Goal: Information Seeking & Learning: Learn about a topic

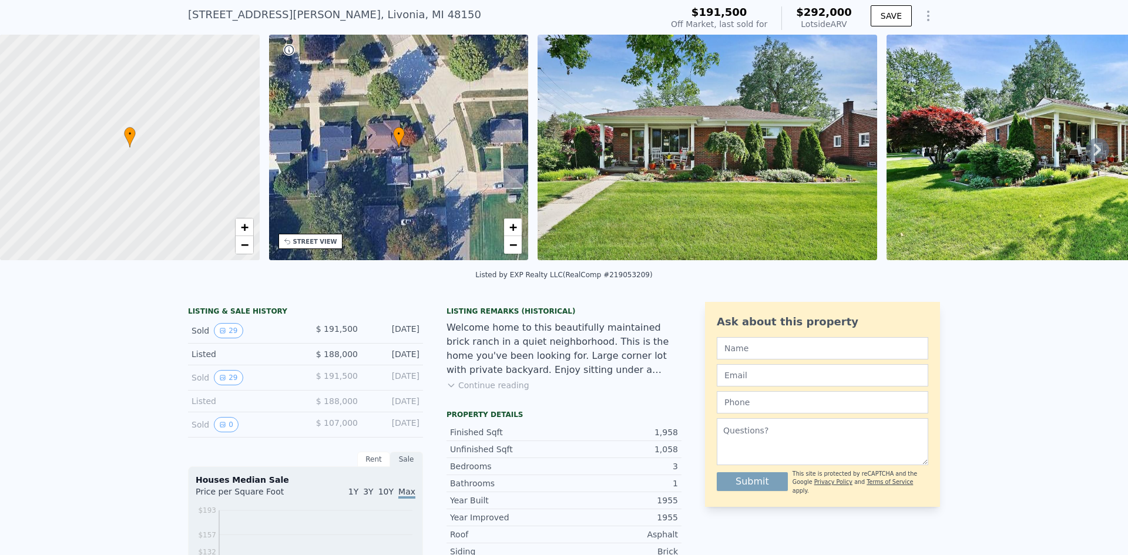
scroll to position [36, 0]
click at [641, 167] on img at bounding box center [707, 147] width 339 height 226
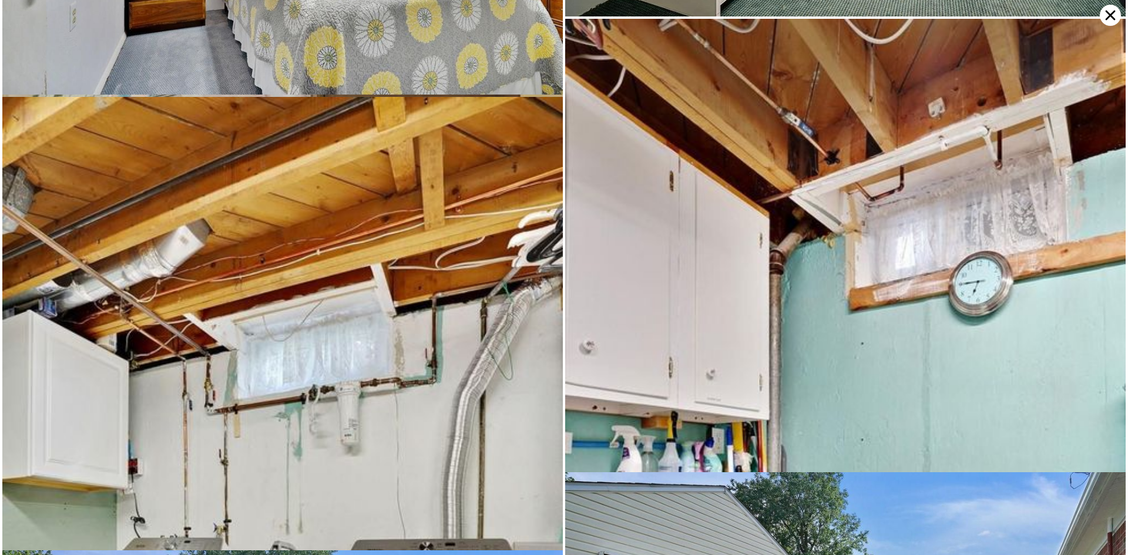
scroll to position [3884, 0]
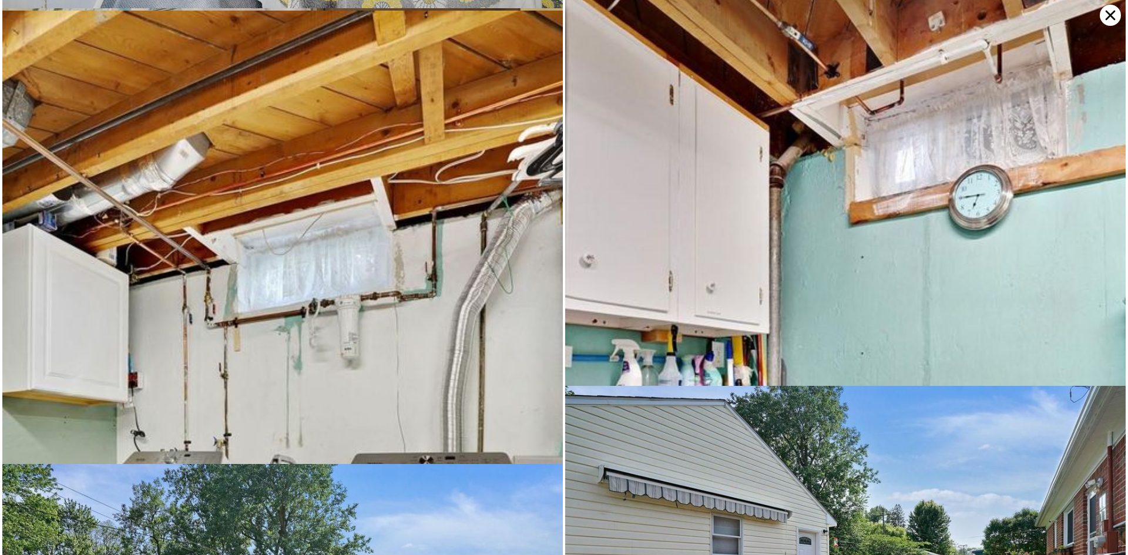
click at [291, 183] on img at bounding box center [282, 432] width 560 height 842
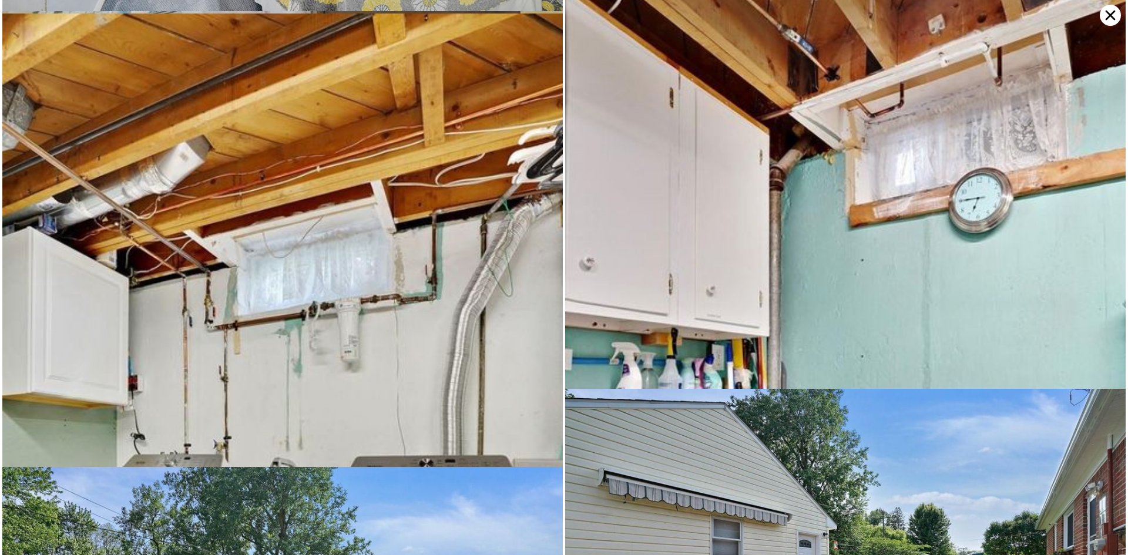
scroll to position [3965, 0]
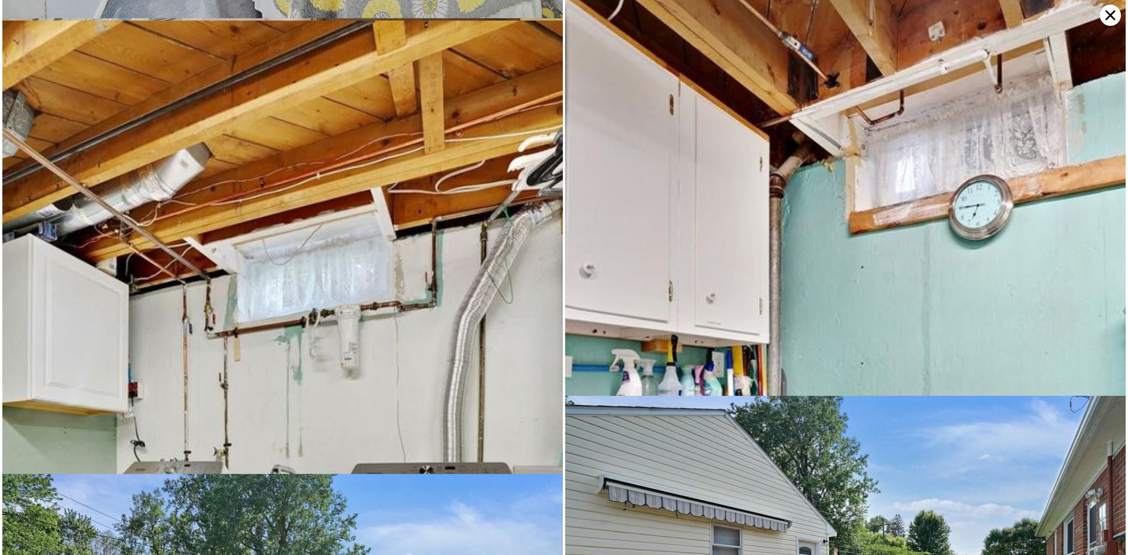
click at [172, 266] on img at bounding box center [282, 442] width 560 height 842
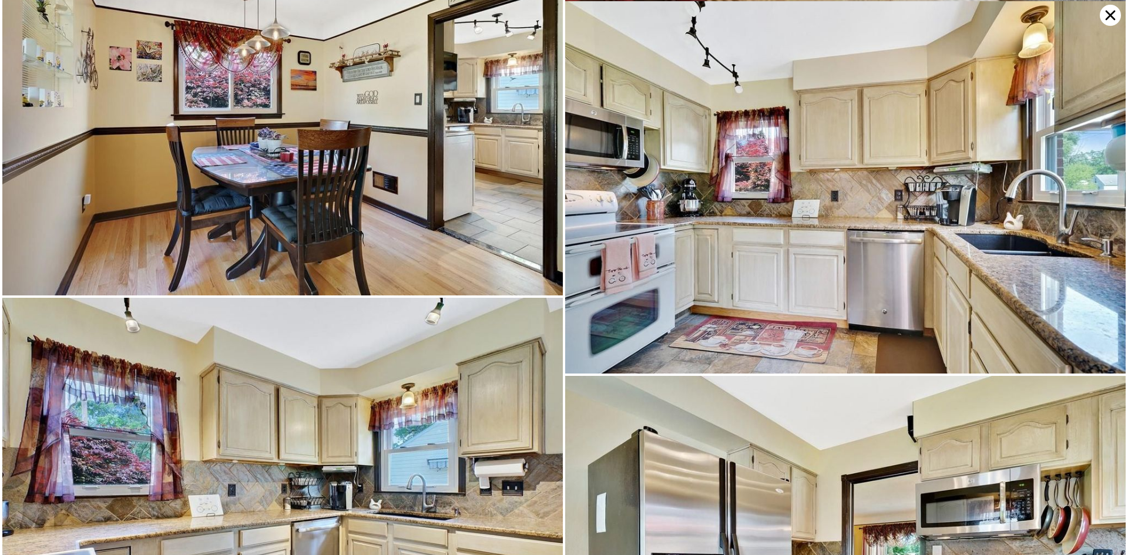
scroll to position [1198, 0]
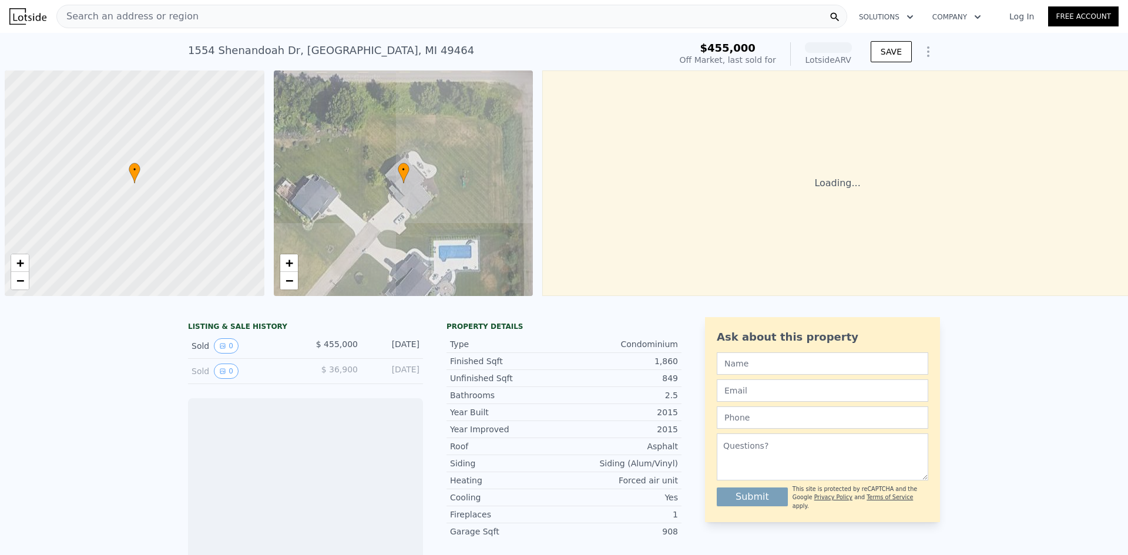
scroll to position [0, 5]
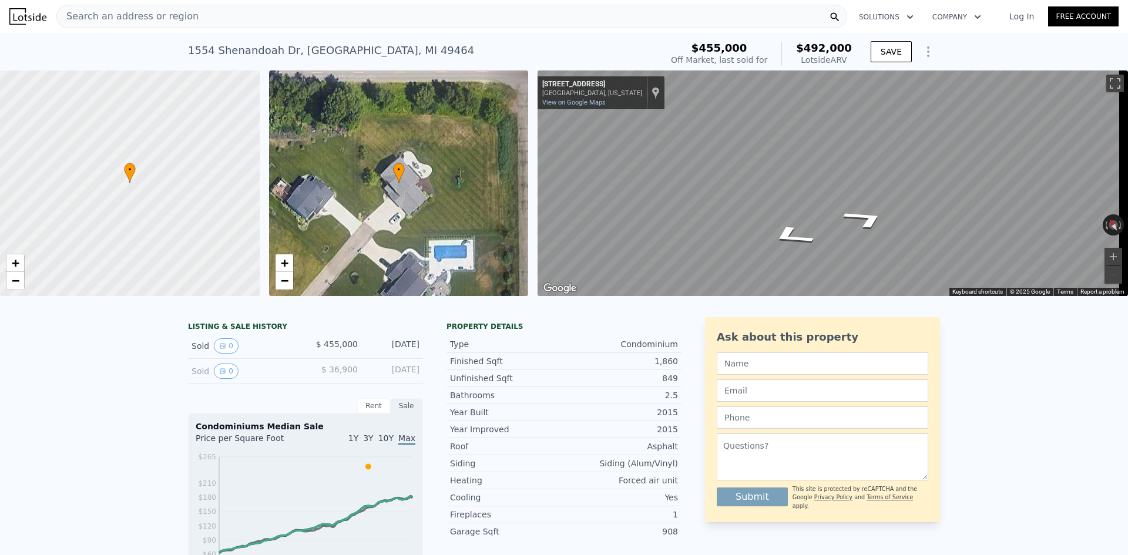
click at [844, 199] on div "Map" at bounding box center [833, 183] width 590 height 226
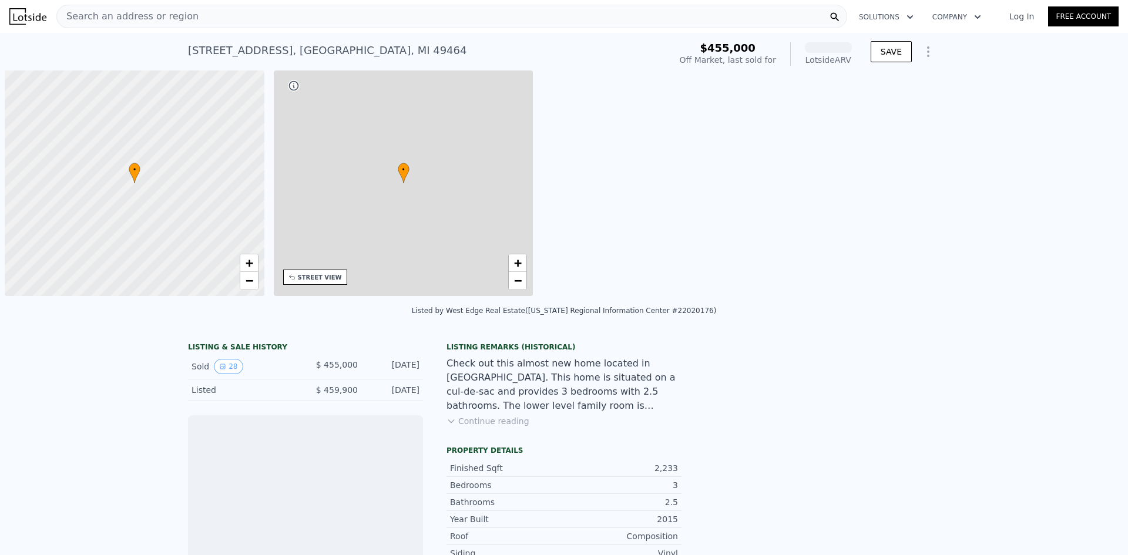
scroll to position [0, 5]
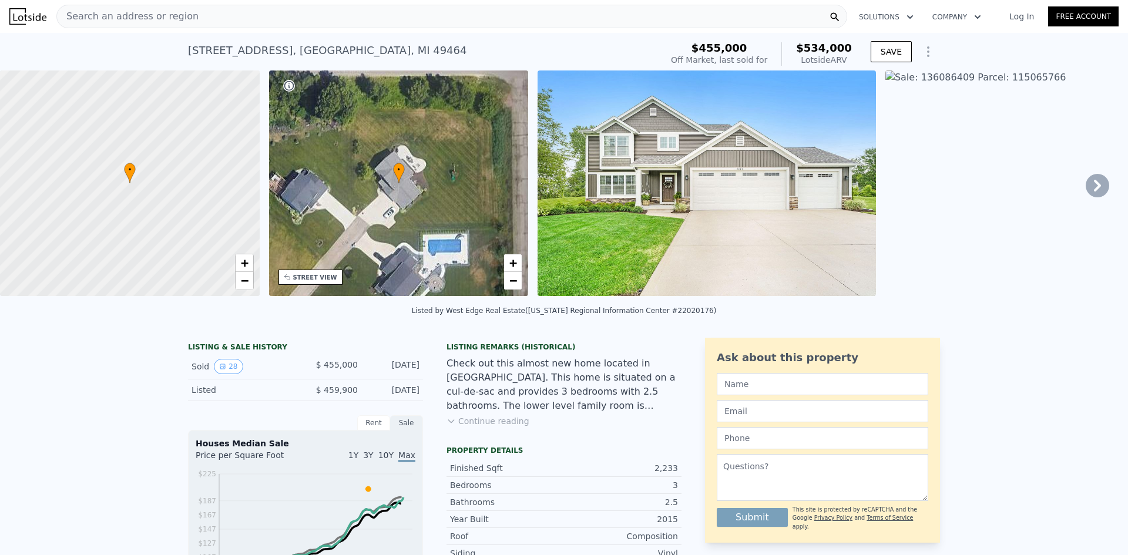
click at [767, 182] on img at bounding box center [707, 183] width 338 height 226
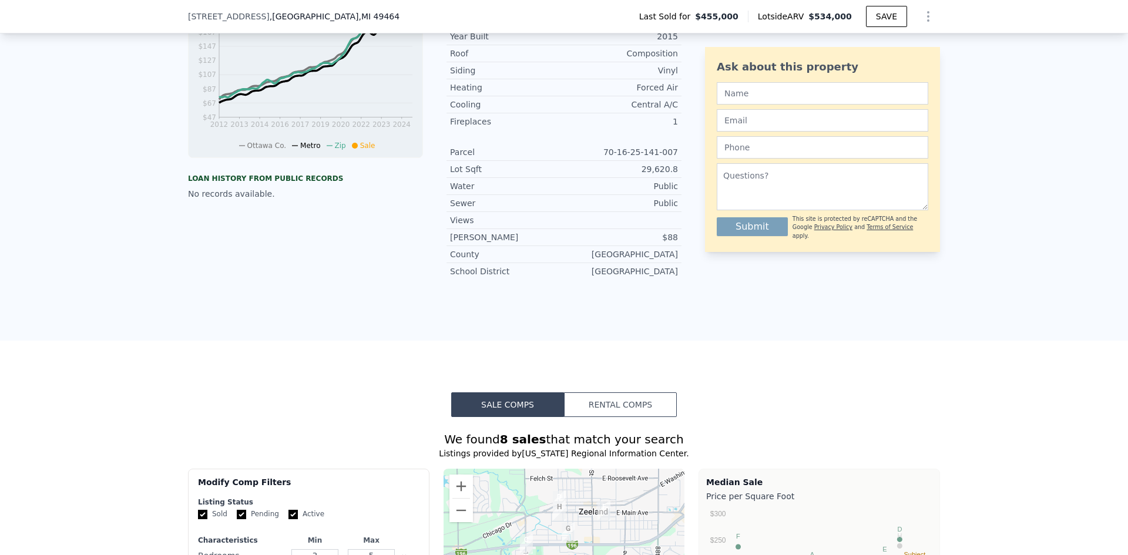
scroll to position [478, 0]
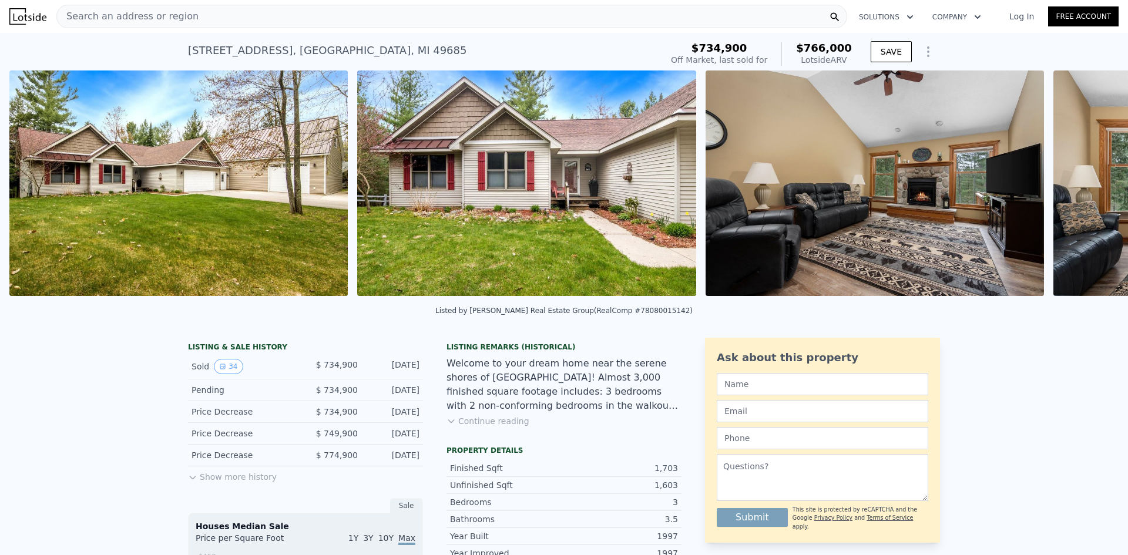
scroll to position [0, 886]
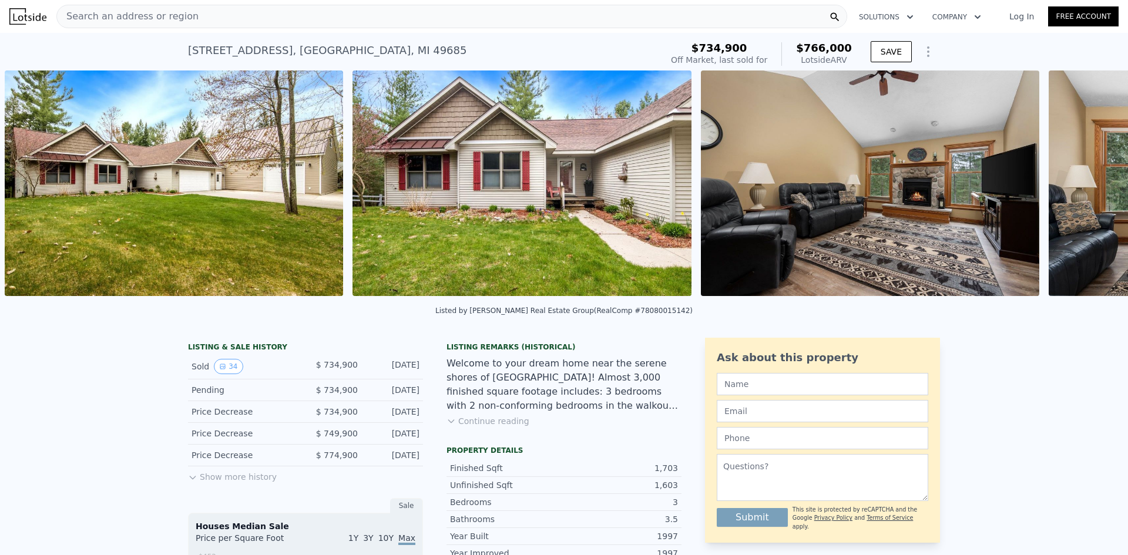
click at [237, 478] on button "Show more history" at bounding box center [232, 474] width 89 height 16
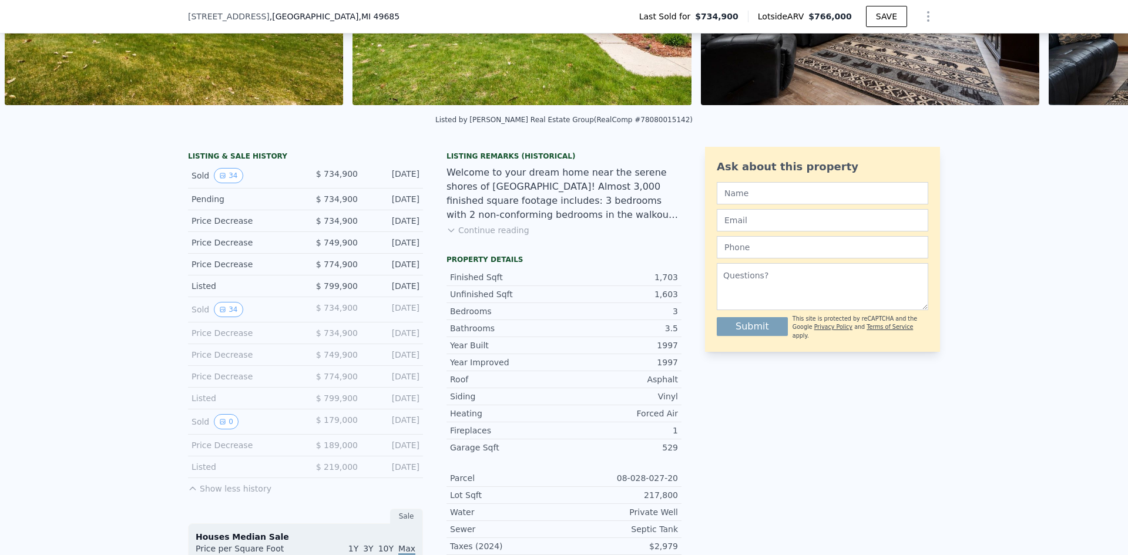
scroll to position [194, 0]
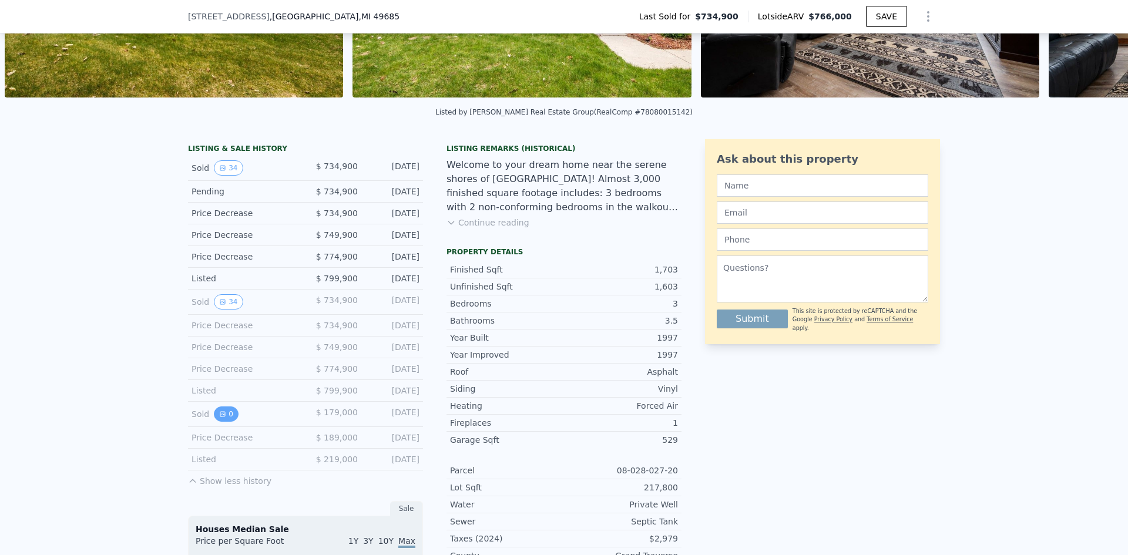
click at [220, 418] on icon "View historical data" at bounding box center [222, 414] width 7 height 7
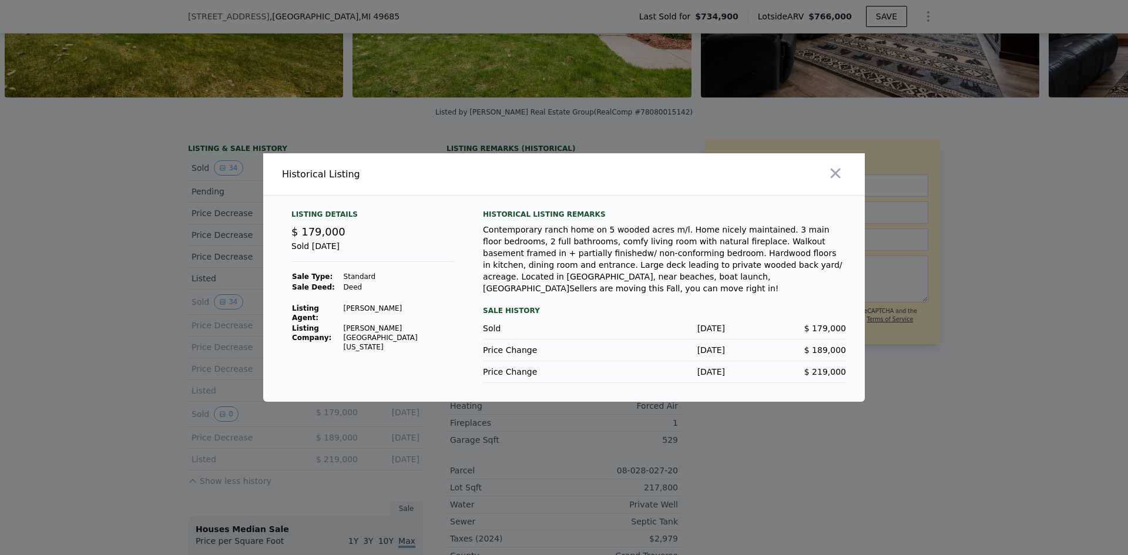
click at [848, 186] on div at bounding box center [717, 174] width 296 height 42
click at [832, 179] on icon "button" at bounding box center [836, 174] width 10 height 10
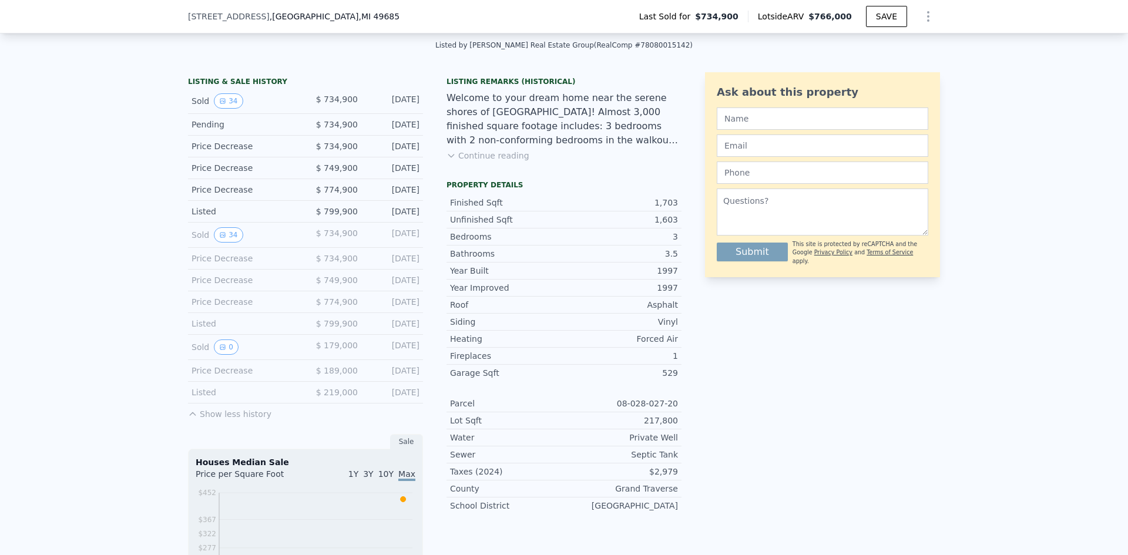
scroll to position [262, 0]
click at [225, 240] on button "34" at bounding box center [228, 234] width 29 height 15
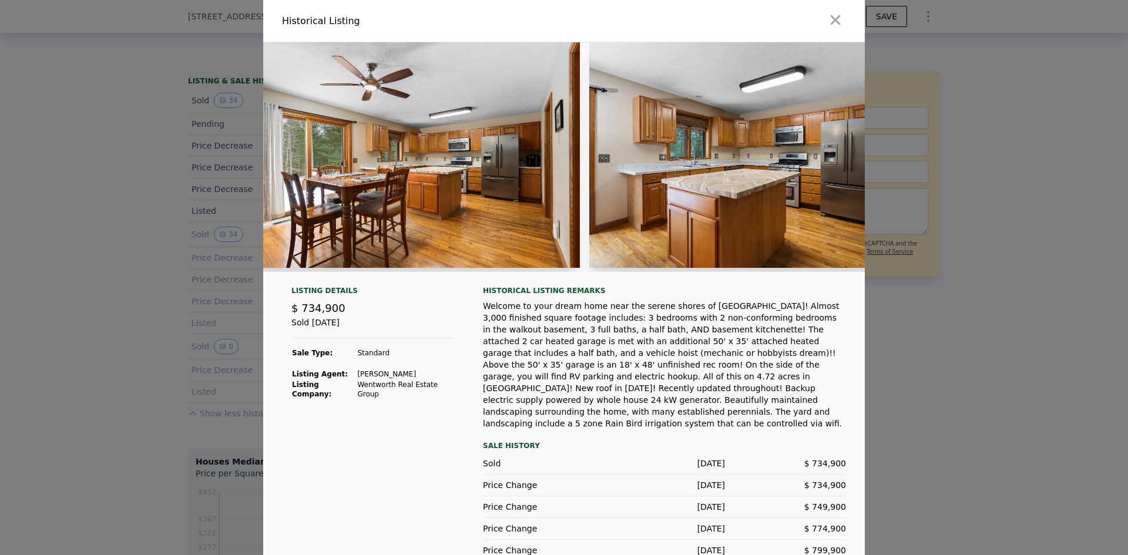
scroll to position [0, 1423]
click at [830, 16] on icon "button" at bounding box center [835, 20] width 16 height 16
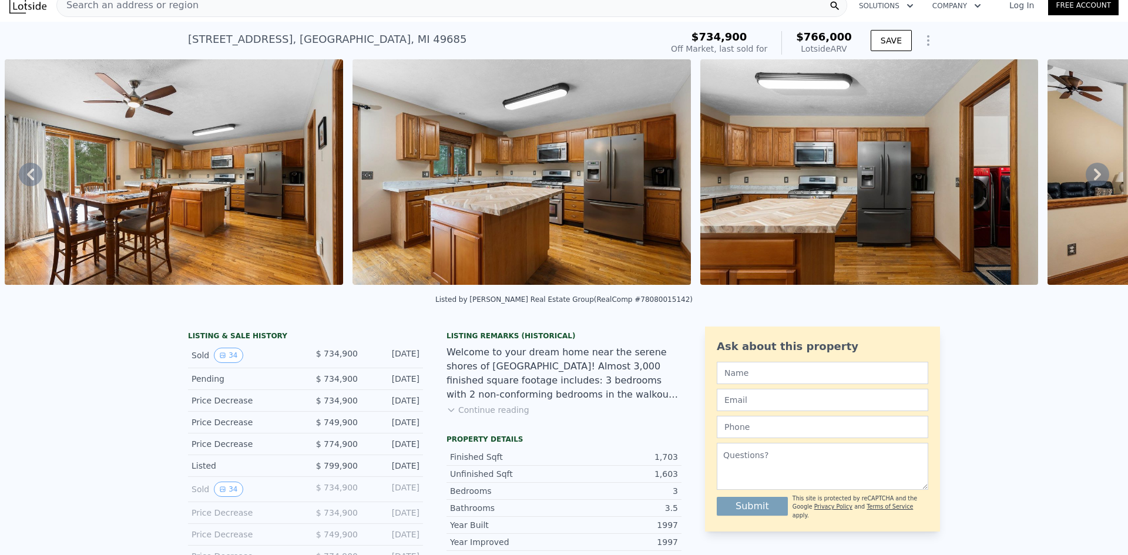
scroll to position [0, 0]
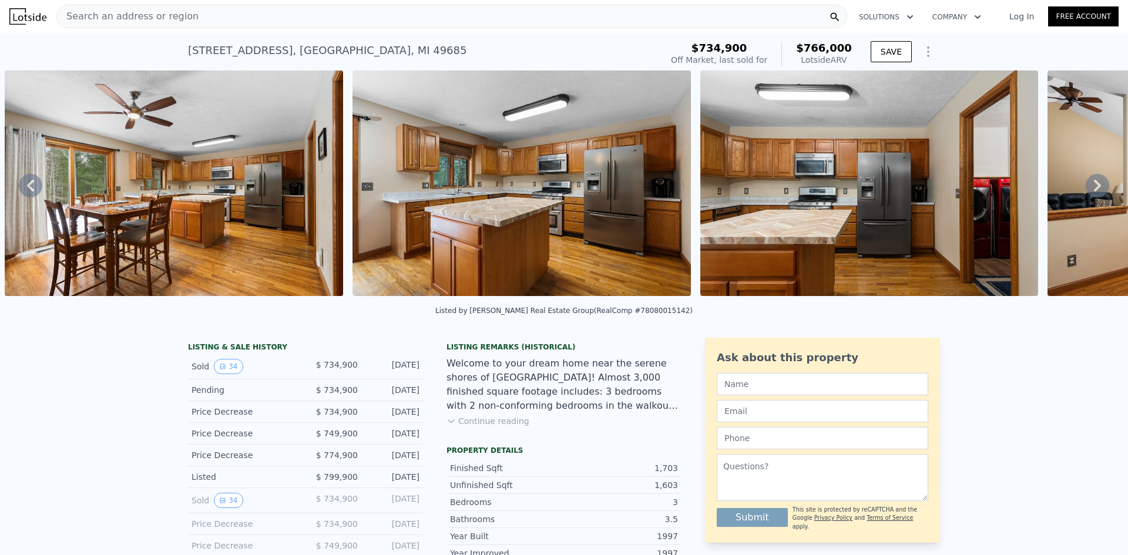
click at [161, 23] on div "Search an address or region" at bounding box center [128, 16] width 142 height 22
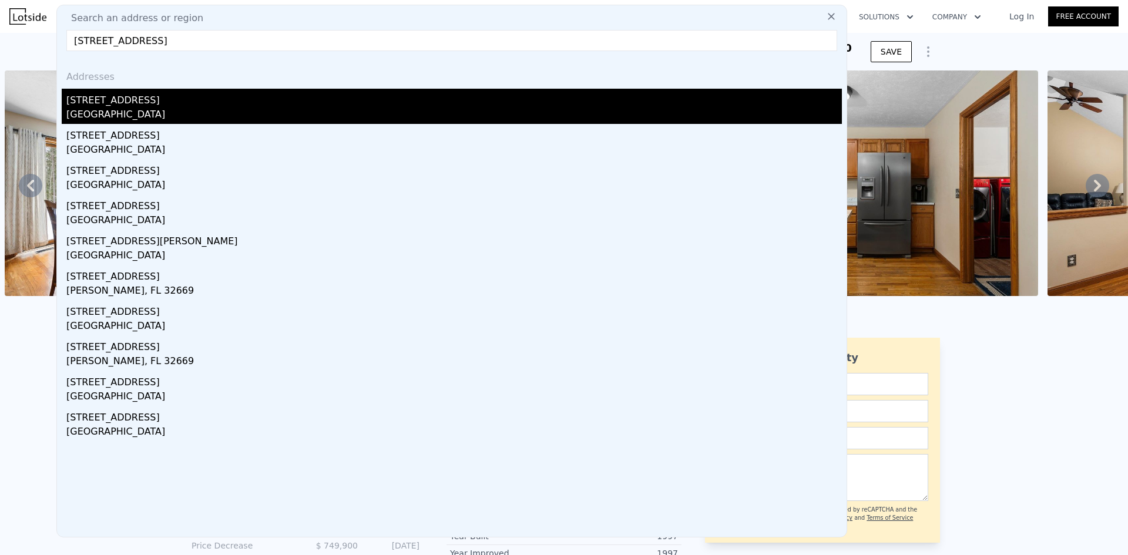
type input "2536 bristol ave nw"
click at [123, 105] on div "2536 Bristol Ave NW" at bounding box center [453, 98] width 775 height 19
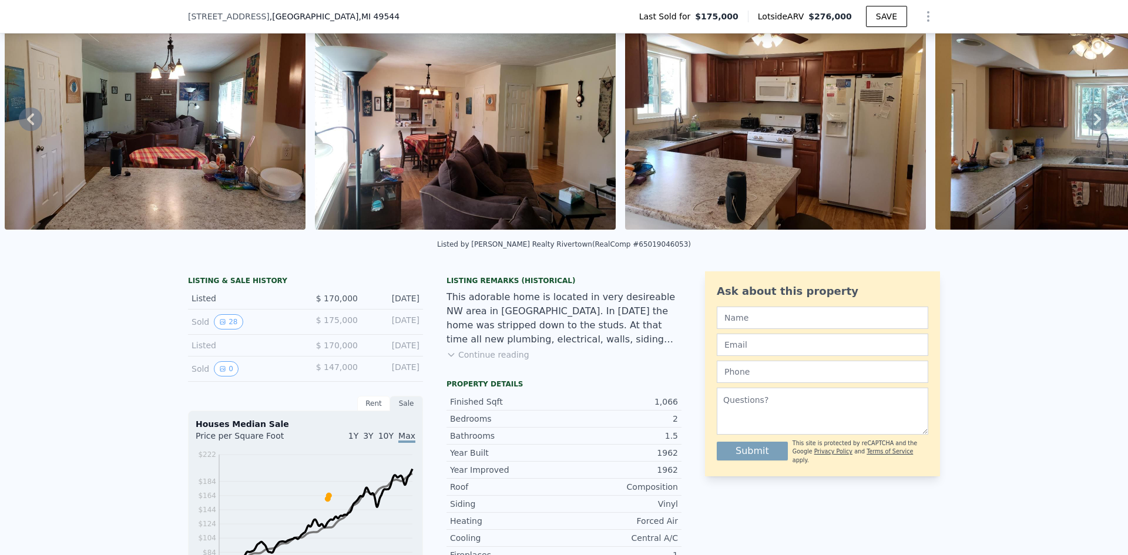
scroll to position [64, 0]
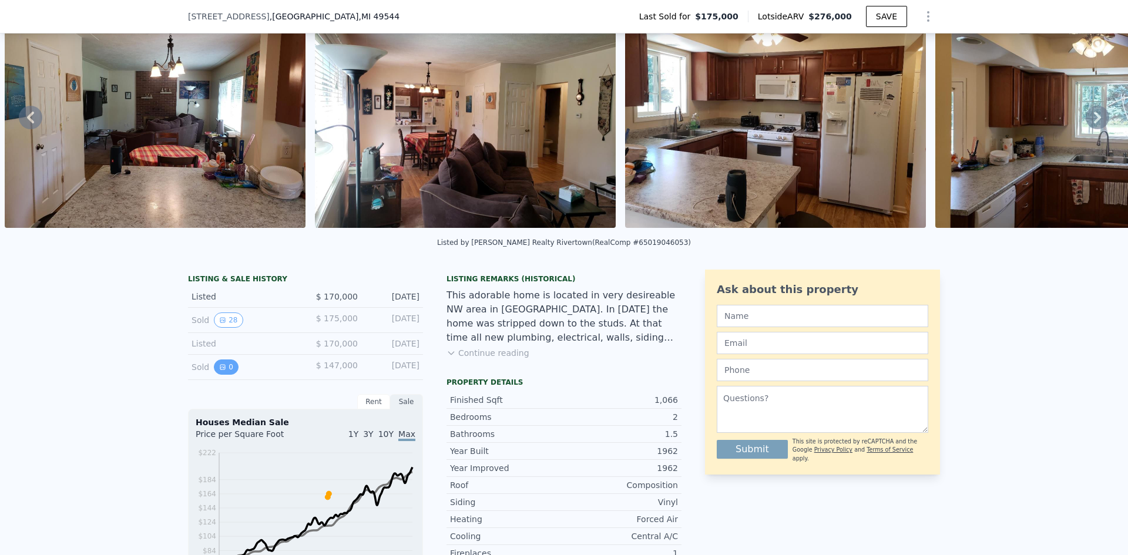
click at [219, 371] on icon "View historical data" at bounding box center [222, 367] width 7 height 7
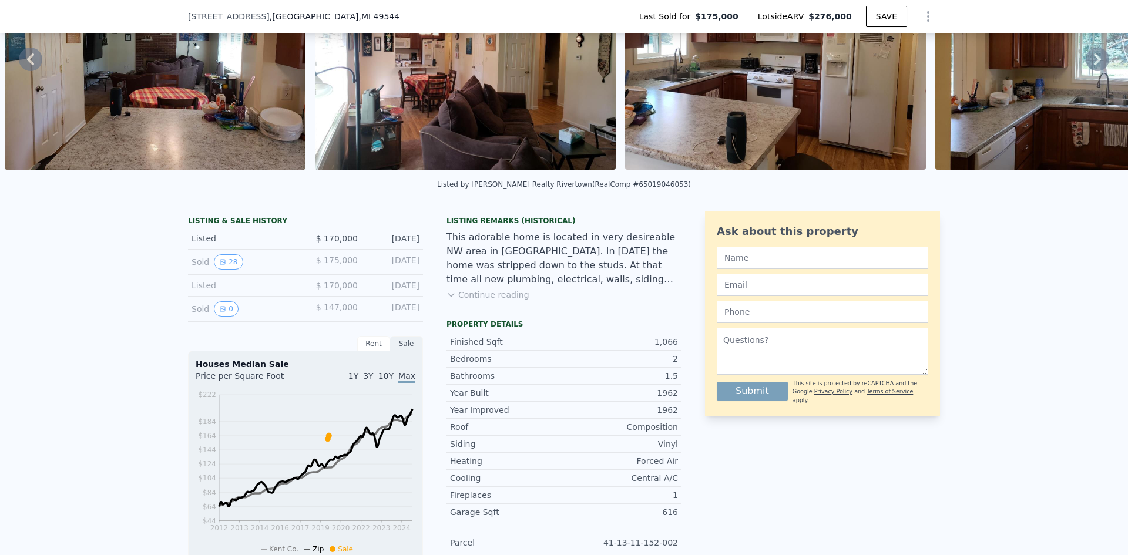
scroll to position [151, 0]
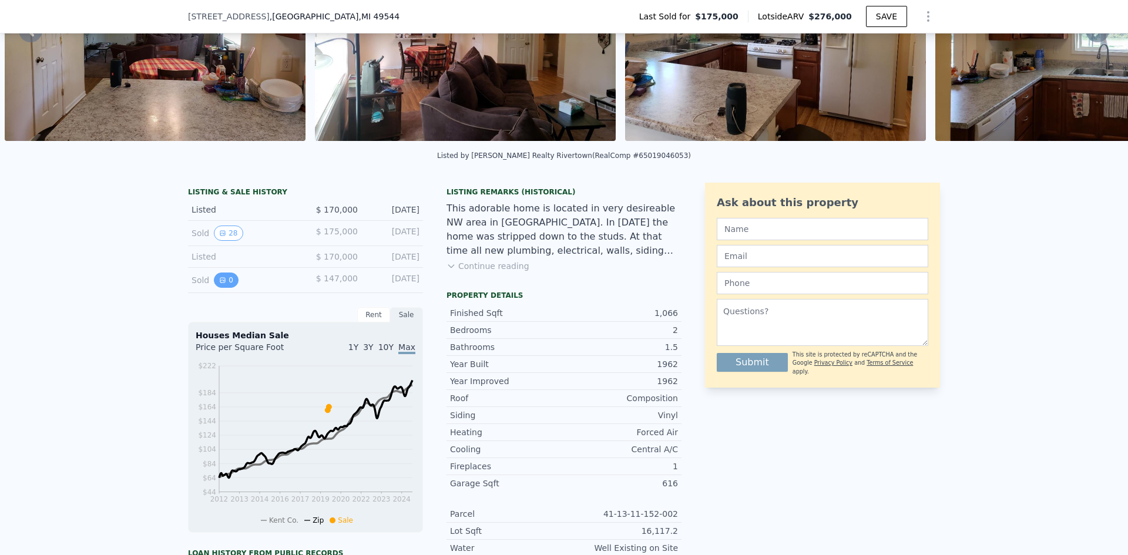
click at [225, 285] on button "0" at bounding box center [226, 280] width 25 height 15
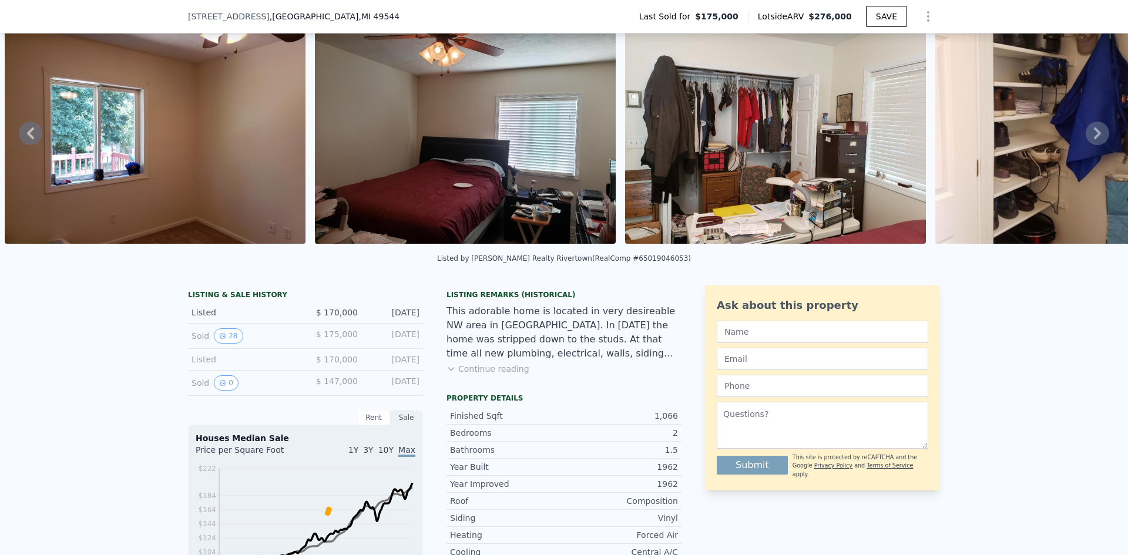
scroll to position [0, 0]
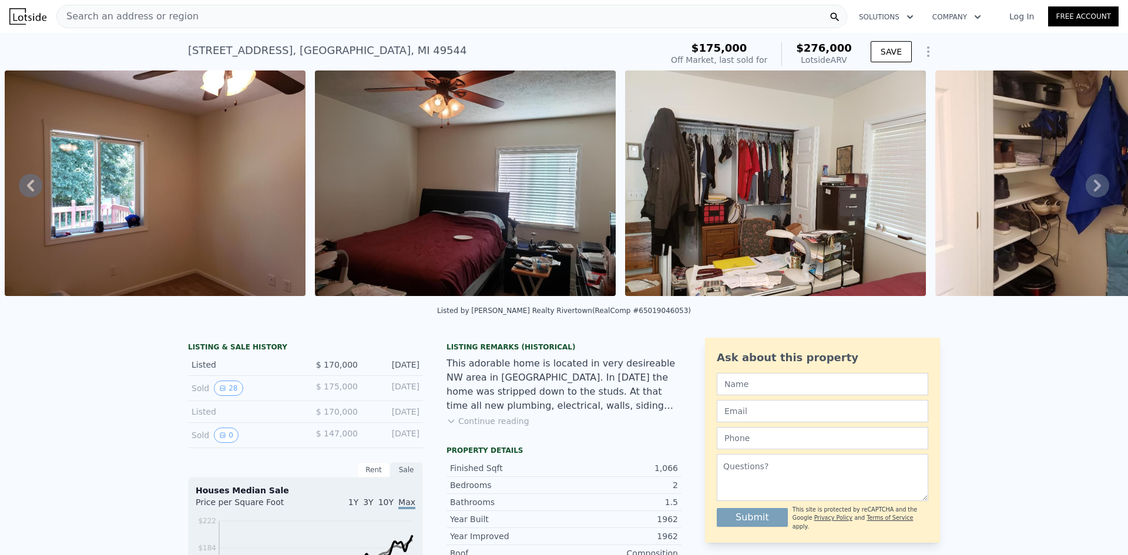
click at [123, 19] on span "Search an address or region" at bounding box center [128, 16] width 142 height 14
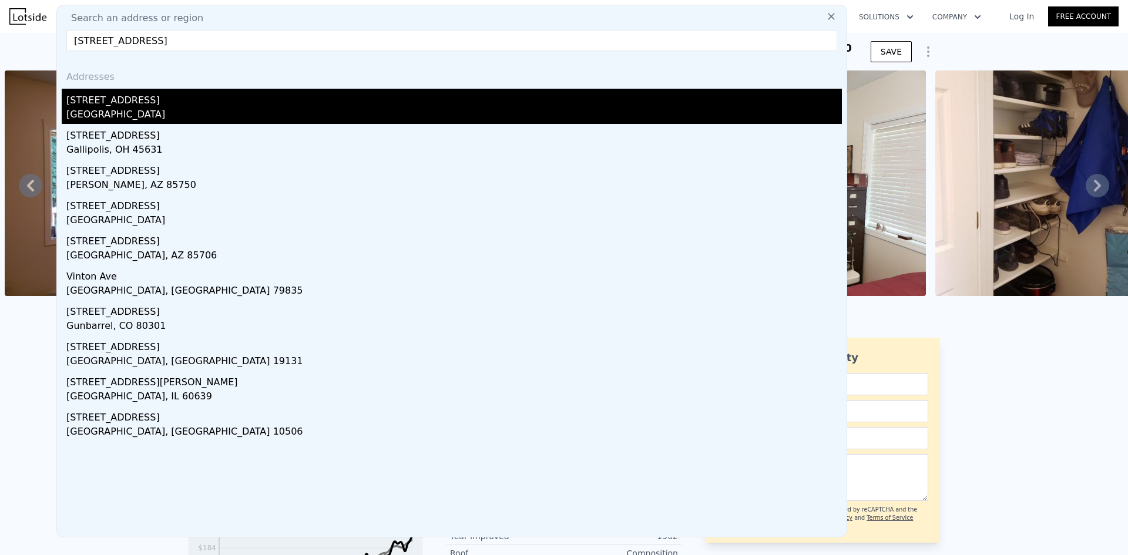
type input "5950 vinton ave"
click at [123, 97] on div "5950 Vinton Ave NW" at bounding box center [453, 98] width 775 height 19
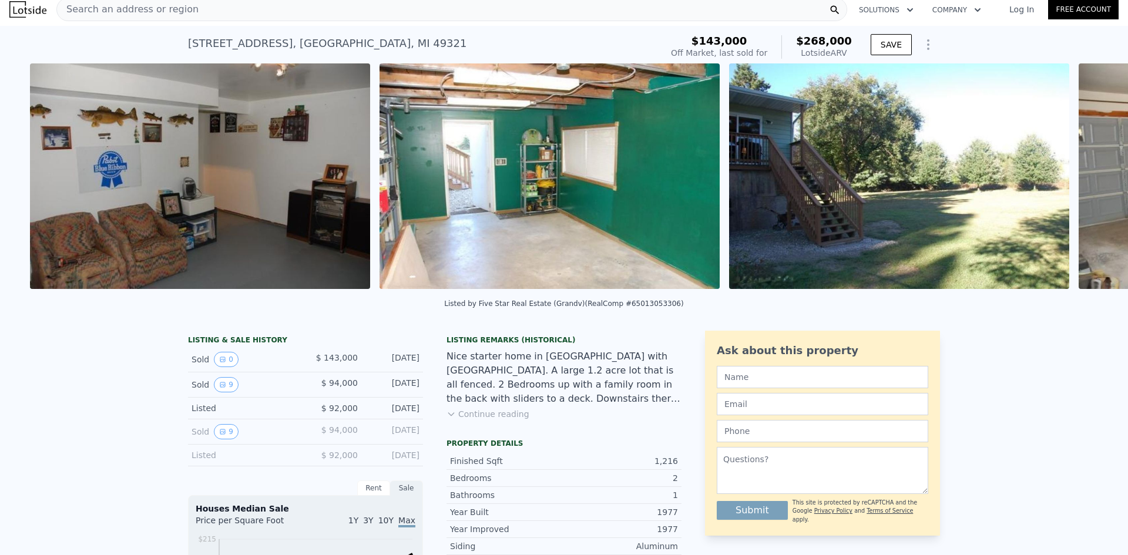
scroll to position [0, 1882]
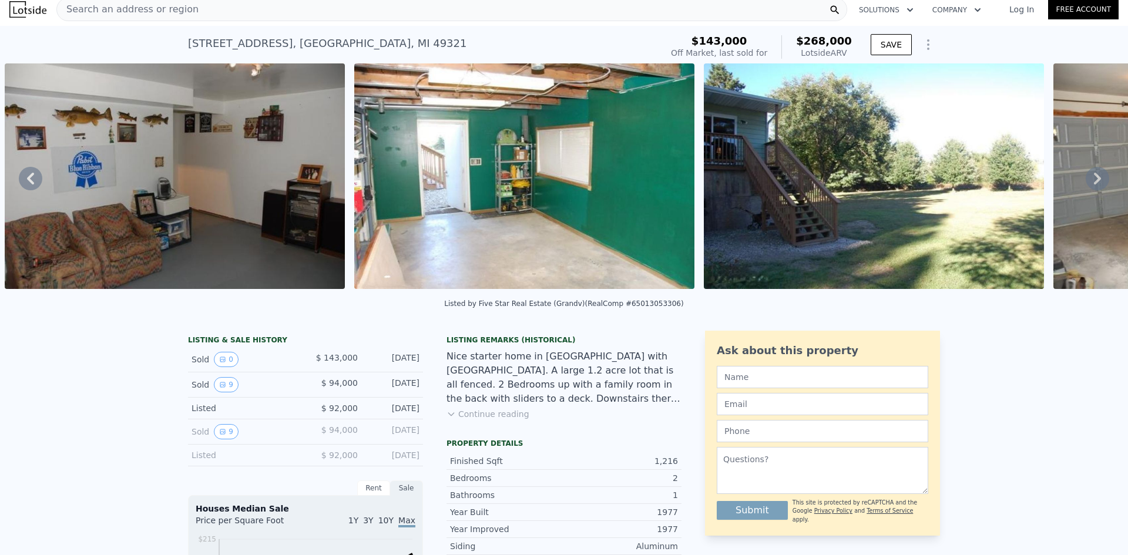
click at [177, 170] on img at bounding box center [175, 176] width 340 height 226
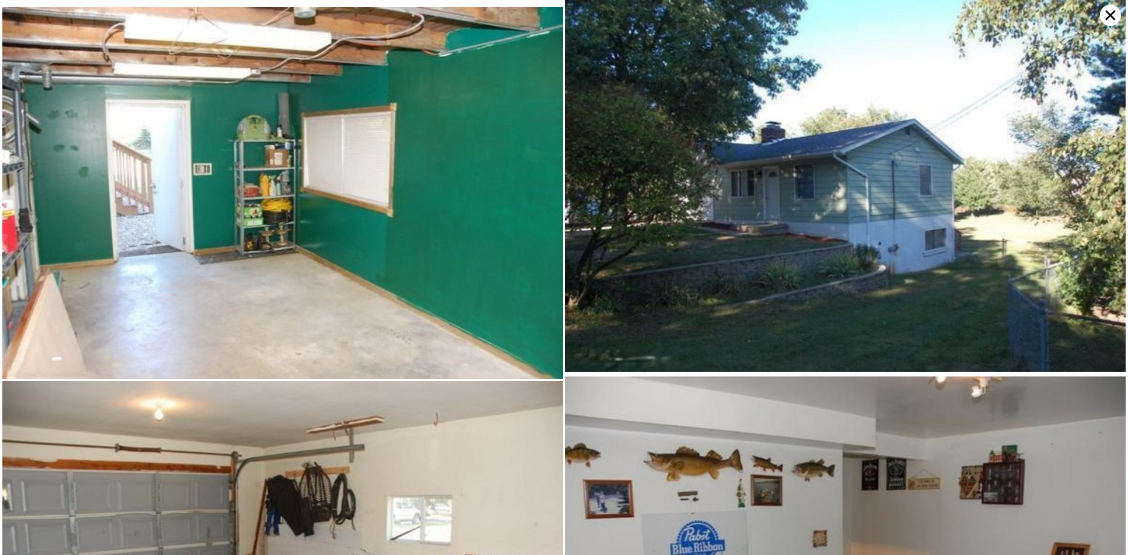
scroll to position [5, 0]
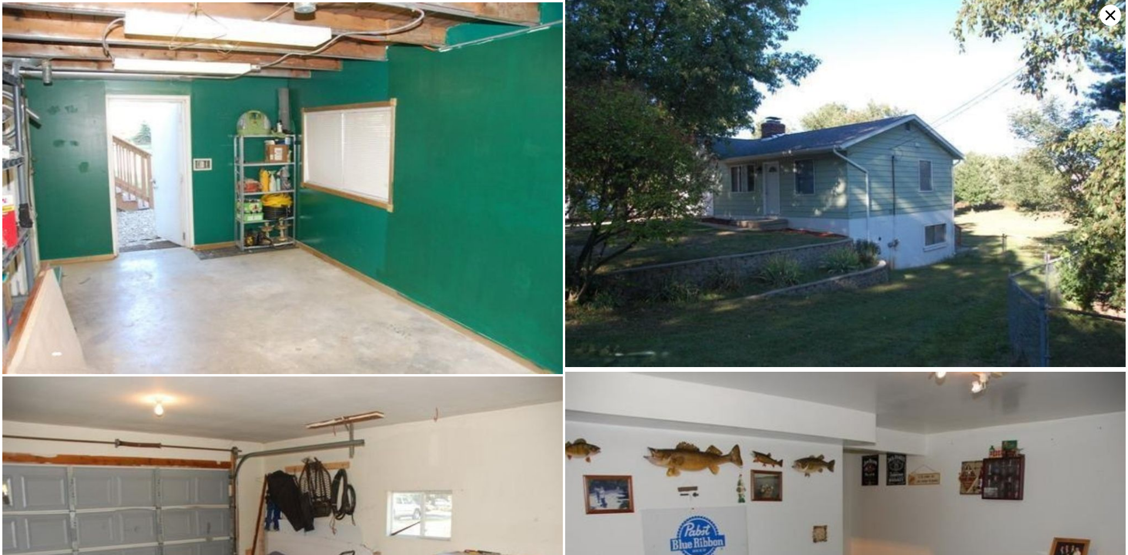
click at [298, 196] on img at bounding box center [282, 188] width 560 height 372
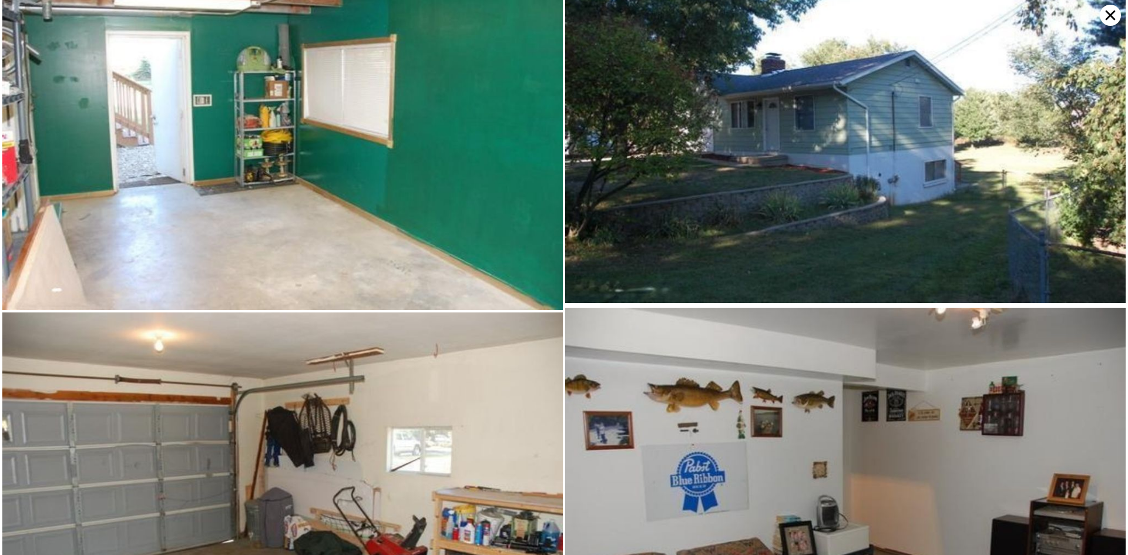
scroll to position [0, 0]
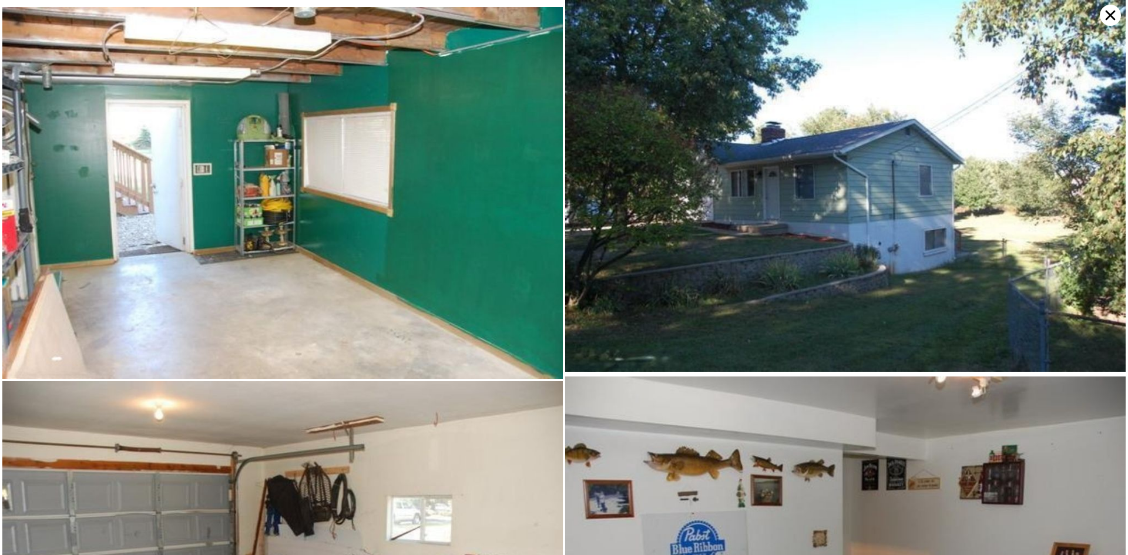
type input "1"
type input "840"
type input "1412"
type input "9583.2"
type input "18295.2"
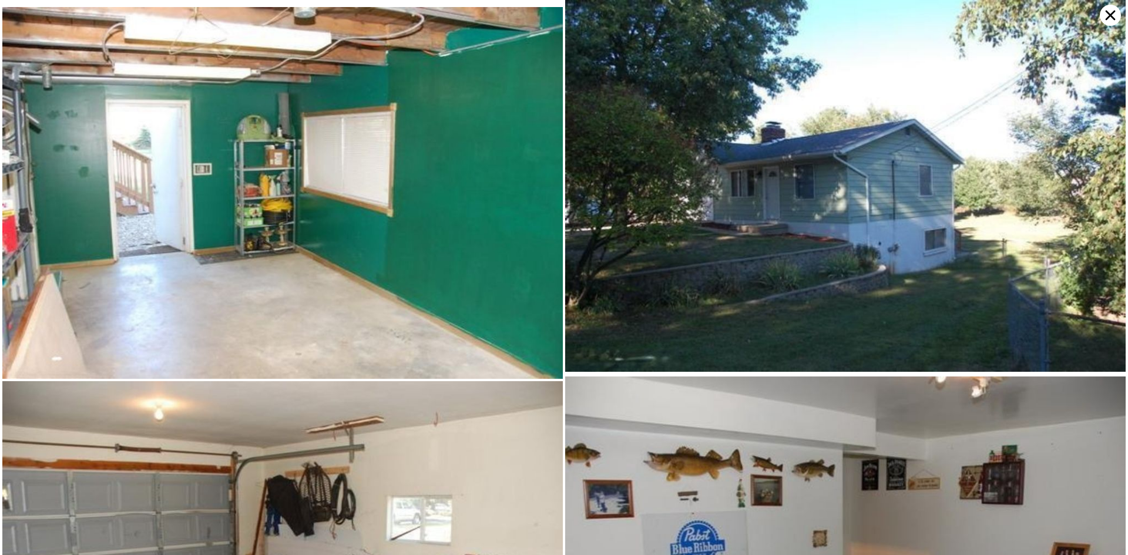
type input "$ 276,000"
type input "$ 72,960"
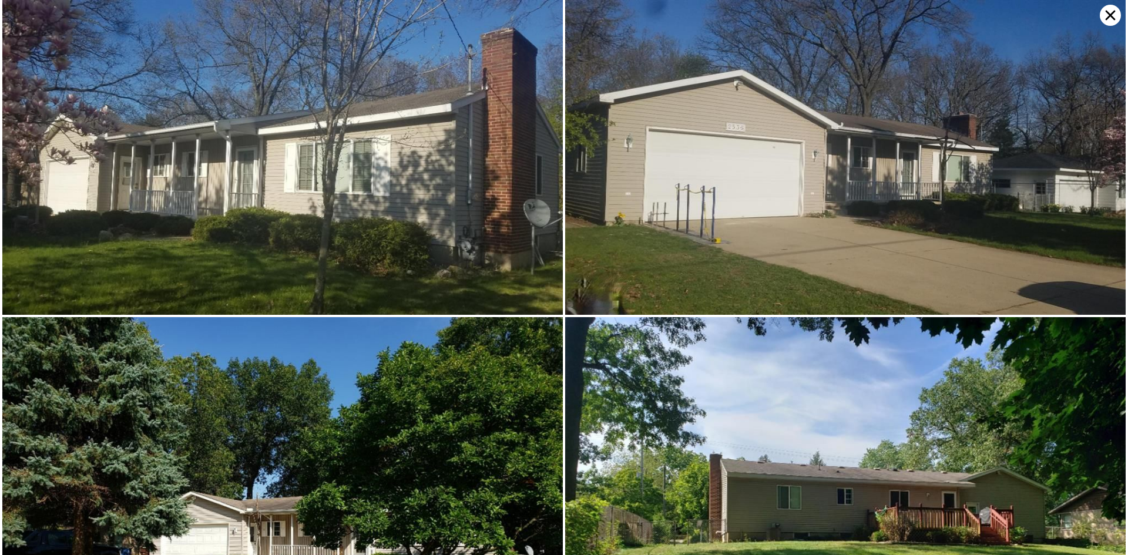
type input "4"
type input "0.5"
type input "2.5"
type input "1270"
type input "2152"
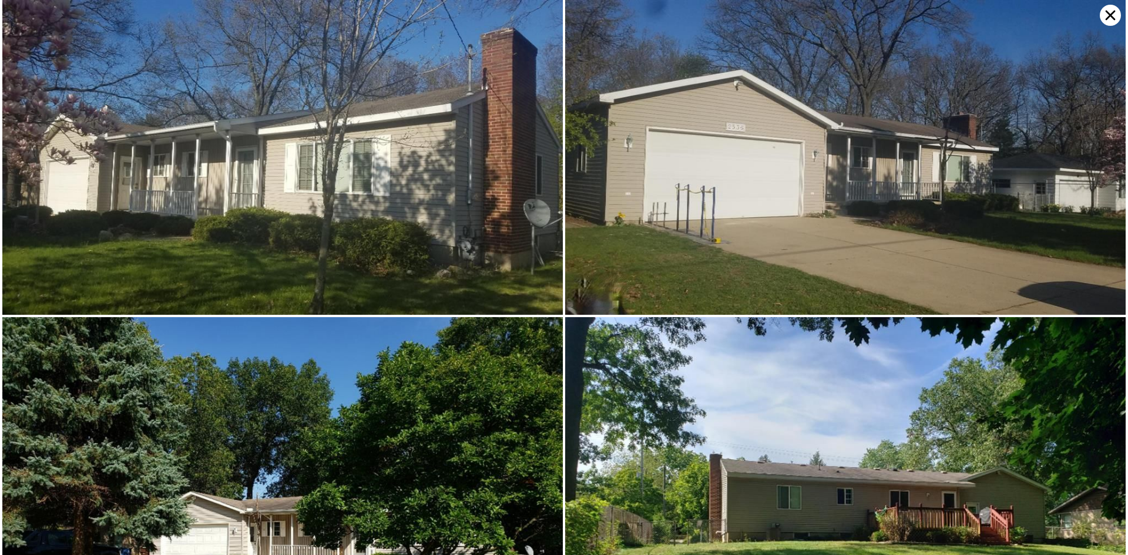
type input "126324"
type input "140698.8"
type input "$ 766,000"
type input "5"
type input "-$ 60,919"
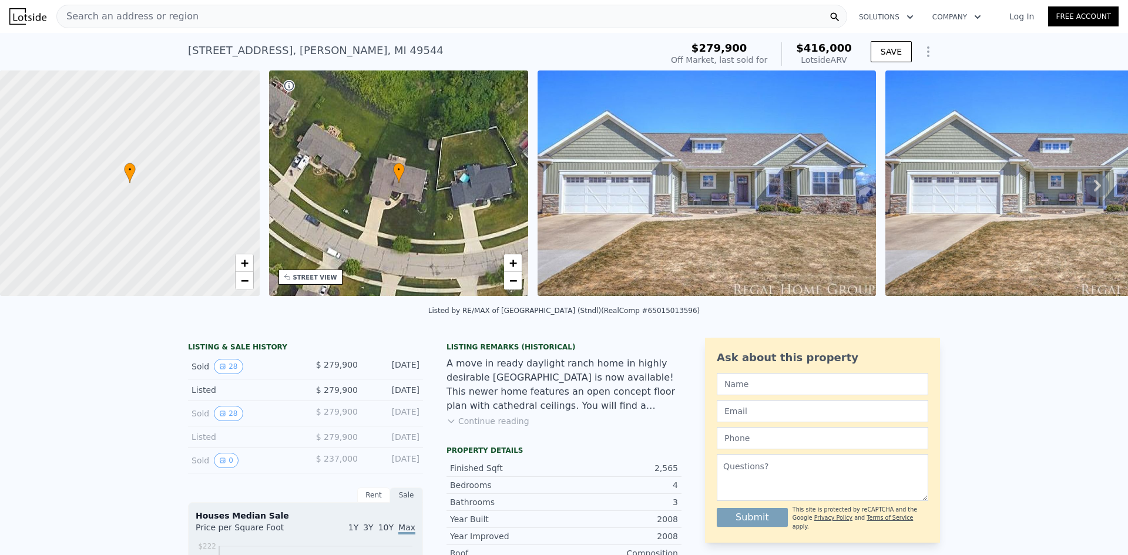
click at [150, 15] on span "Search an address or region" at bounding box center [128, 16] width 142 height 14
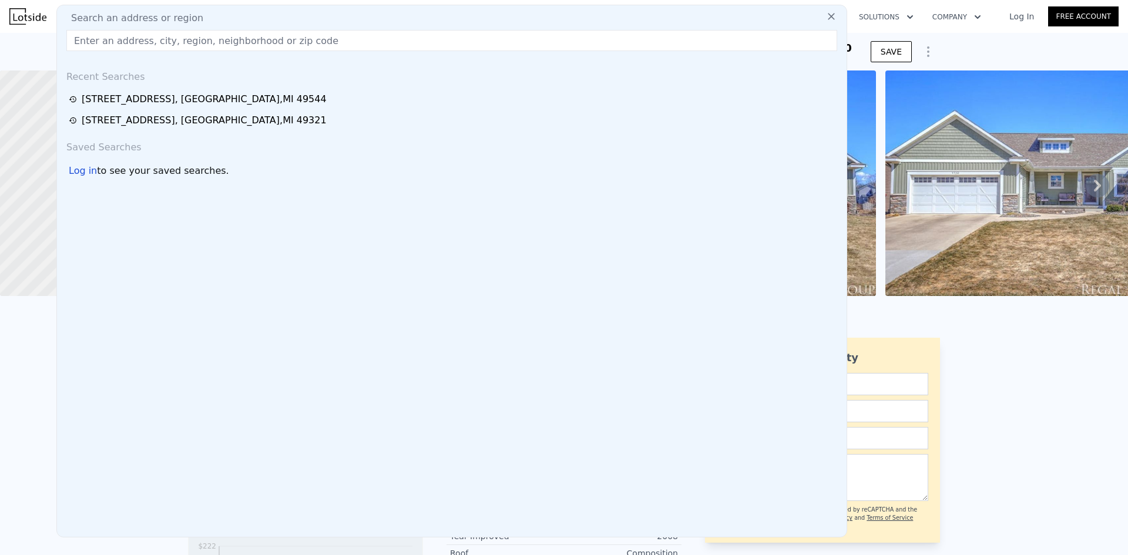
click at [139, 39] on input "text" at bounding box center [451, 40] width 771 height 21
click at [143, 44] on input "text" at bounding box center [451, 40] width 771 height 21
click at [147, 41] on input "text" at bounding box center [451, 40] width 771 height 21
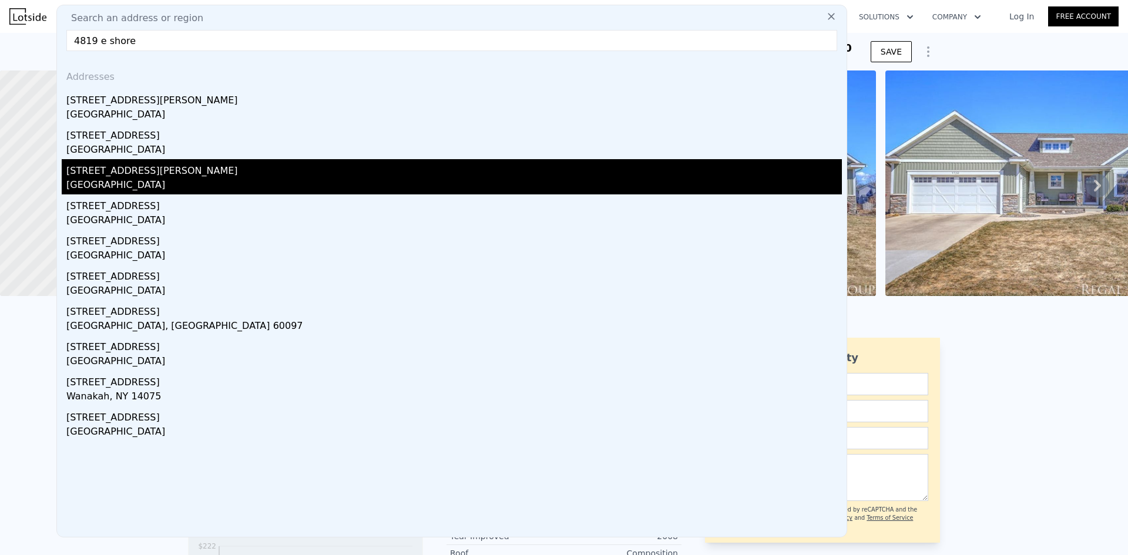
type input "4819 e shore"
click at [129, 172] on div "4819 E Shore Dr NE" at bounding box center [453, 168] width 775 height 19
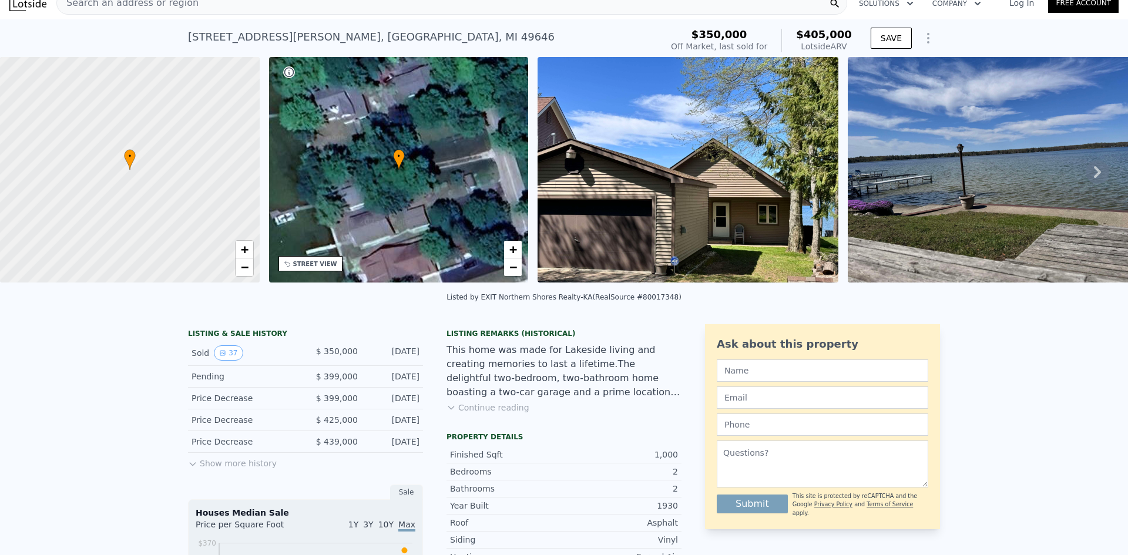
scroll to position [14, 0]
click at [215, 469] on button "Show more history" at bounding box center [232, 460] width 89 height 16
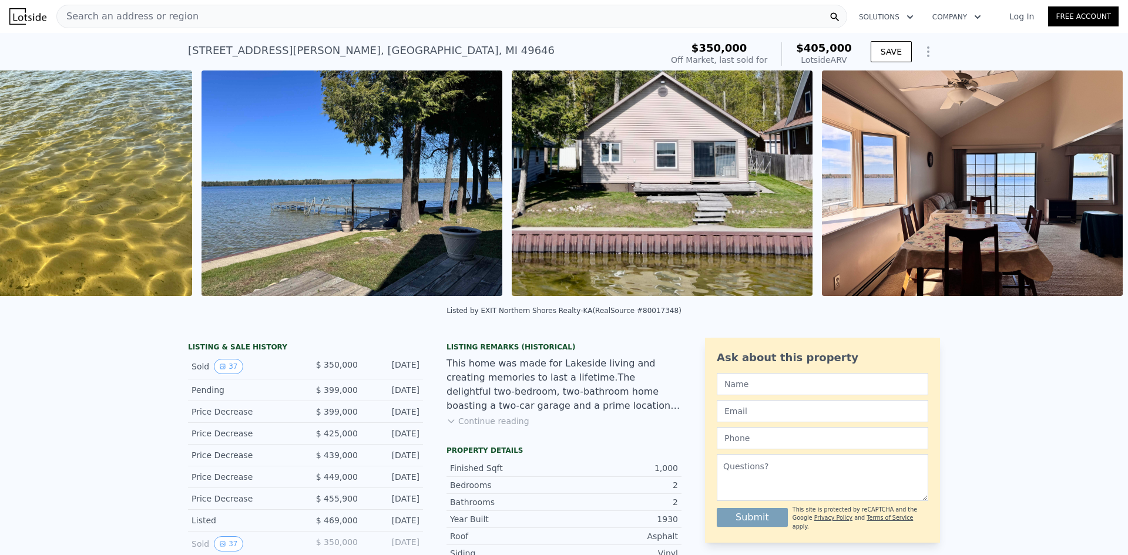
scroll to position [0, 1468]
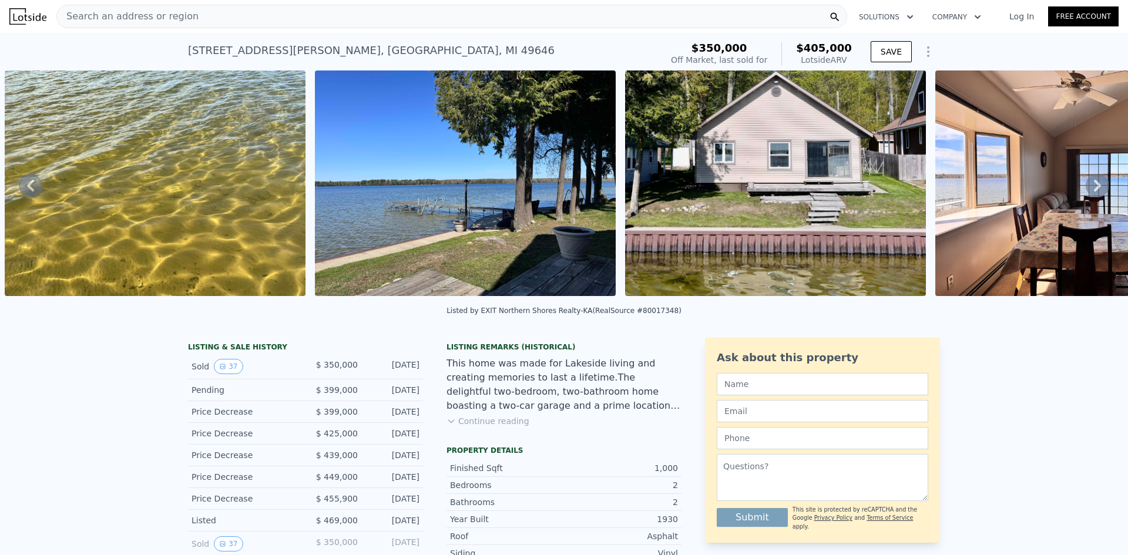
click at [177, 12] on span "Search an address or region" at bounding box center [128, 16] width 142 height 14
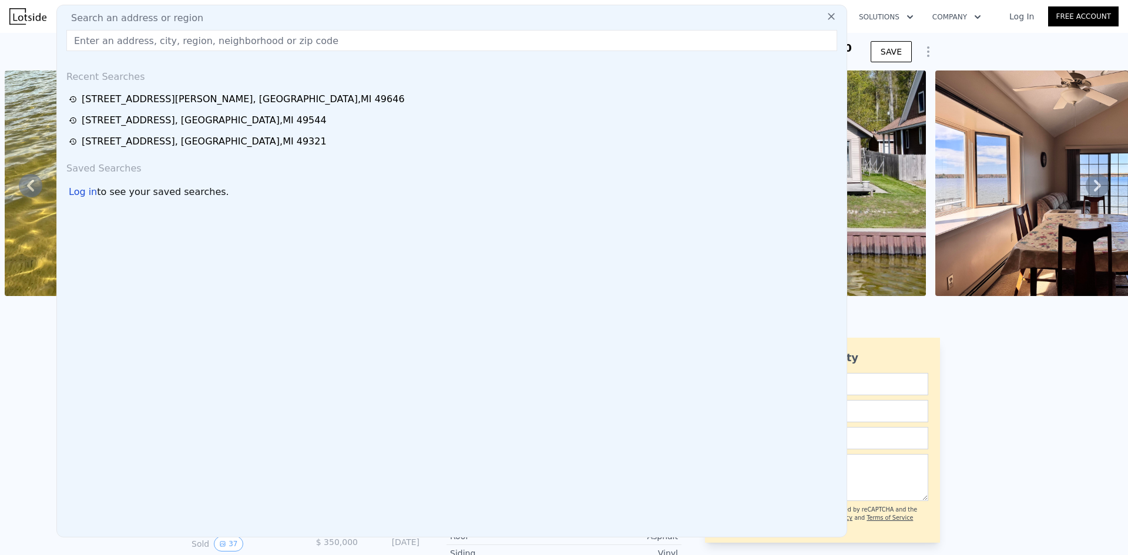
click at [192, 38] on input "text" at bounding box center [451, 40] width 771 height 21
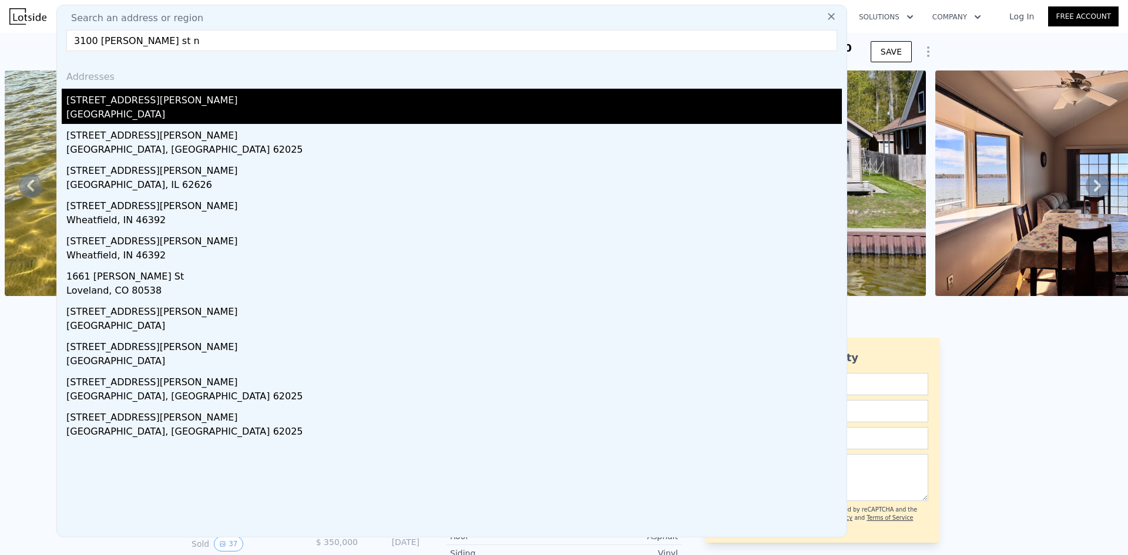
type input "3100 hoehn st n"
click at [100, 97] on div "3100 Hoehn St NW" at bounding box center [453, 98] width 775 height 19
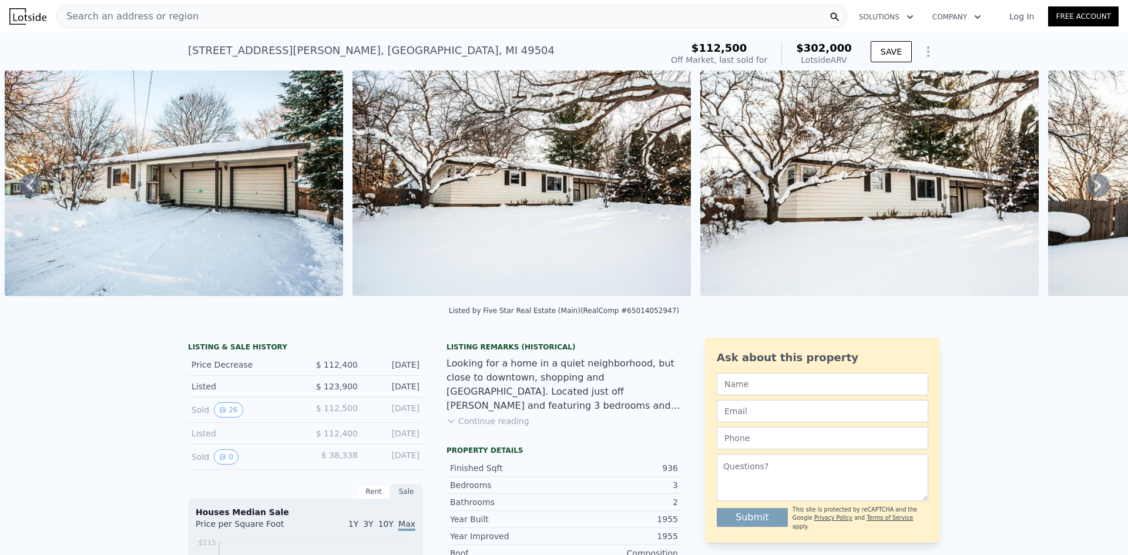
scroll to position [23, 0]
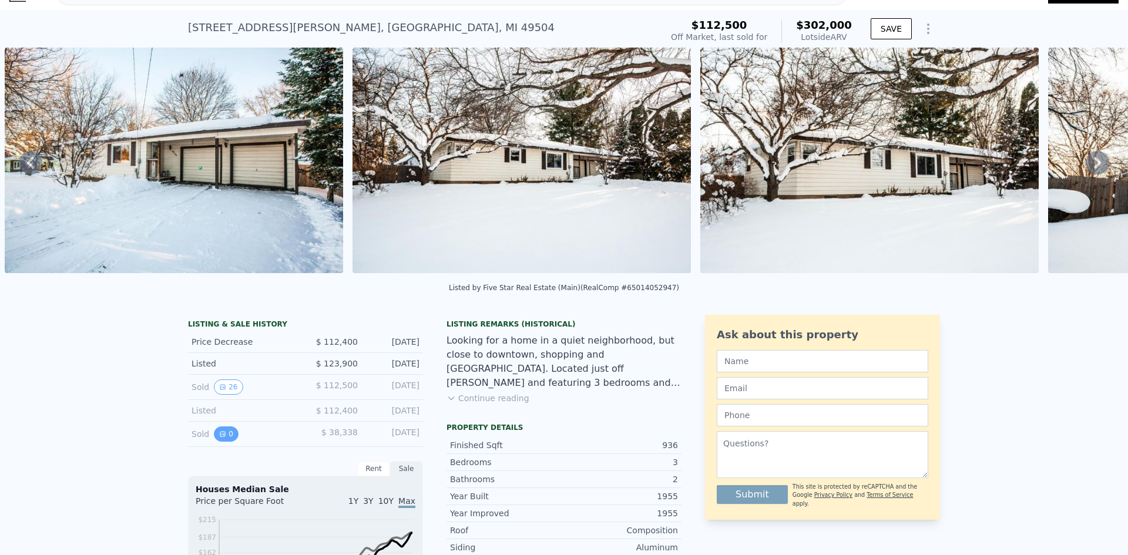
click at [224, 438] on button "0" at bounding box center [226, 433] width 25 height 15
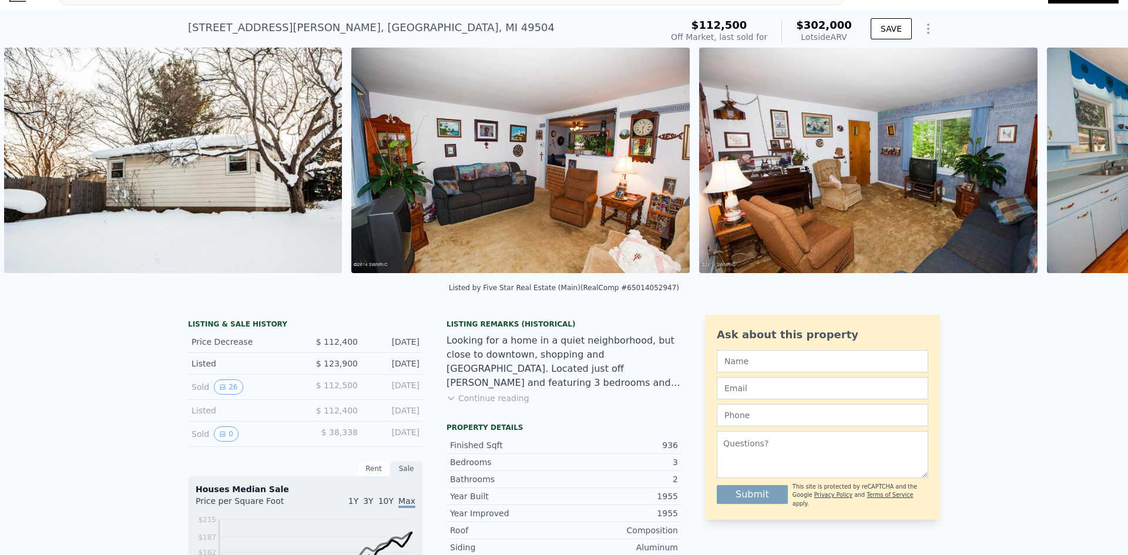
scroll to position [0, 2118]
click at [441, 164] on img at bounding box center [521, 161] width 338 height 226
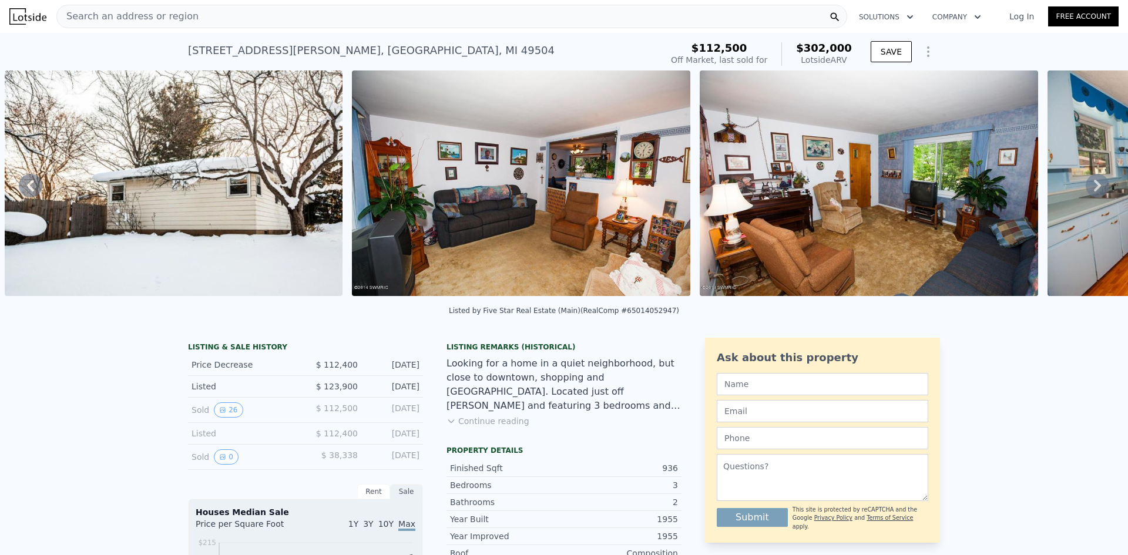
click at [176, 21] on span "Search an address or region" at bounding box center [128, 16] width 142 height 14
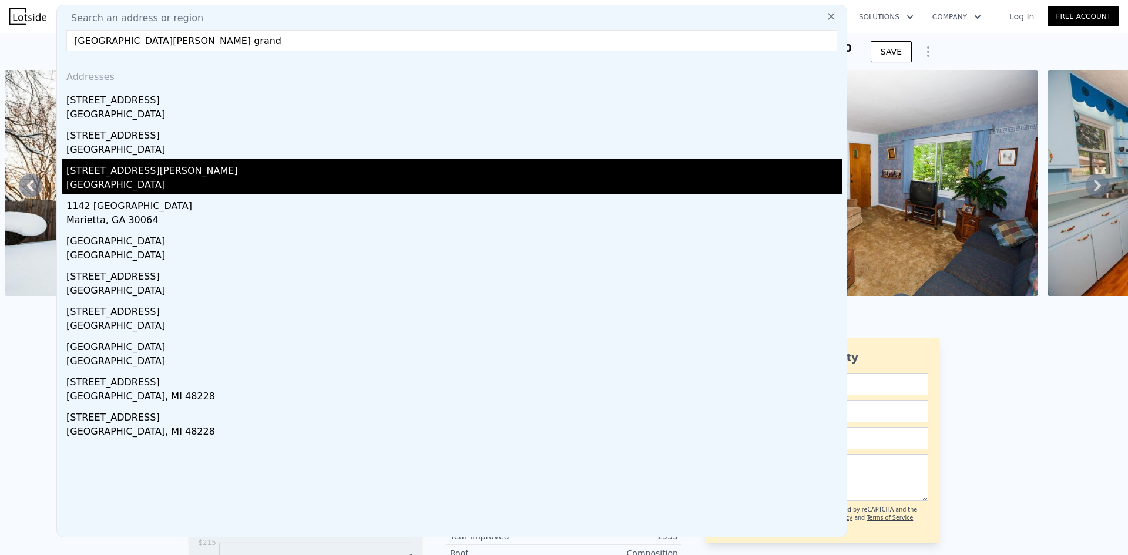
type input "1142 parmalee ave nw grand"
click at [149, 175] on div "1142 Parmelee Ave NW" at bounding box center [453, 168] width 775 height 19
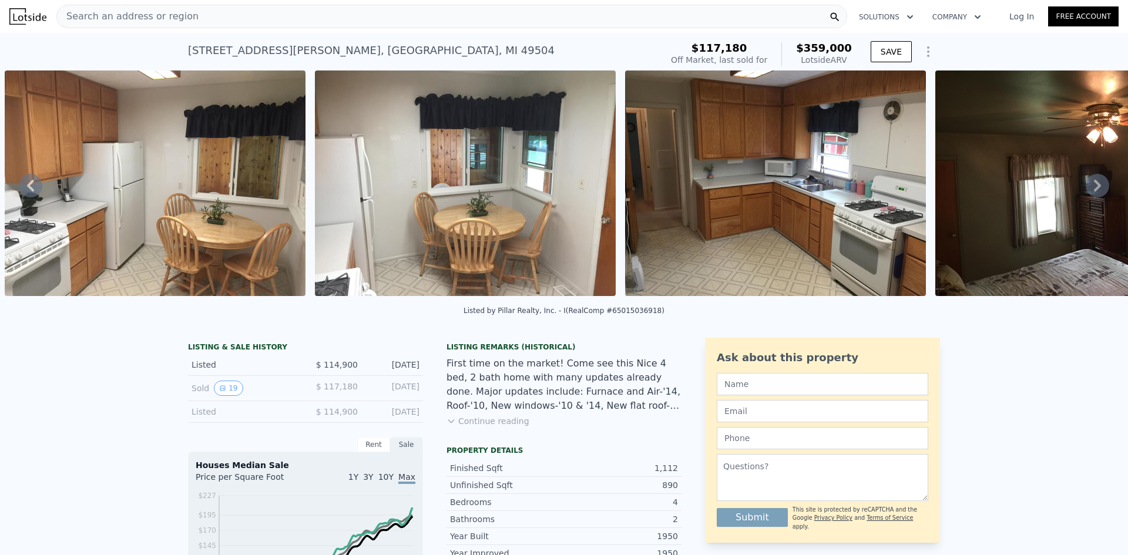
click at [184, 201] on img at bounding box center [155, 183] width 301 height 226
click at [213, 21] on div "Search an address or region" at bounding box center [451, 16] width 791 height 23
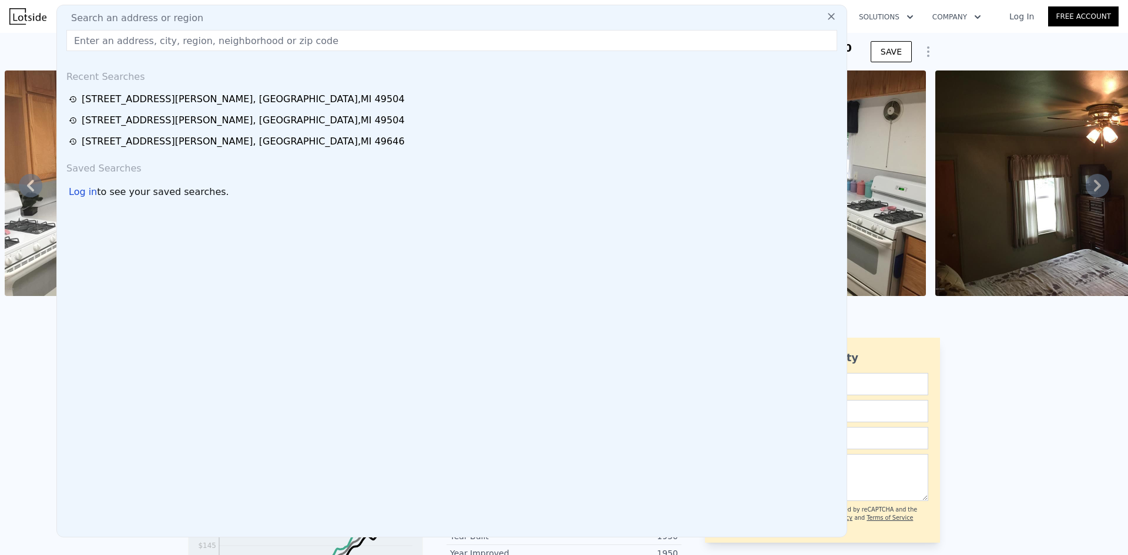
click at [189, 42] on input "text" at bounding box center [451, 40] width 771 height 21
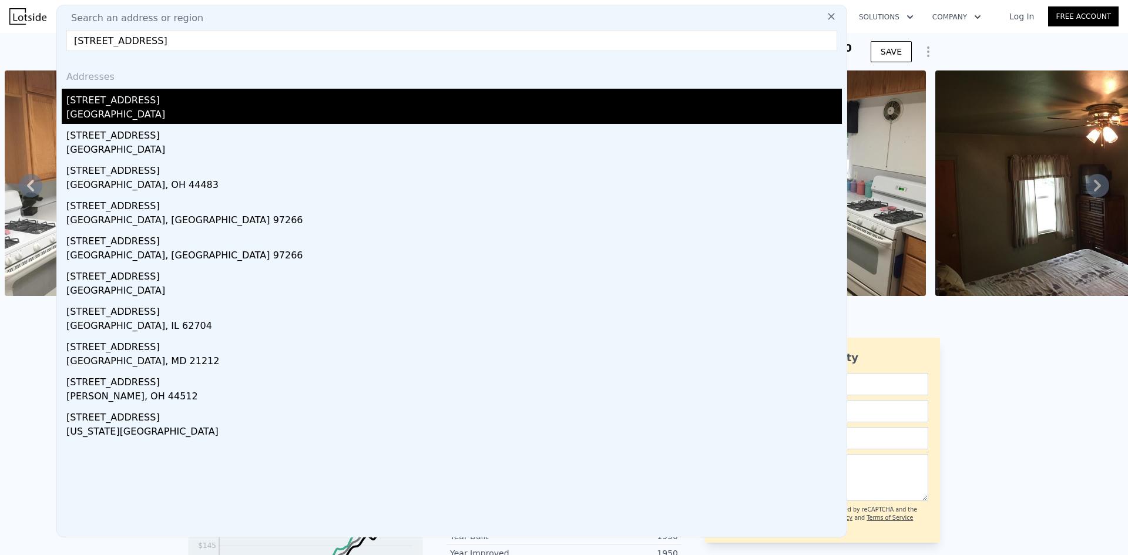
type input "841 glenwood st"
click at [143, 109] on div "Ottawa County, MI 49428" at bounding box center [453, 116] width 775 height 16
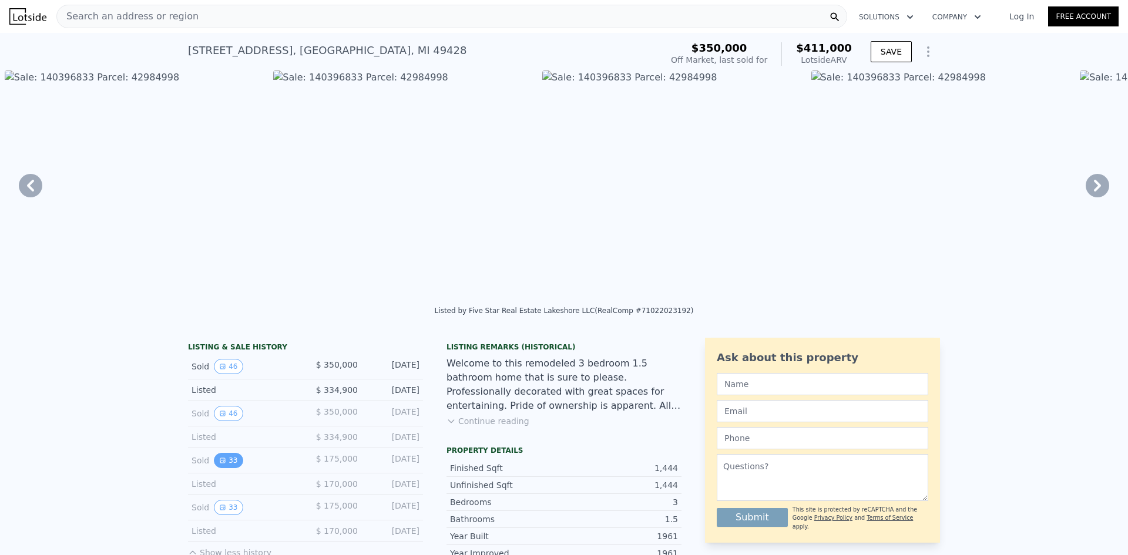
click at [223, 467] on button "33" at bounding box center [228, 460] width 29 height 15
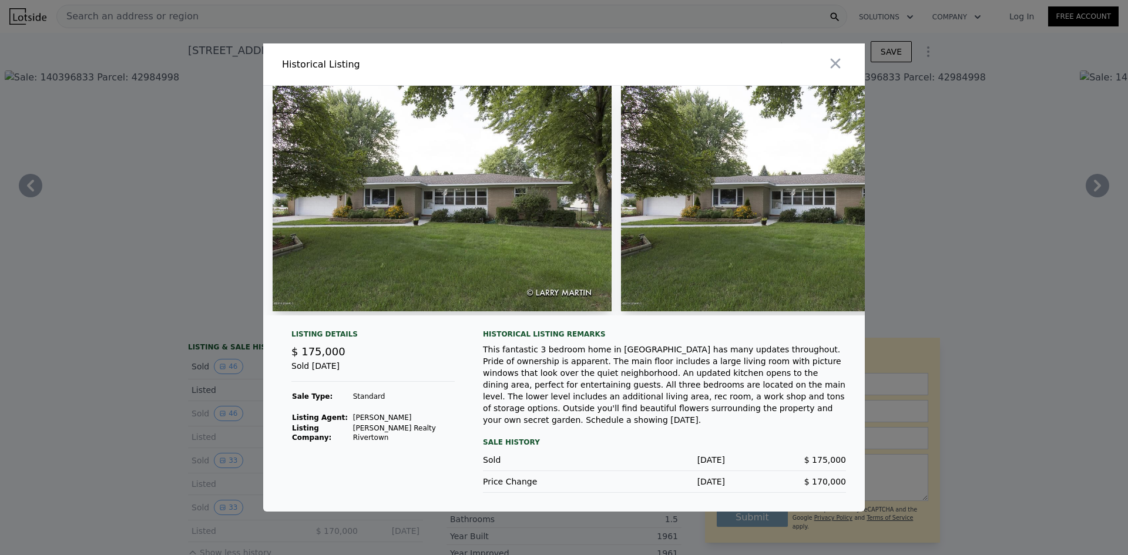
click at [432, 193] on img at bounding box center [442, 199] width 339 height 226
click at [468, 197] on img at bounding box center [442, 199] width 339 height 226
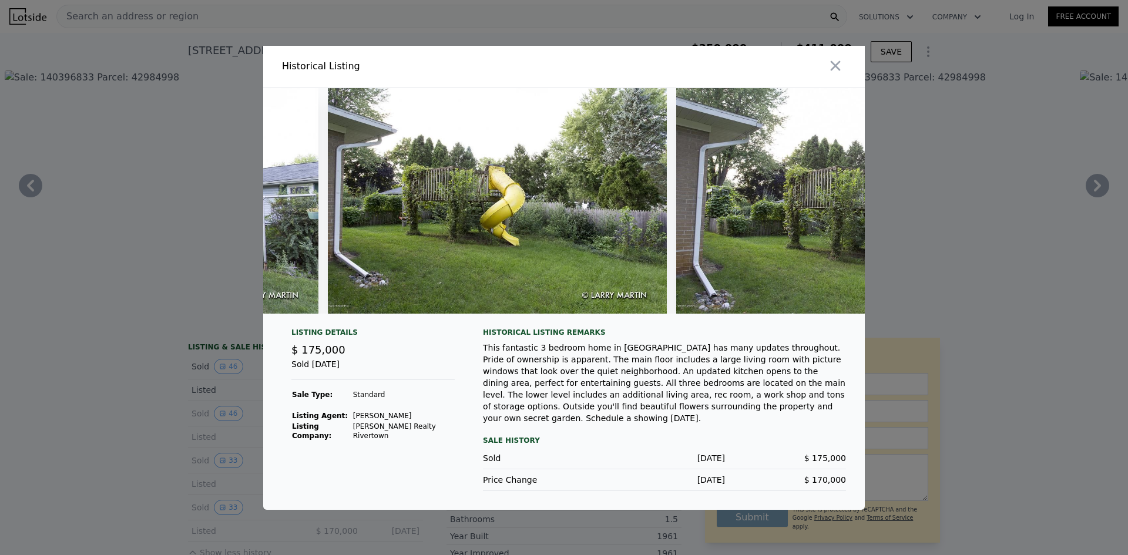
scroll to position [0, 10898]
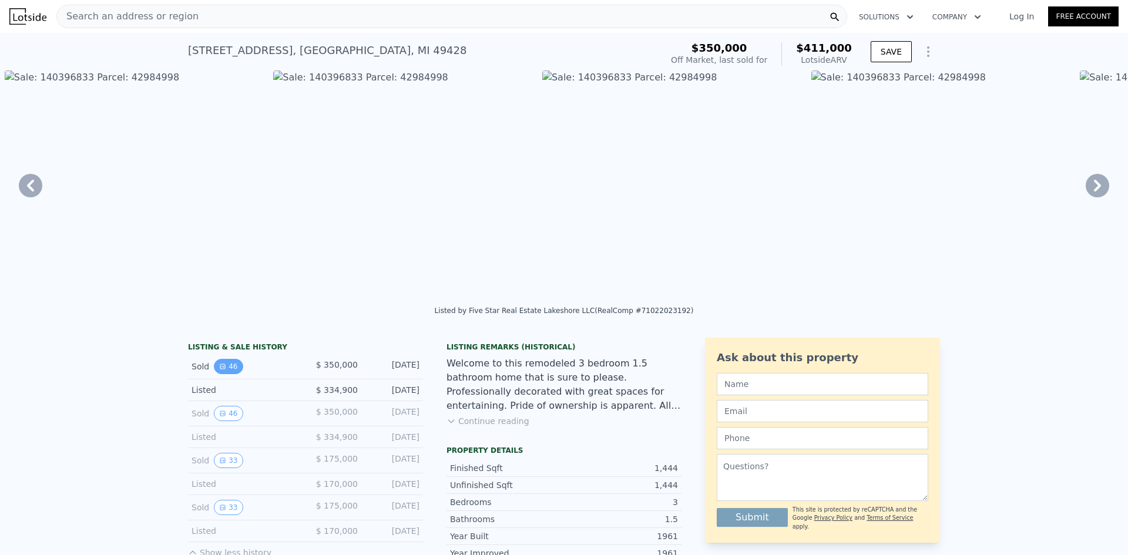
click at [220, 369] on icon "View historical data" at bounding box center [222, 366] width 5 height 5
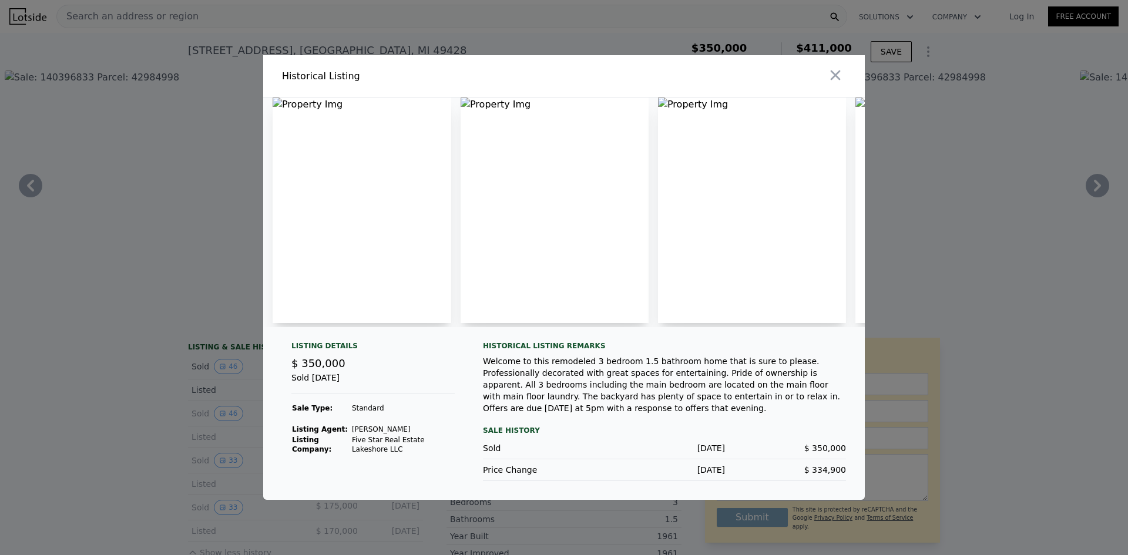
click at [350, 197] on img at bounding box center [362, 211] width 179 height 226
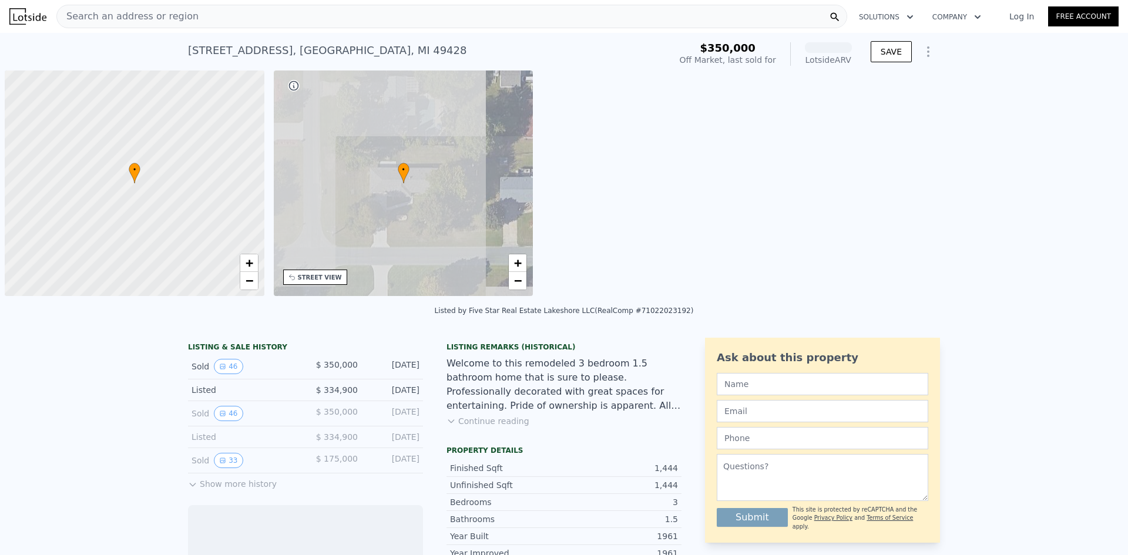
scroll to position [0, 5]
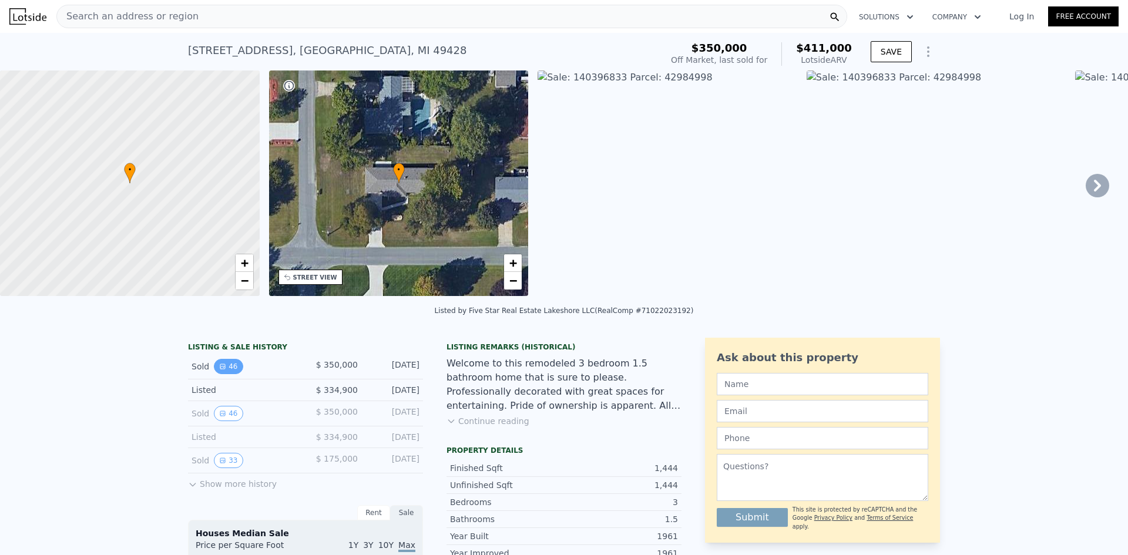
click at [222, 374] on button "46" at bounding box center [228, 366] width 29 height 15
click at [227, 421] on button "46" at bounding box center [228, 413] width 29 height 15
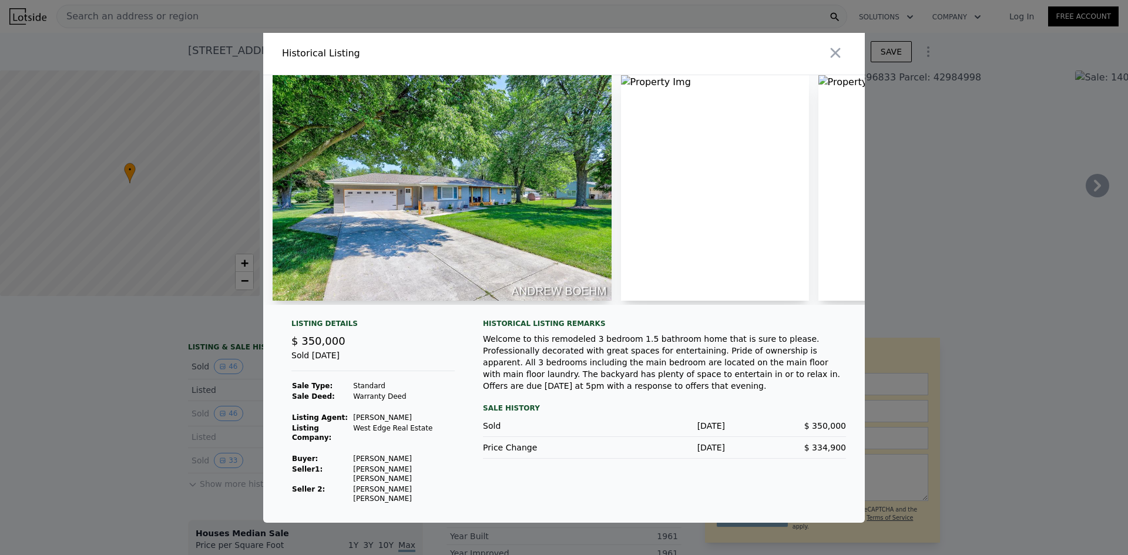
click at [426, 186] on div at bounding box center [437, 190] width 348 height 230
click at [493, 195] on img at bounding box center [442, 188] width 339 height 226
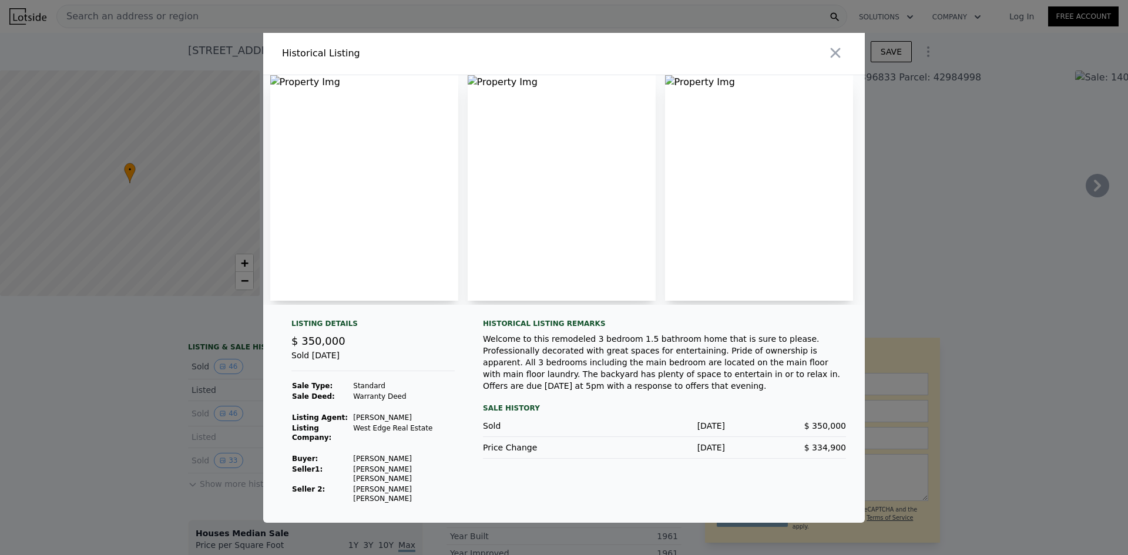
scroll to position [0, 0]
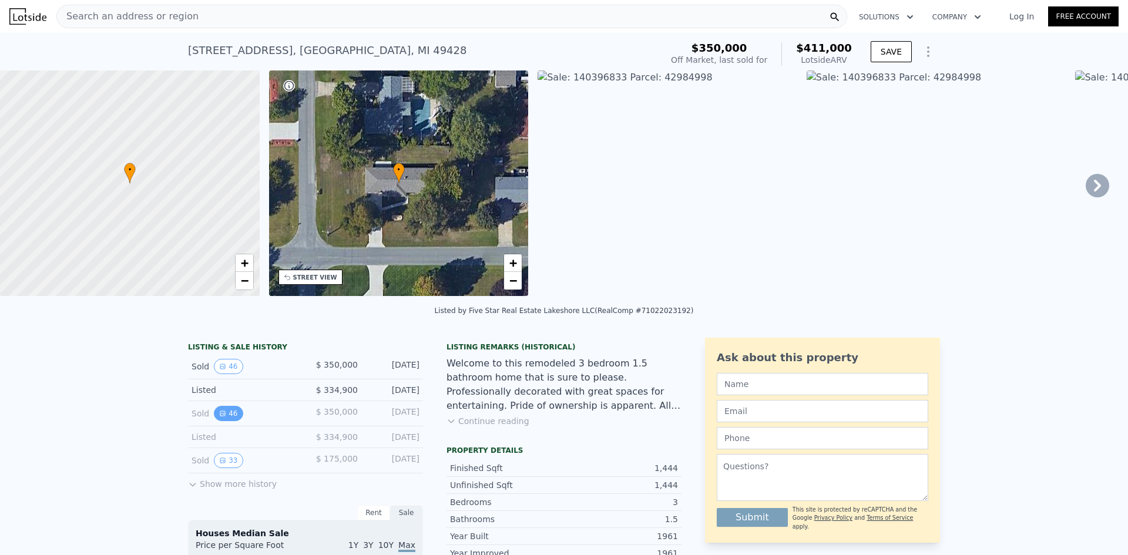
click at [230, 415] on button "46" at bounding box center [228, 413] width 29 height 15
click at [226, 354] on div "LISTING & SALE HISTORY" at bounding box center [305, 348] width 235 height 12
click at [220, 370] on button "46" at bounding box center [228, 366] width 29 height 15
click at [219, 416] on button "46" at bounding box center [228, 413] width 29 height 15
click at [167, 21] on span "Search an address or region" at bounding box center [128, 16] width 142 height 14
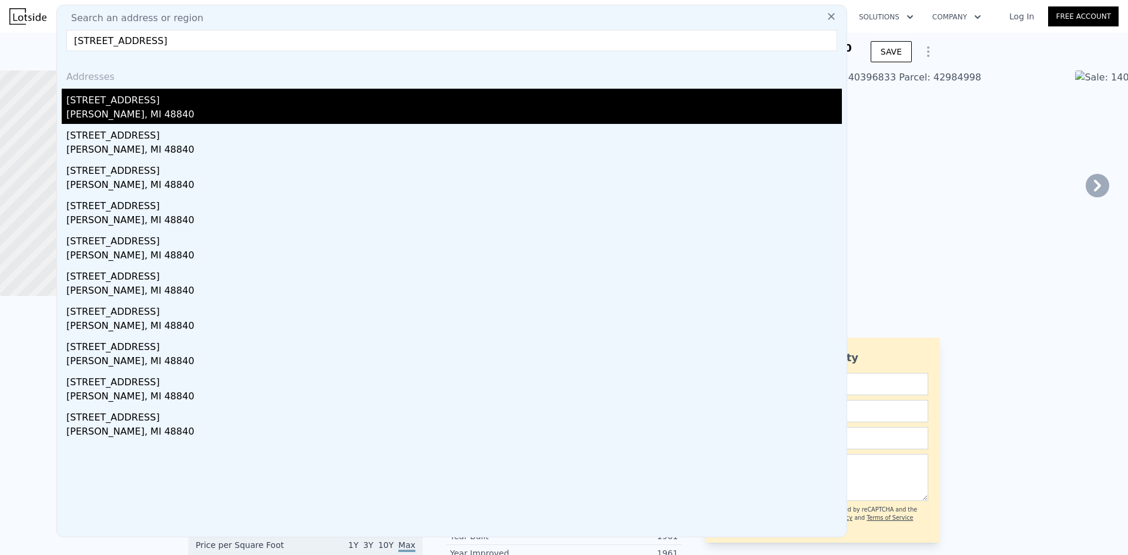
type input "5626 hallendale rd"
click at [116, 105] on div "5626 Hallendale Rd" at bounding box center [453, 98] width 775 height 19
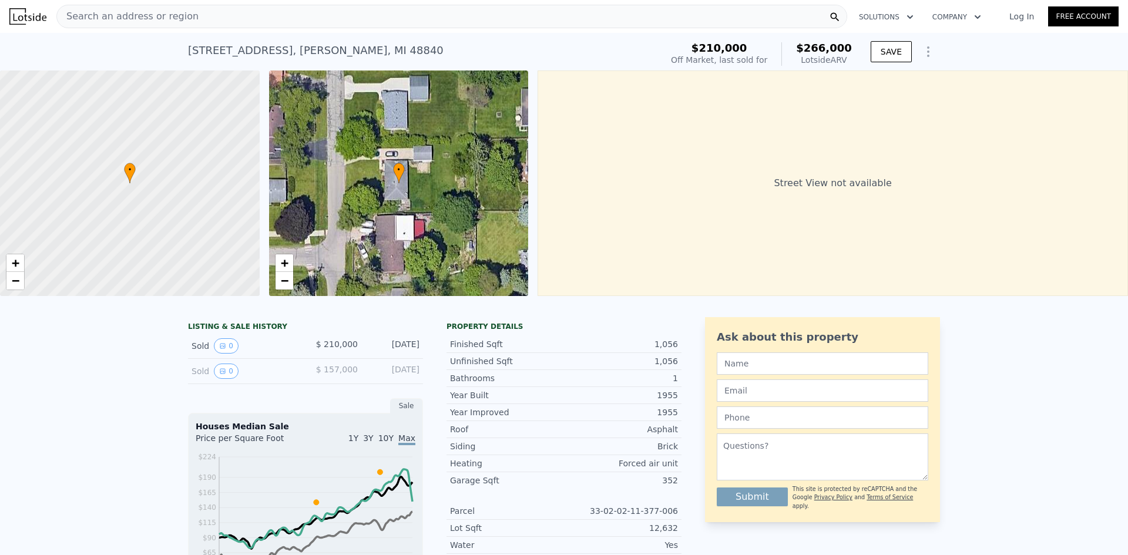
click at [183, 5] on div "Search an address or region" at bounding box center [451, 16] width 791 height 23
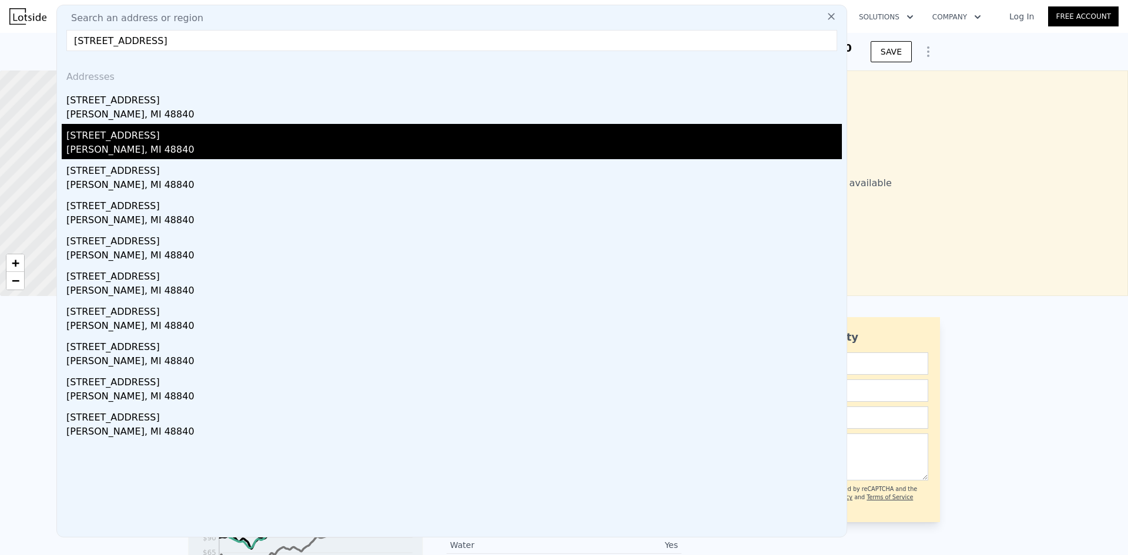
type input "5626 hallendale rd"
click at [120, 142] on div "5636 Hallendale Rd" at bounding box center [453, 133] width 775 height 19
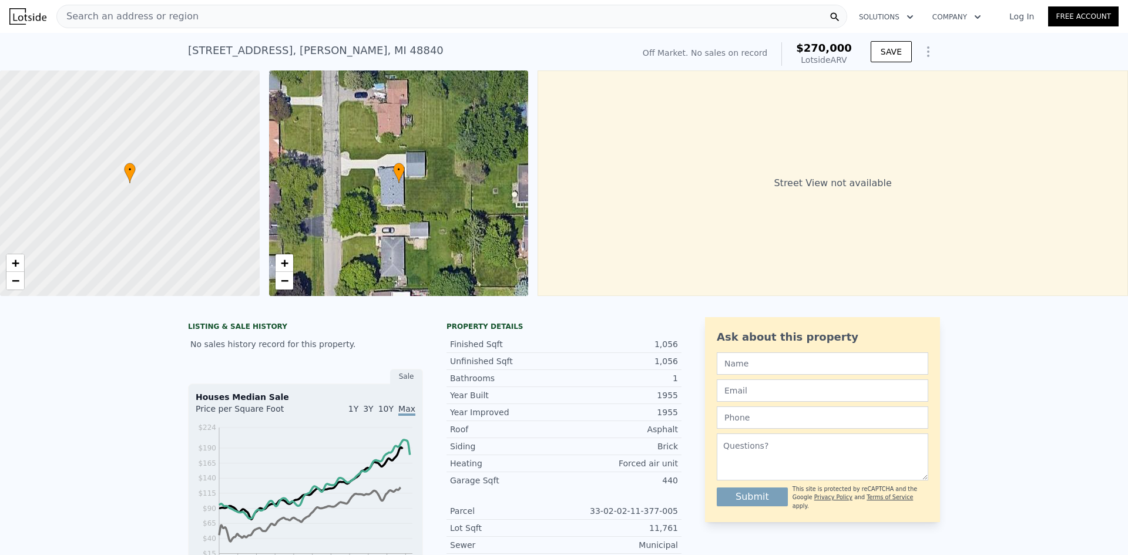
click at [135, 11] on span "Search an address or region" at bounding box center [128, 16] width 142 height 14
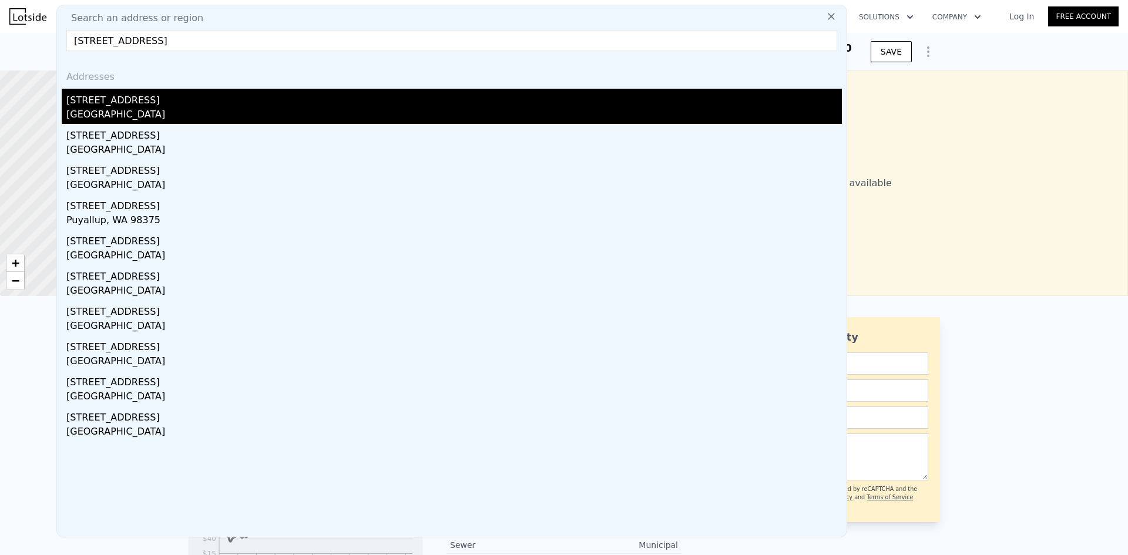
type input "15914 fern ave"
click at [119, 107] on div "15914 Fern Ave" at bounding box center [453, 98] width 775 height 19
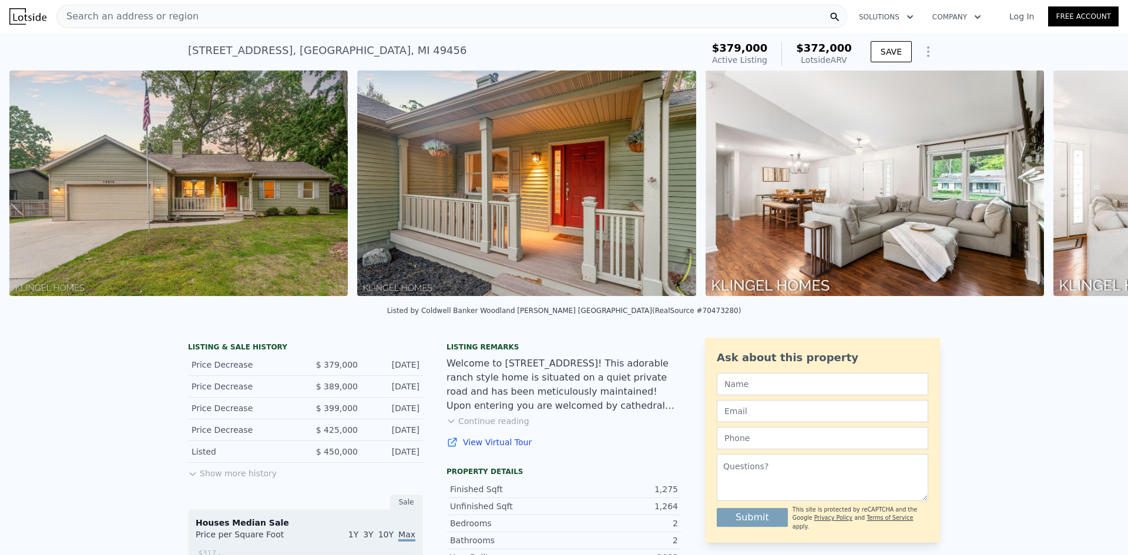
scroll to position [0, 538]
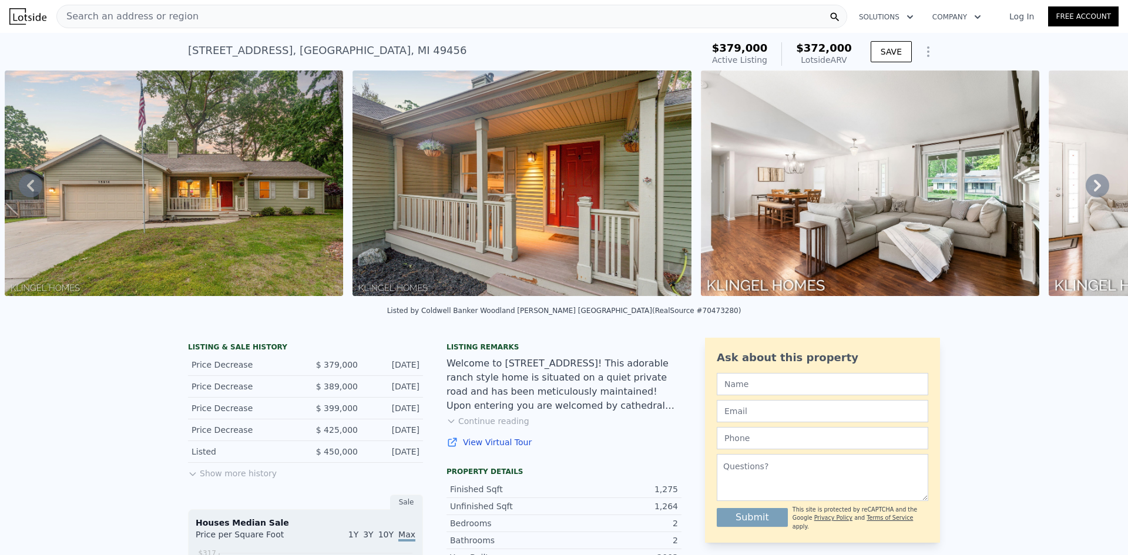
click at [223, 478] on button "Show more history" at bounding box center [232, 471] width 89 height 16
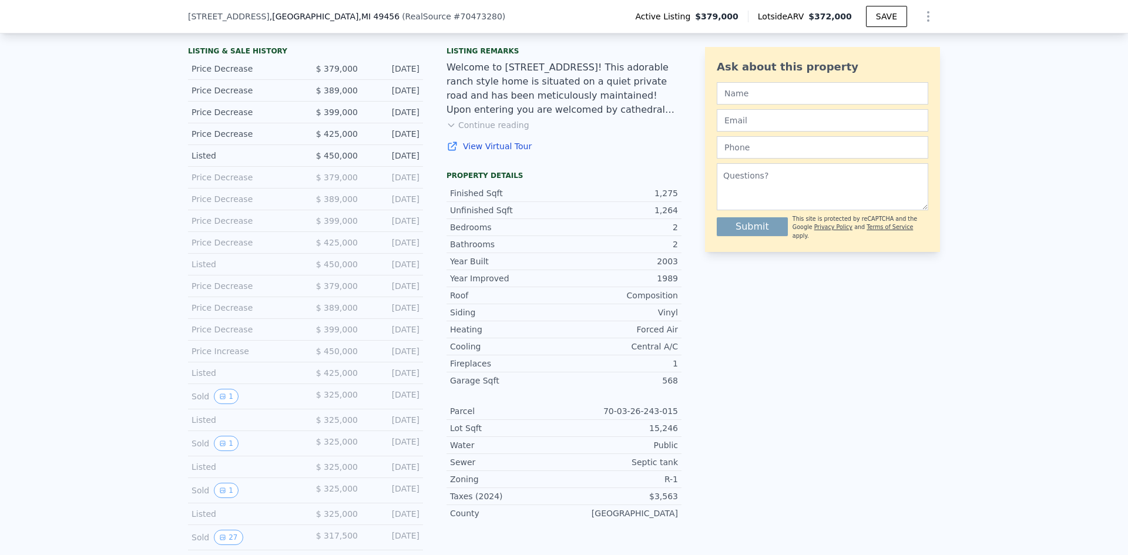
scroll to position [294, 0]
click at [223, 401] on button "1" at bounding box center [226, 394] width 25 height 15
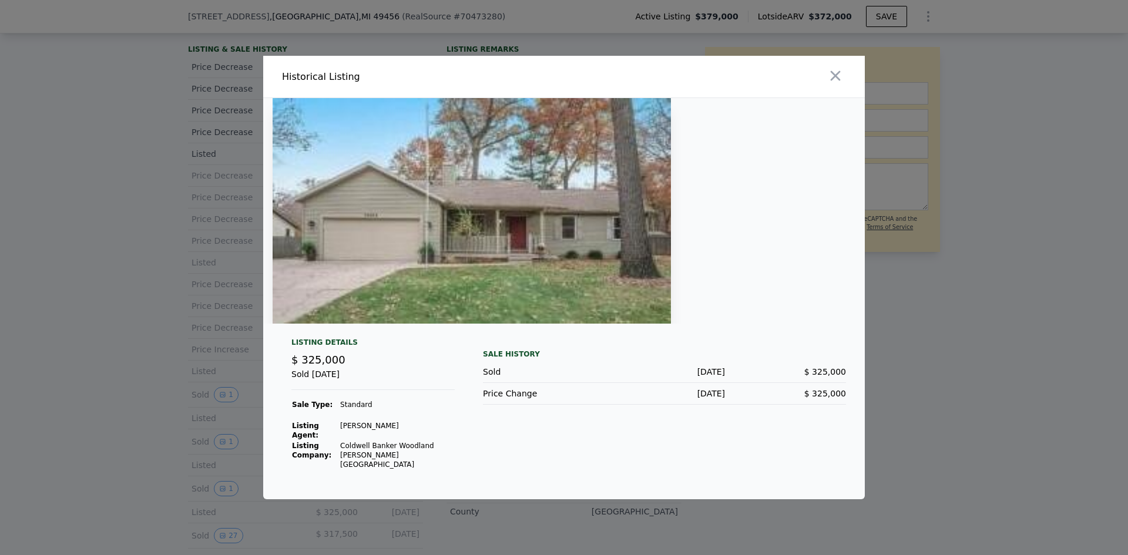
click at [124, 364] on div at bounding box center [564, 277] width 1128 height 555
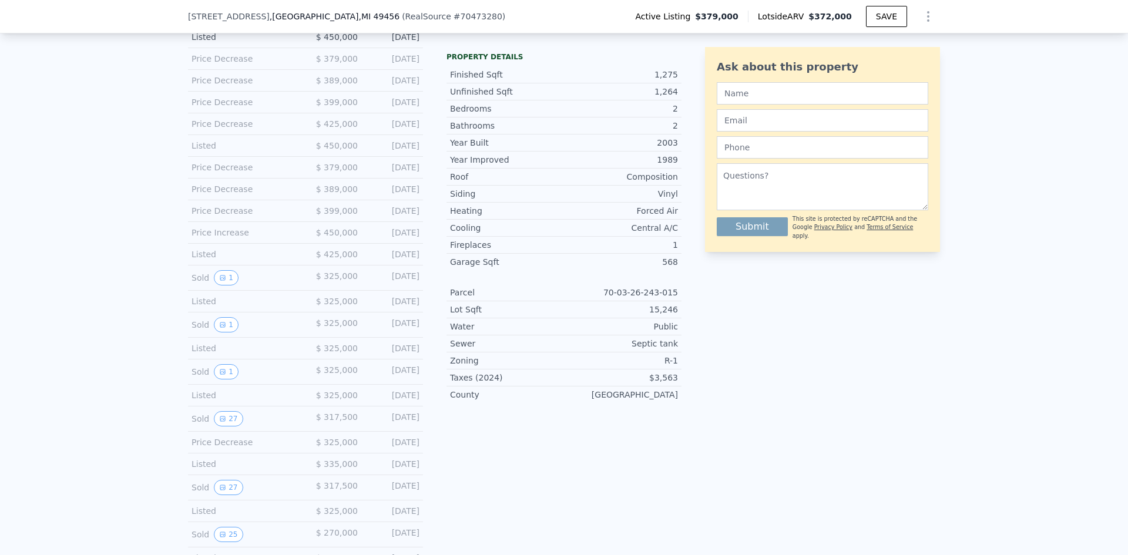
scroll to position [425, 0]
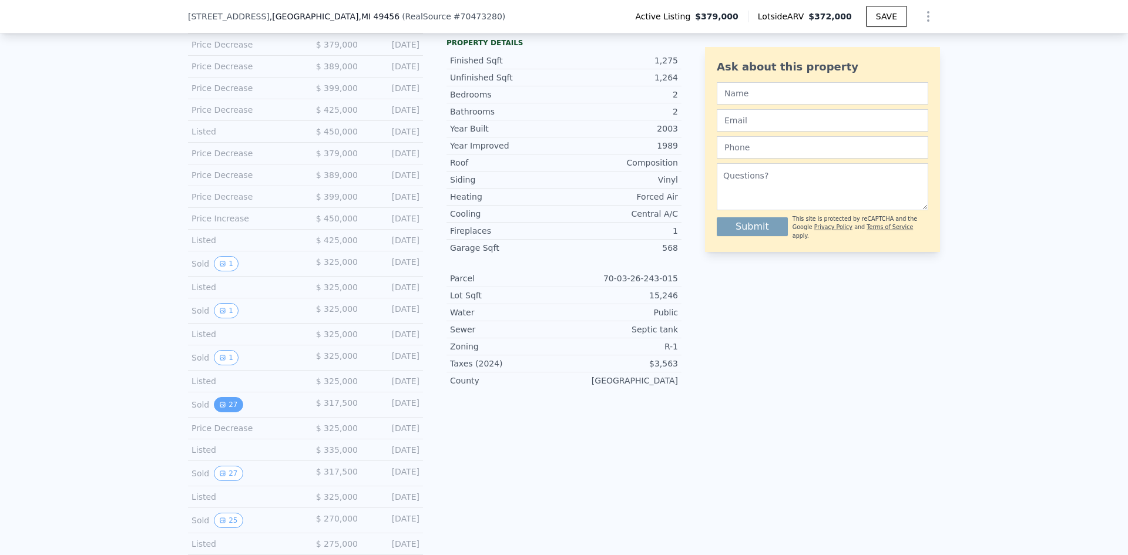
click at [227, 411] on button "27" at bounding box center [228, 404] width 29 height 15
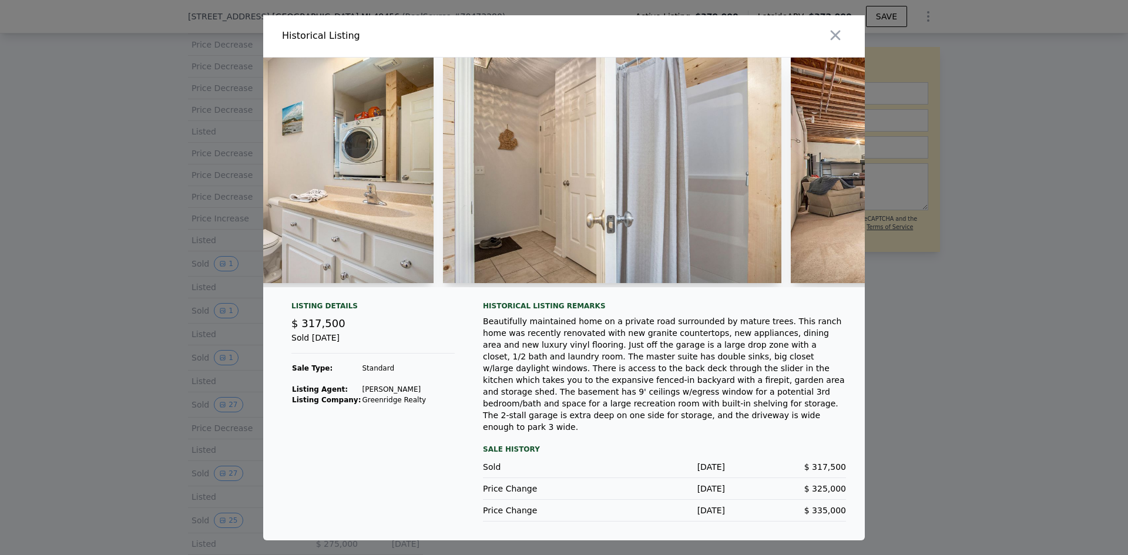
scroll to position [0, 6783]
click at [103, 254] on div at bounding box center [564, 277] width 1128 height 555
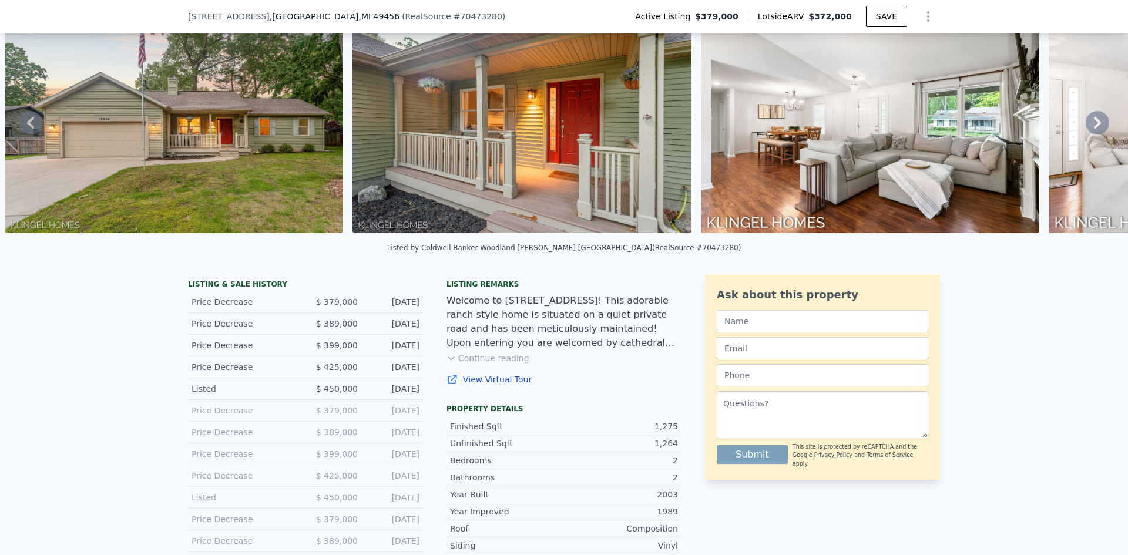
scroll to position [4, 0]
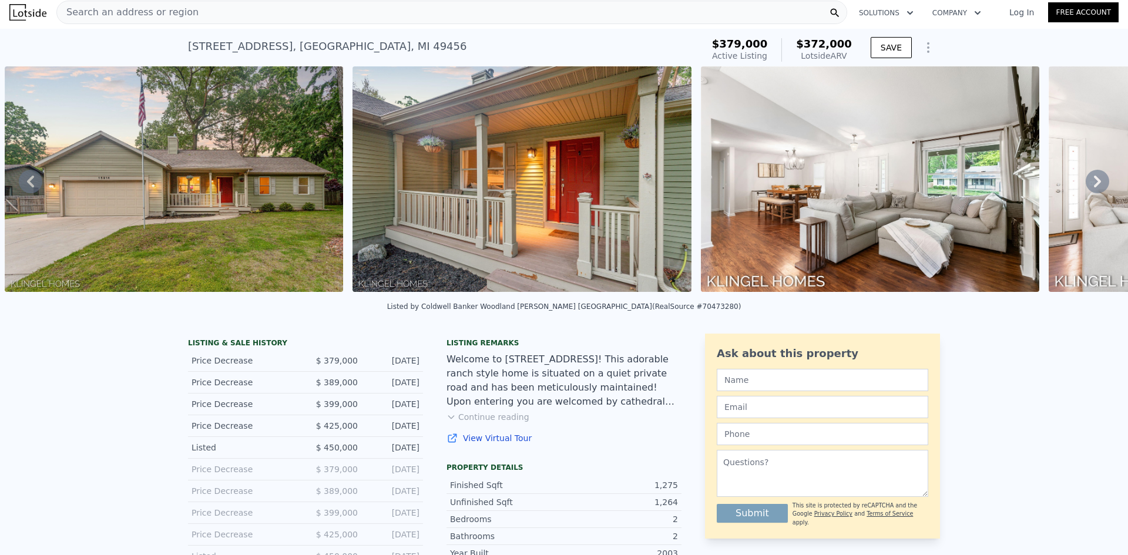
click at [110, 16] on span "Search an address or region" at bounding box center [128, 12] width 142 height 14
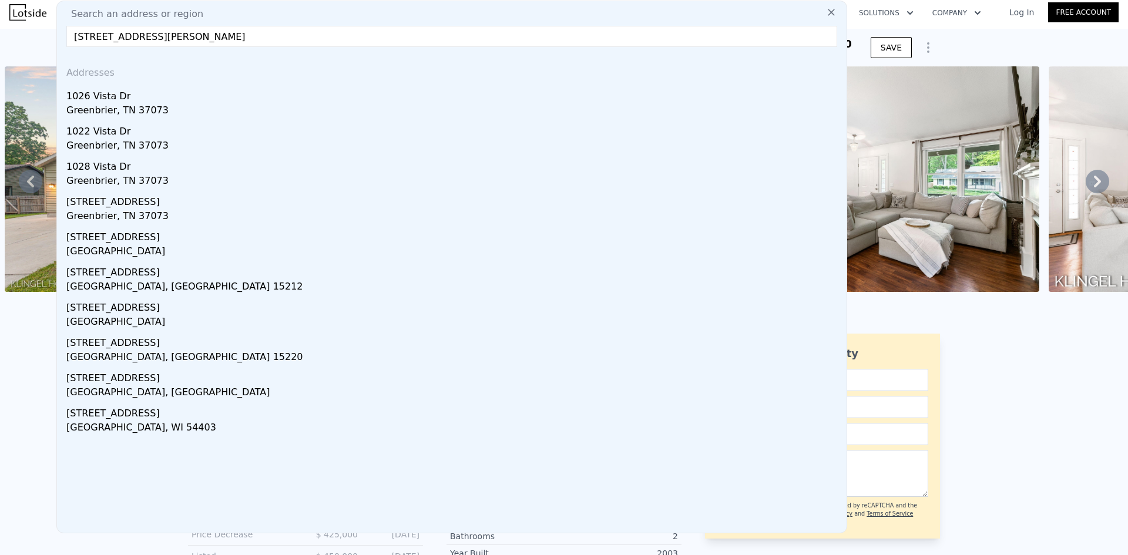
type input "102 green vista dr pitt"
click at [110, 16] on span "Search an address or region" at bounding box center [133, 14] width 142 height 14
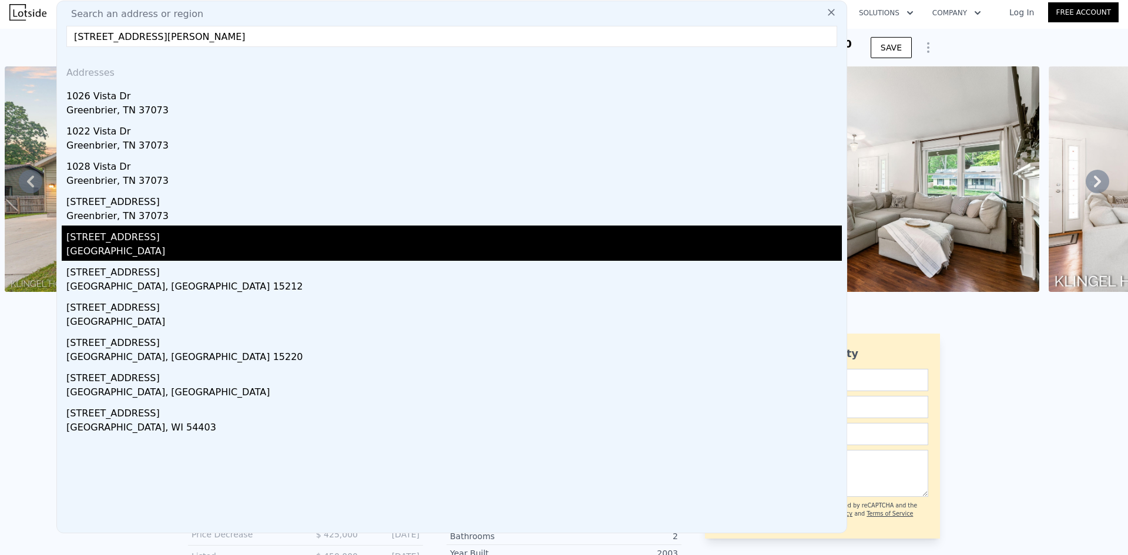
click at [122, 244] on div "Allegheny County, PA 15237" at bounding box center [453, 252] width 775 height 16
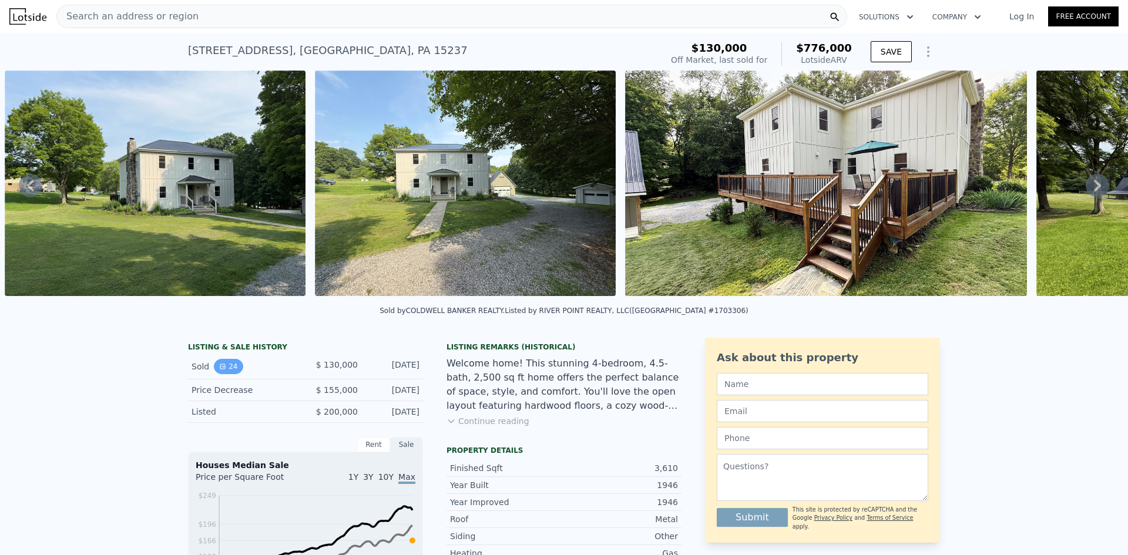
click at [233, 372] on button "24" at bounding box center [228, 366] width 29 height 15
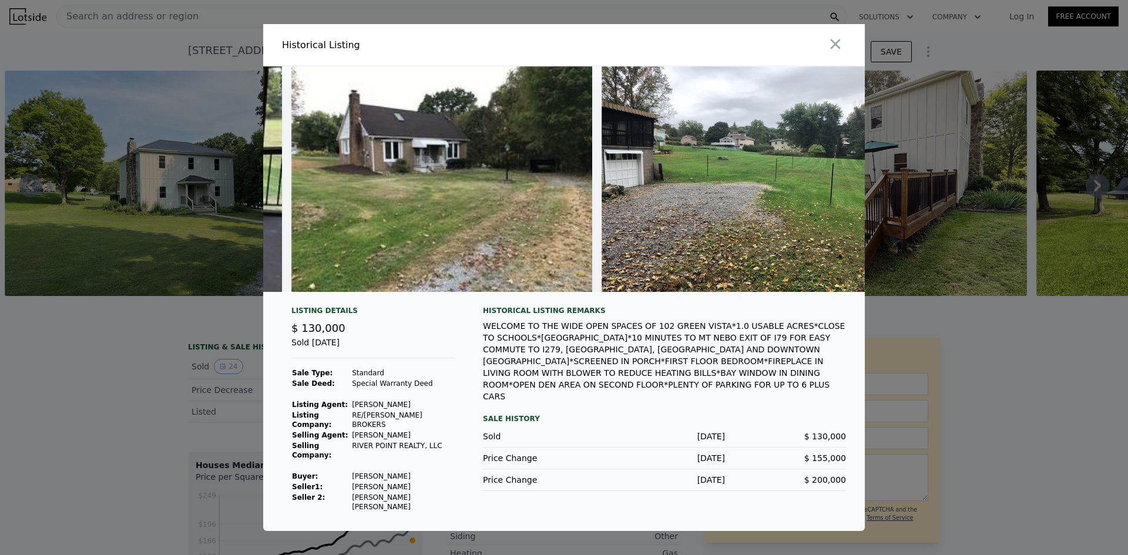
scroll to position [0, 7145]
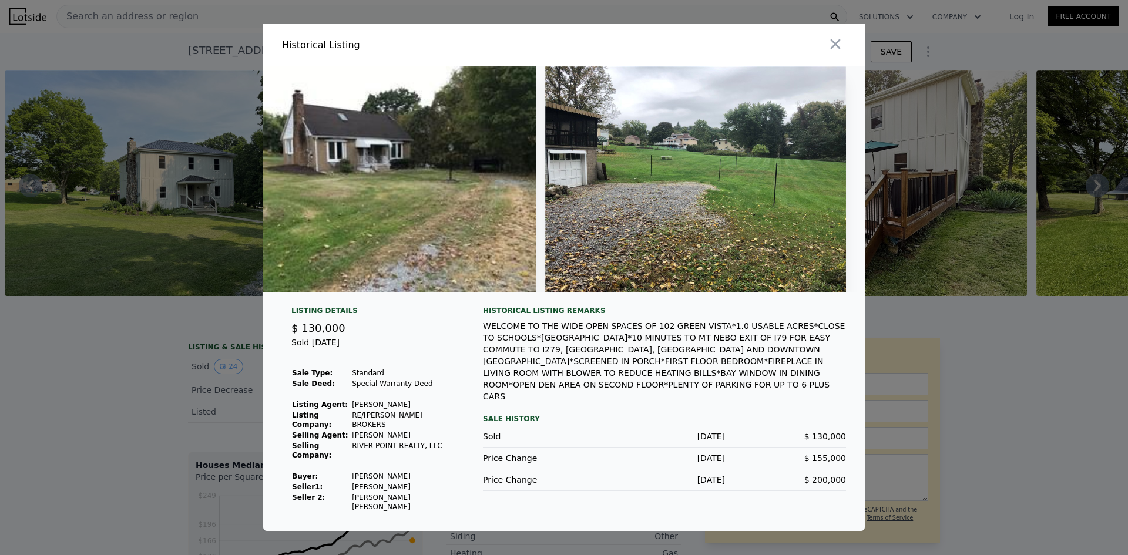
click at [201, 327] on div at bounding box center [564, 277] width 1128 height 555
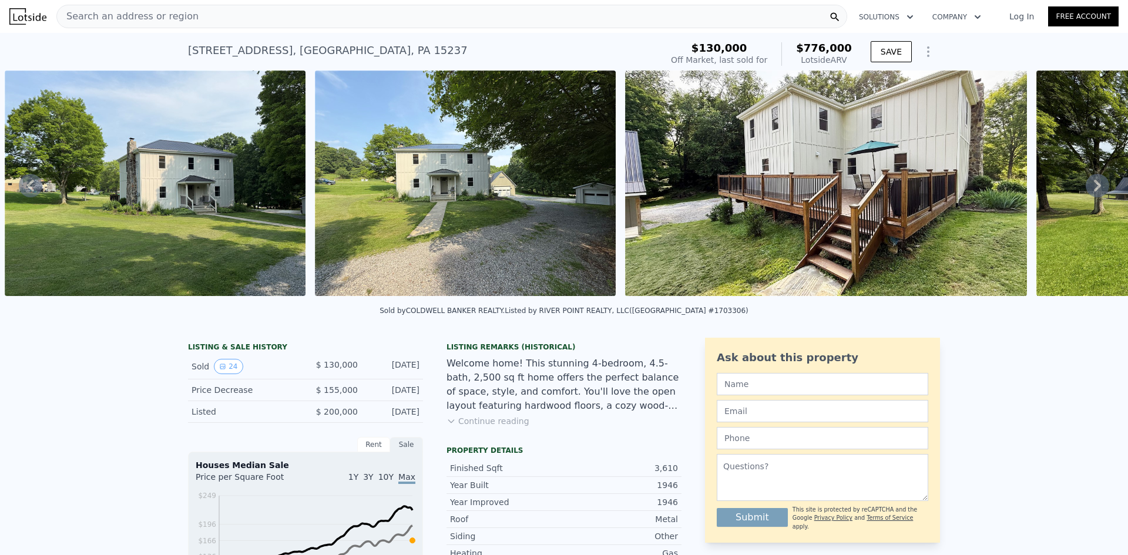
click at [152, 25] on div "Search an address or region" at bounding box center [128, 16] width 142 height 22
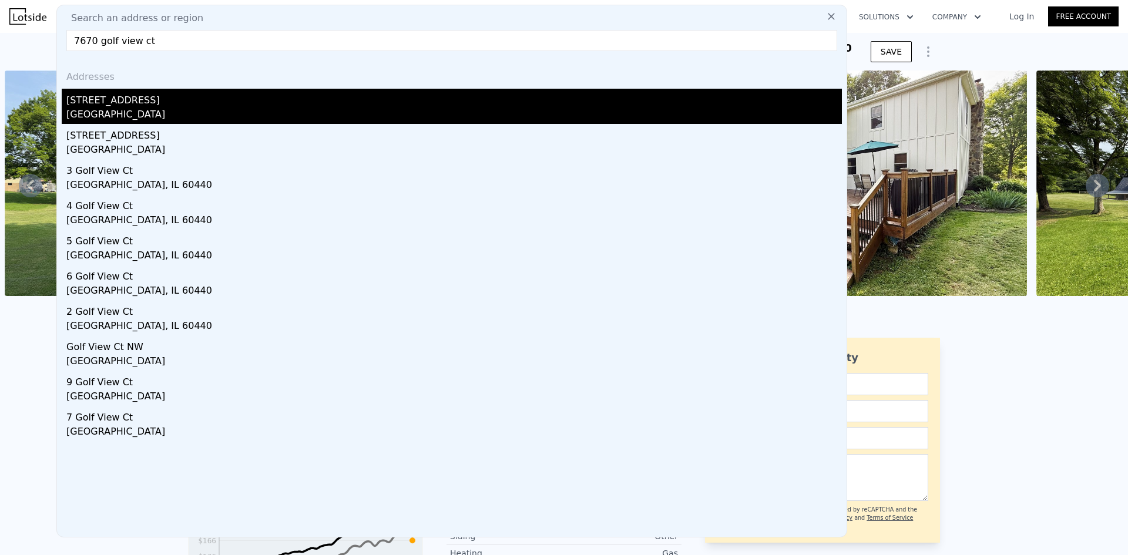
type input "7670 golf view ct"
click at [112, 105] on div "[STREET_ADDRESS]" at bounding box center [453, 98] width 775 height 19
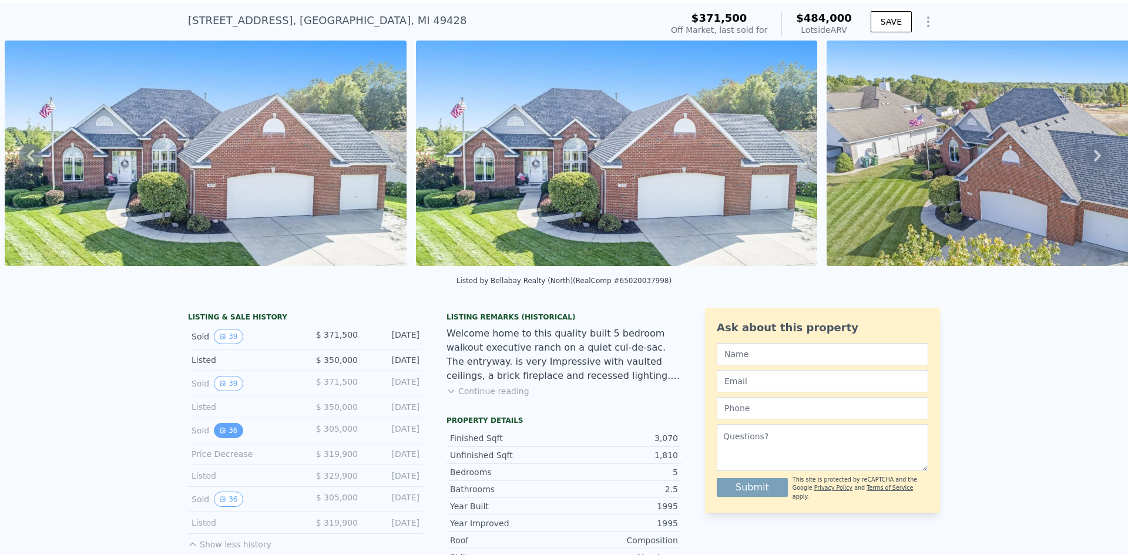
scroll to position [31, 0]
click at [221, 438] on button "36" at bounding box center [228, 429] width 29 height 15
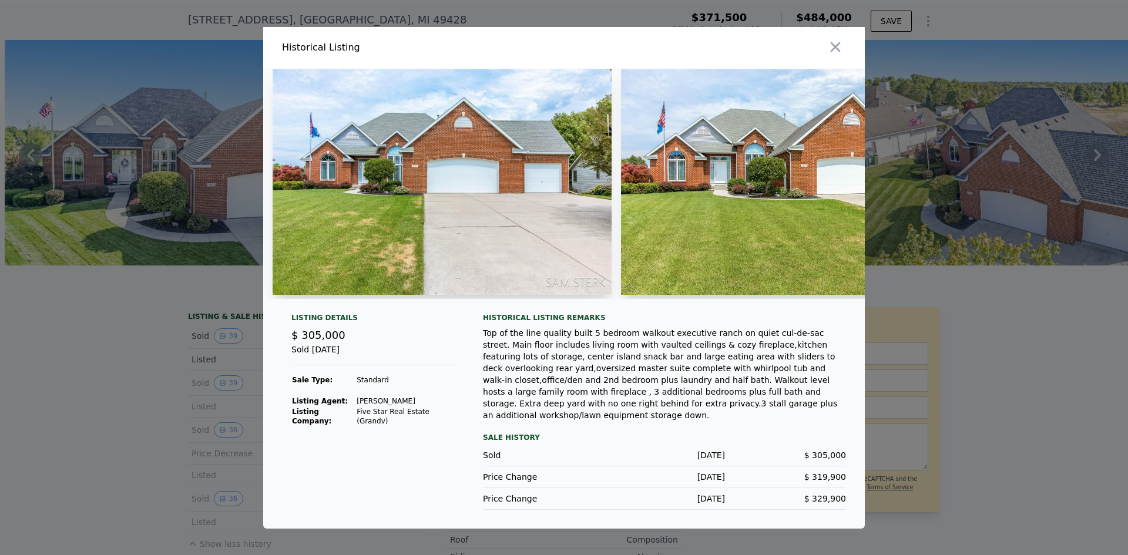
click at [435, 176] on img at bounding box center [442, 182] width 339 height 226
click at [509, 179] on img at bounding box center [442, 182] width 339 height 226
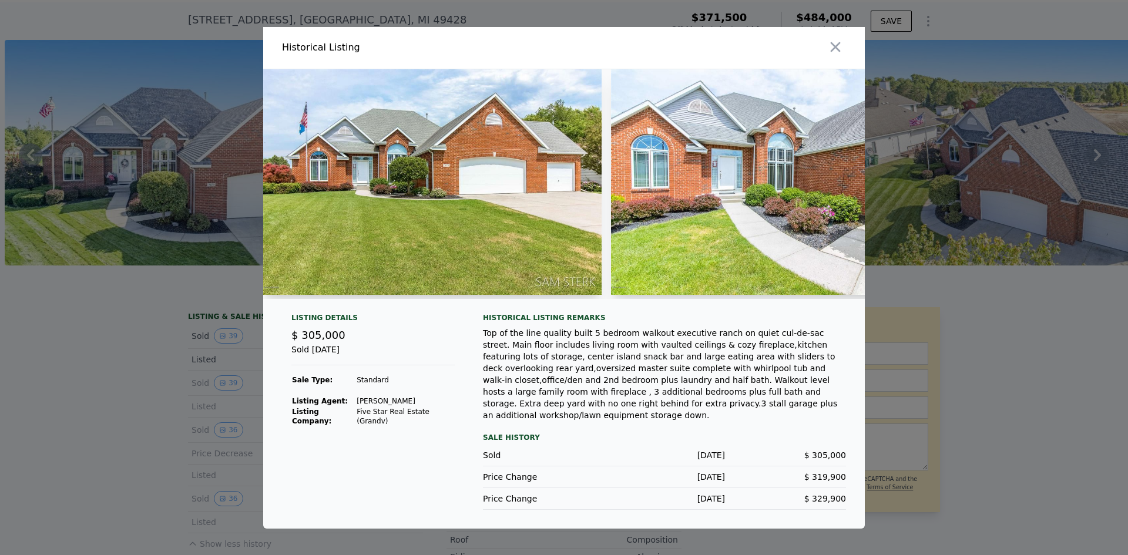
click at [431, 199] on img at bounding box center [432, 182] width 339 height 226
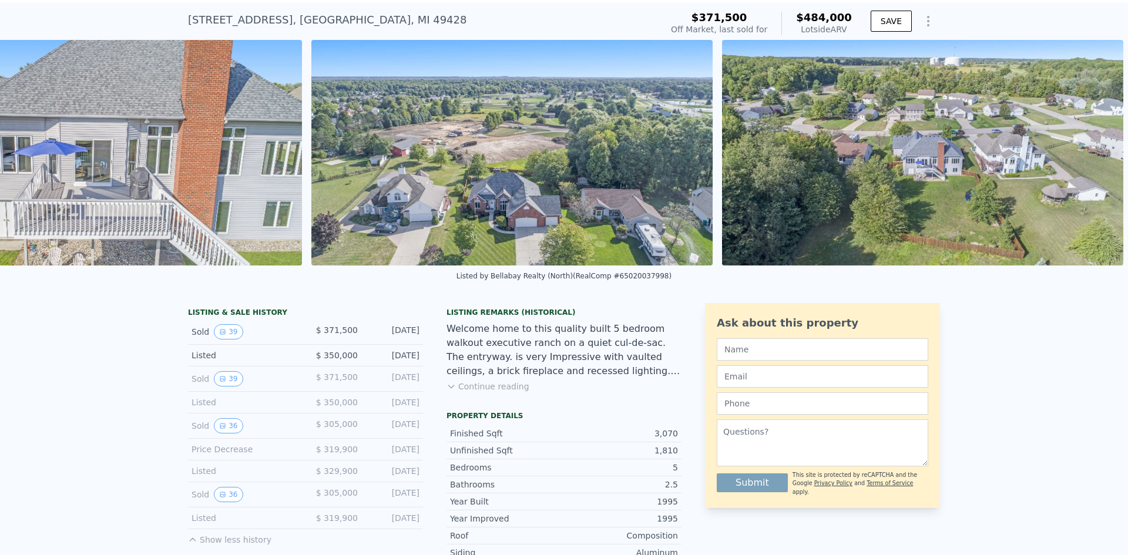
scroll to position [0, 13604]
click at [230, 383] on button "39" at bounding box center [228, 378] width 29 height 15
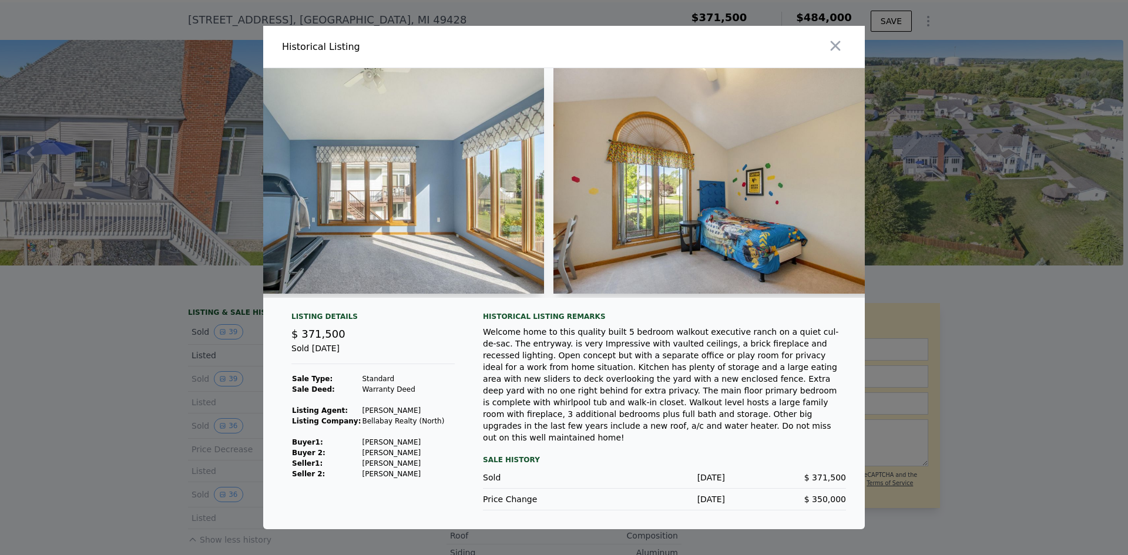
scroll to position [0, 0]
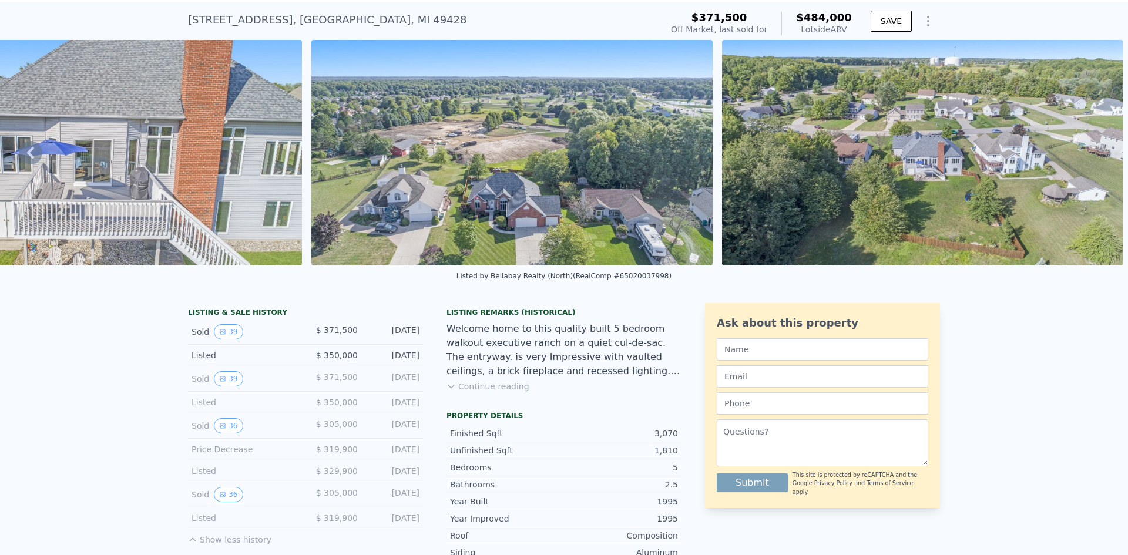
type input "4"
type input "0"
type input "0.5"
type input "2964"
type input "3325"
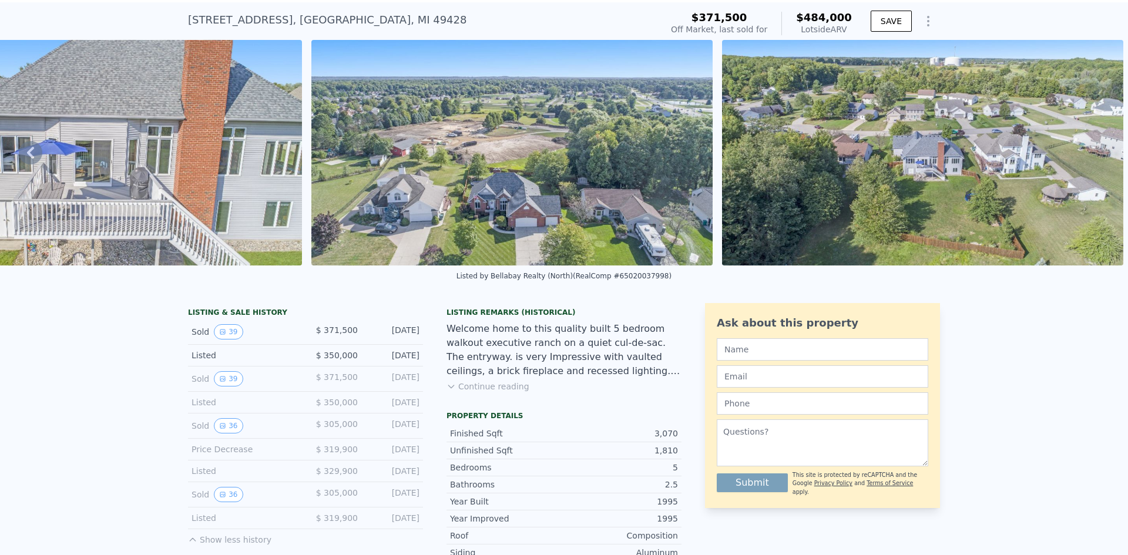
type input "24702.876000000004"
type input "39382.596"
type input "$ 776,000"
type input "6"
type input "$ 80,561"
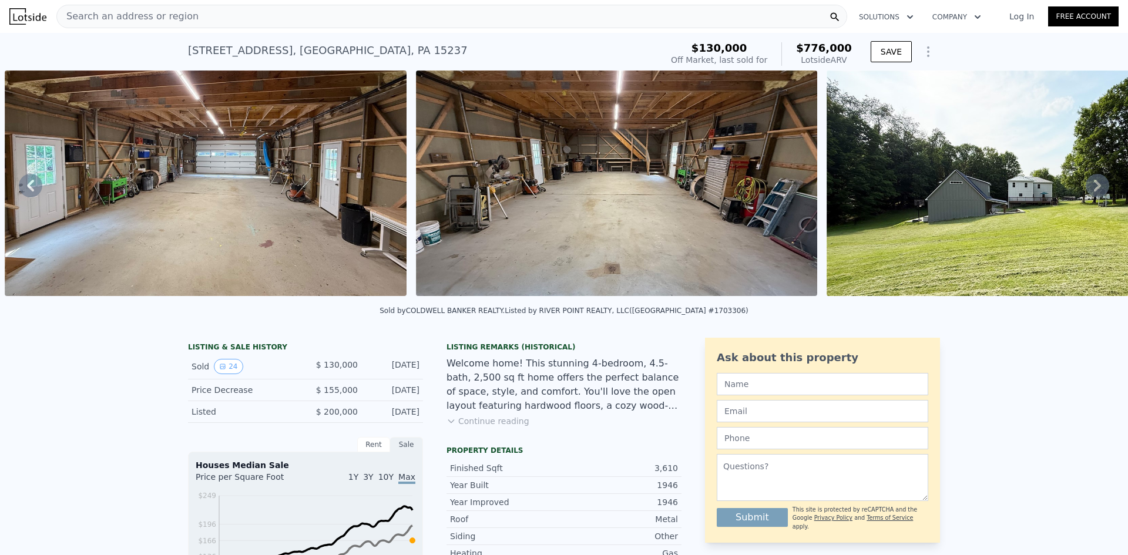
click at [176, 15] on span "Search an address or region" at bounding box center [128, 16] width 142 height 14
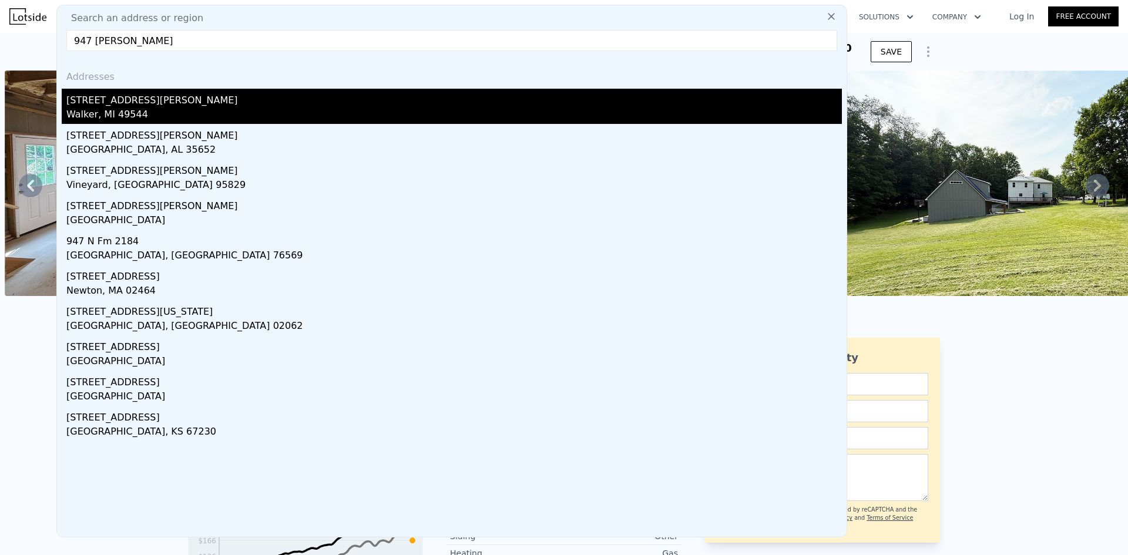
type input "947 roger st"
click at [106, 106] on div "[STREET_ADDRESS][PERSON_NAME]" at bounding box center [453, 98] width 775 height 19
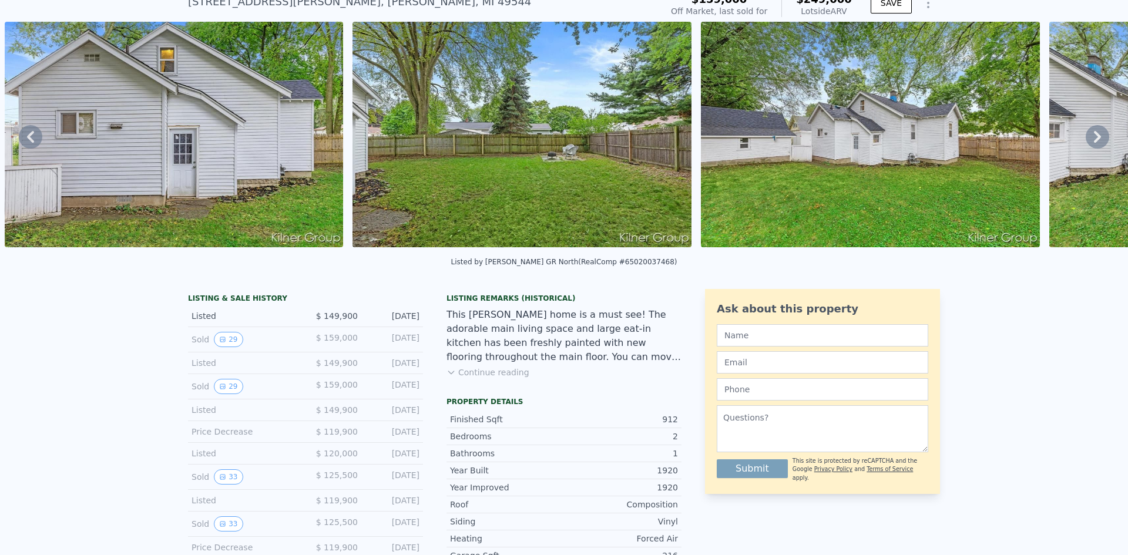
scroll to position [49, 0]
click at [226, 484] on button "33" at bounding box center [228, 476] width 29 height 15
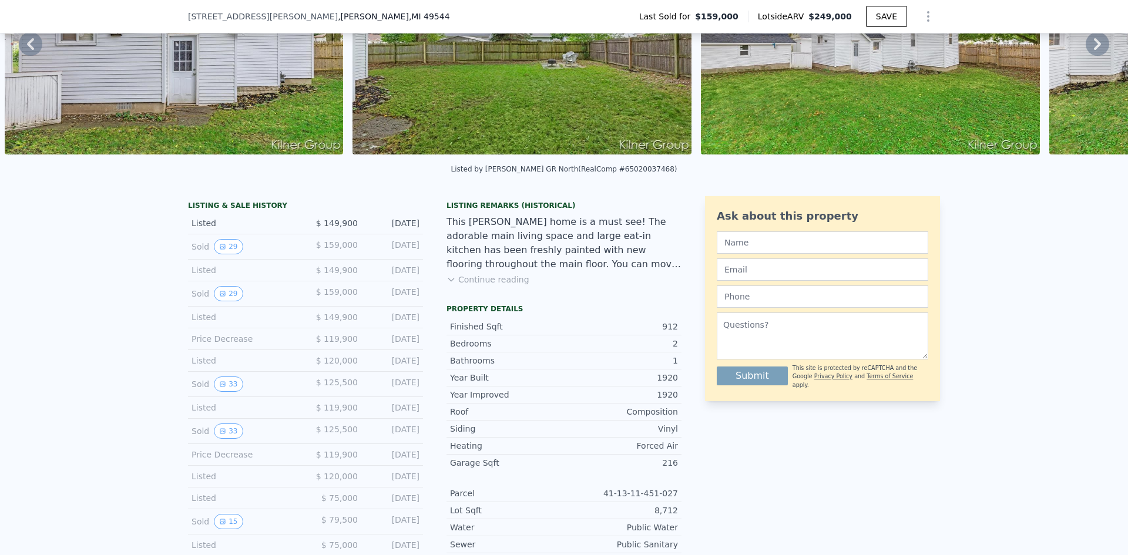
scroll to position [174, 0]
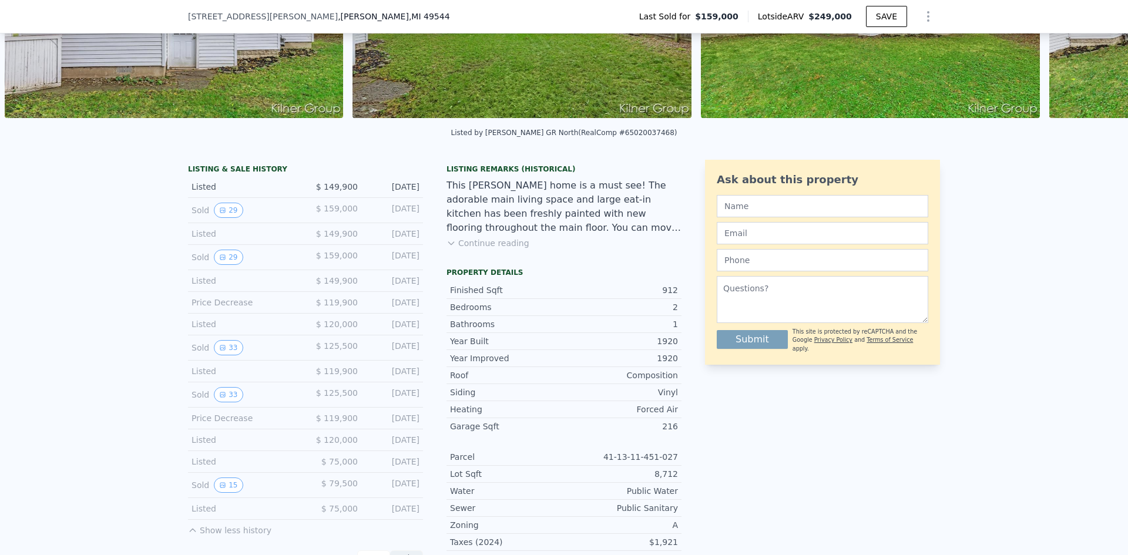
click at [220, 498] on div "Sold 15 $ 79,500 Jun 8, 2016" at bounding box center [305, 485] width 235 height 25
click at [221, 493] on button "15" at bounding box center [228, 485] width 29 height 15
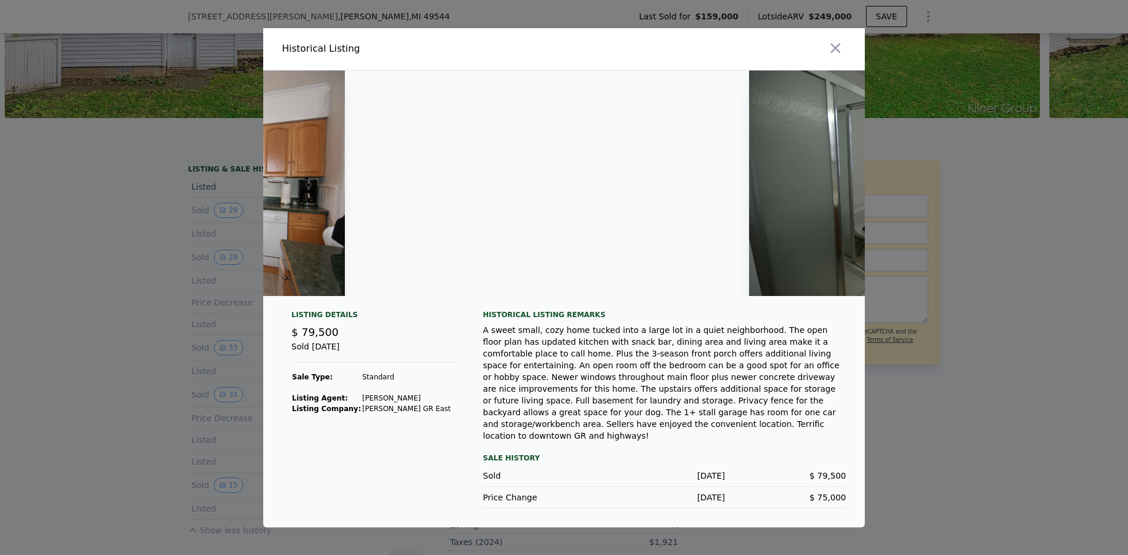
scroll to position [0, 2231]
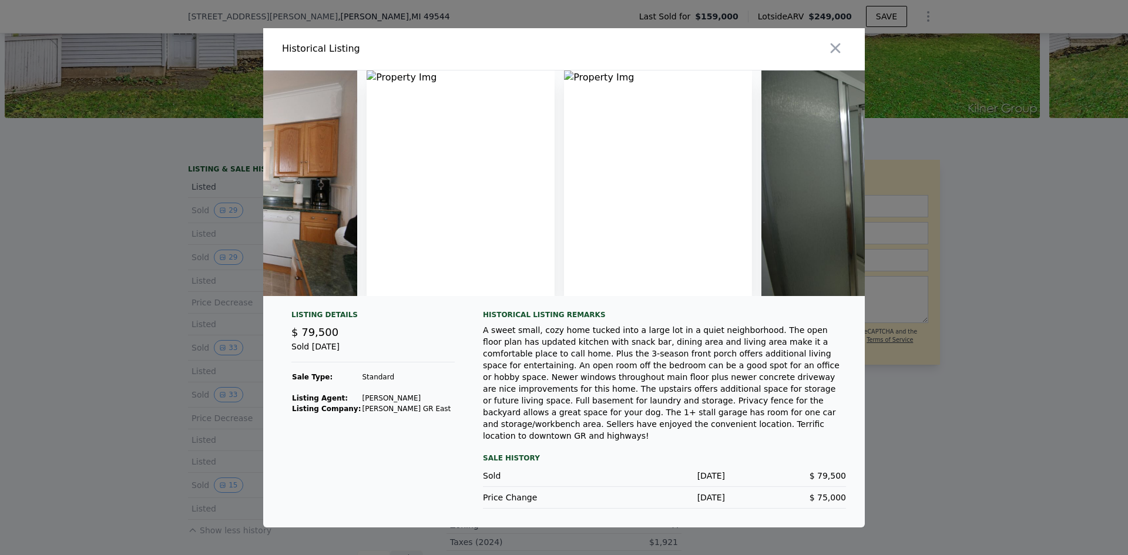
click at [95, 301] on div at bounding box center [564, 277] width 1128 height 555
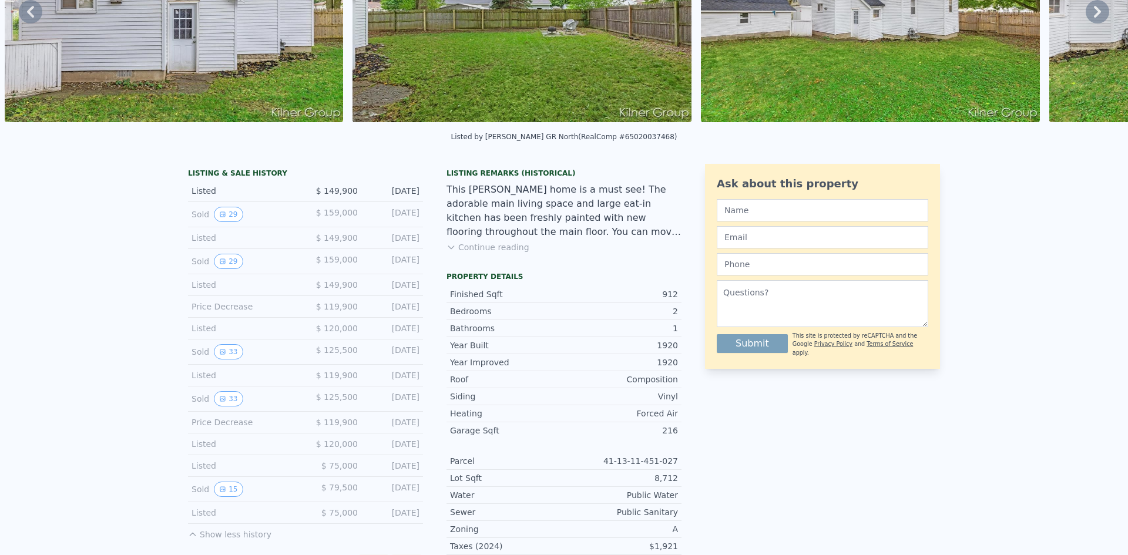
scroll to position [0, 0]
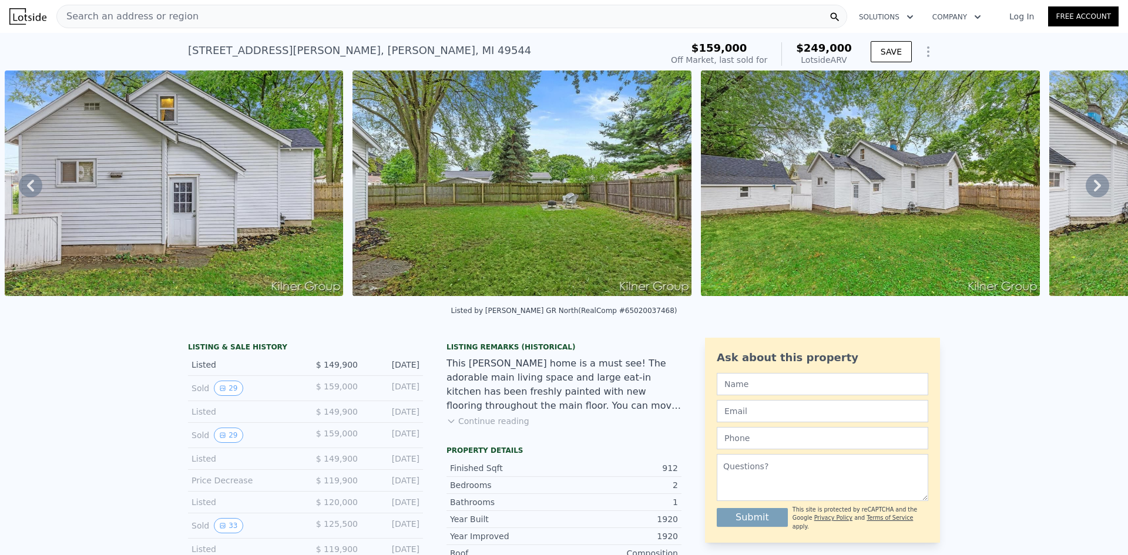
click at [149, 15] on span "Search an address or region" at bounding box center [128, 16] width 142 height 14
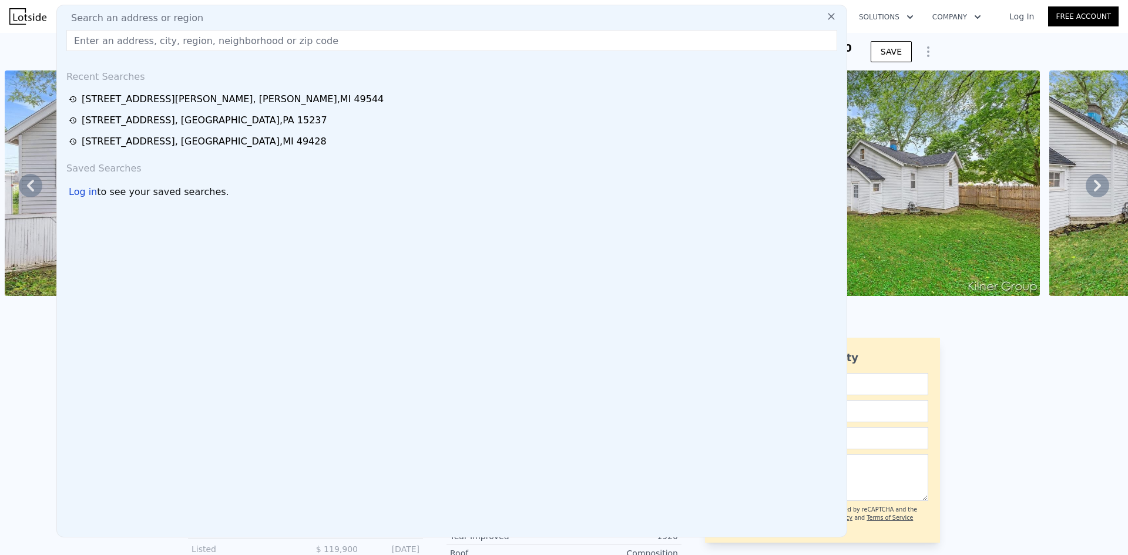
click at [131, 44] on input "text" at bounding box center [451, 40] width 771 height 21
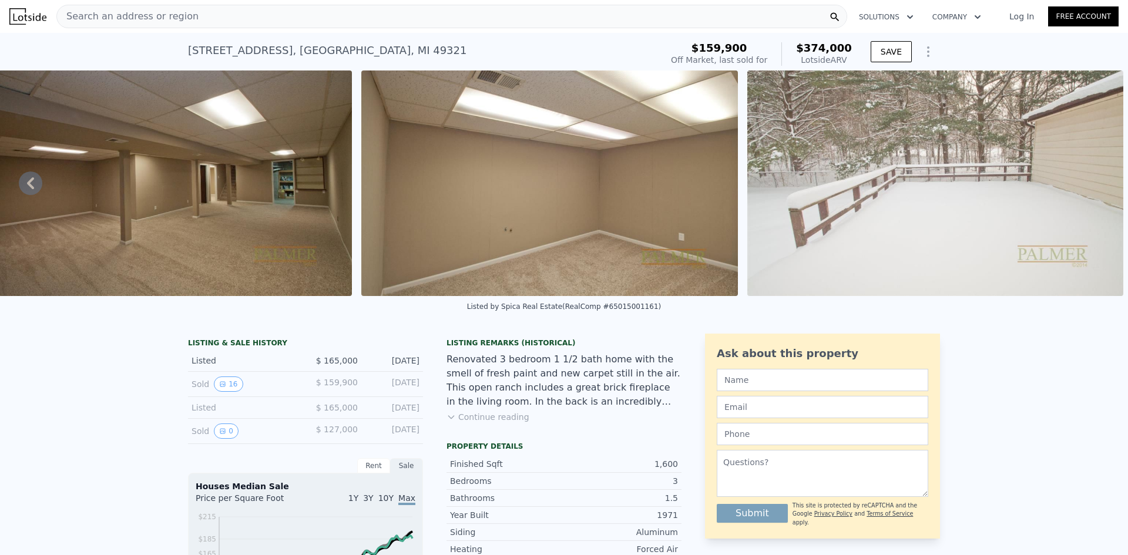
click at [114, 15] on span "Search an address or region" at bounding box center [128, 16] width 142 height 14
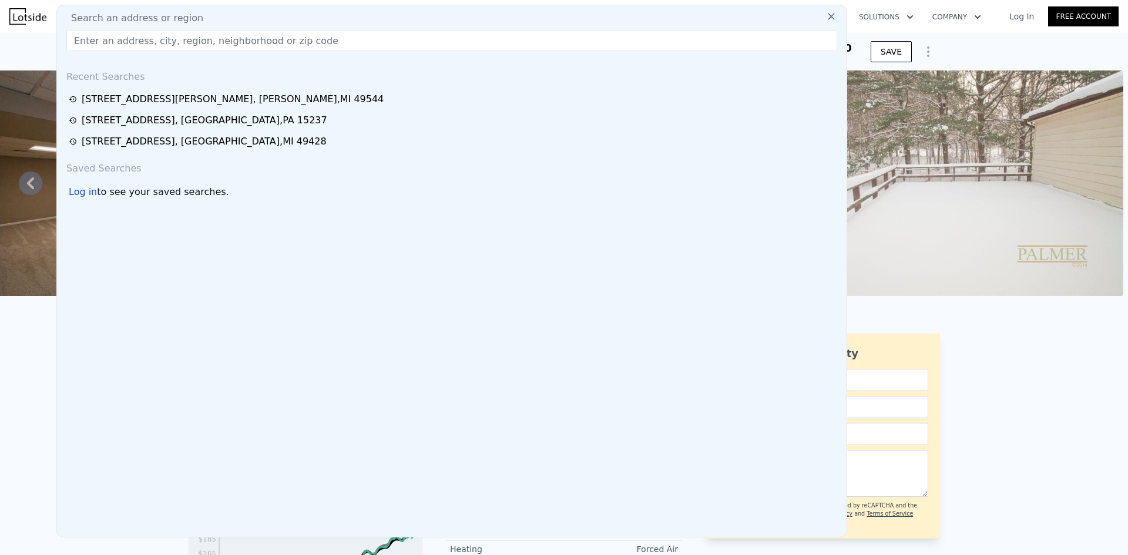
click at [133, 48] on input "text" at bounding box center [451, 40] width 771 height 21
click at [132, 44] on input "text" at bounding box center [451, 40] width 771 height 21
click at [110, 43] on input "text" at bounding box center [451, 40] width 771 height 21
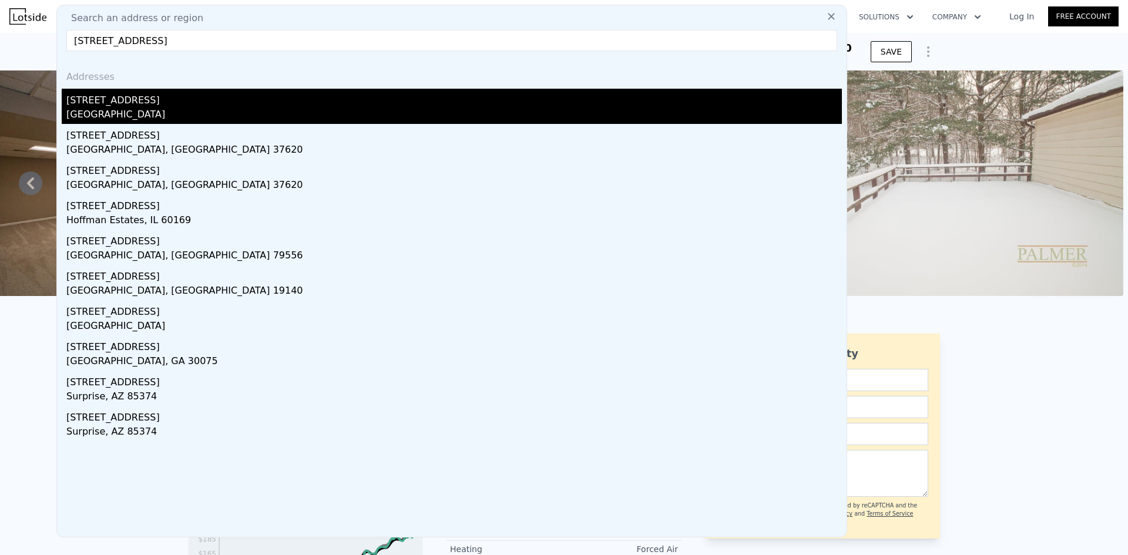
type input "[STREET_ADDRESS]"
click at [98, 102] on div "[STREET_ADDRESS]" at bounding box center [453, 98] width 775 height 19
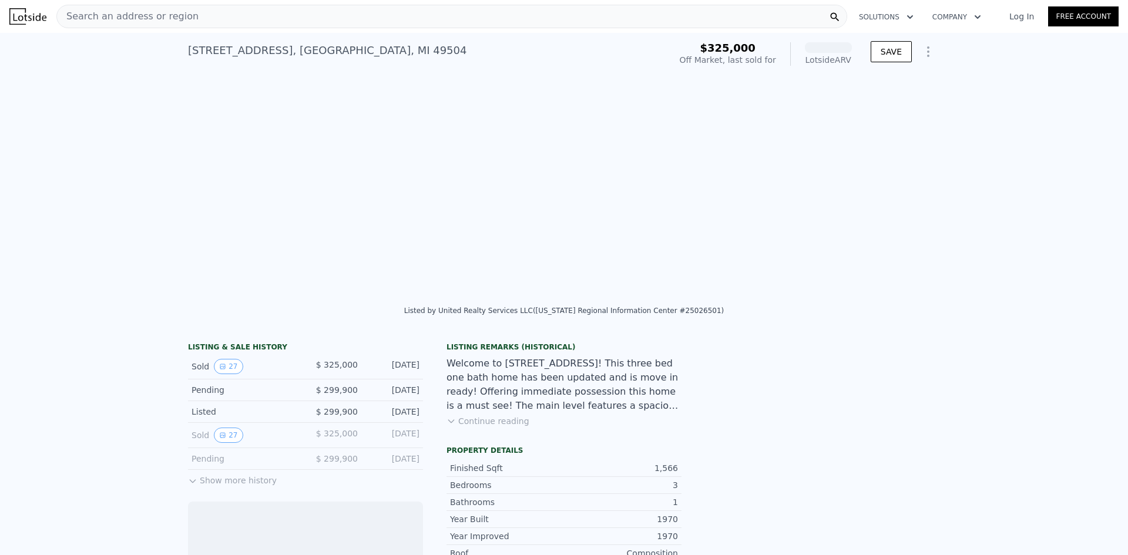
scroll to position [0, 5107]
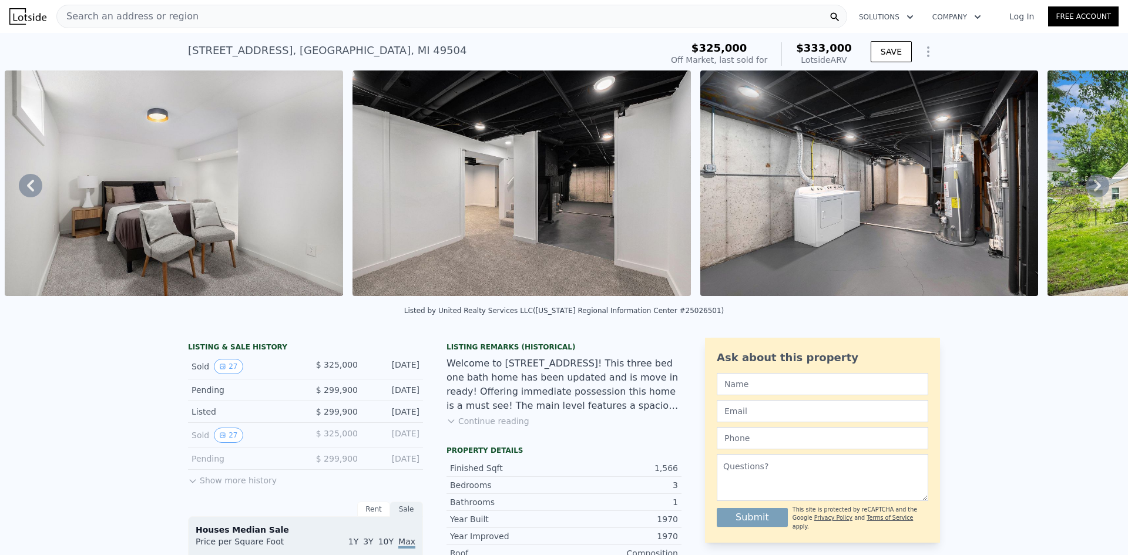
click at [213, 485] on button "Show more history" at bounding box center [232, 478] width 89 height 16
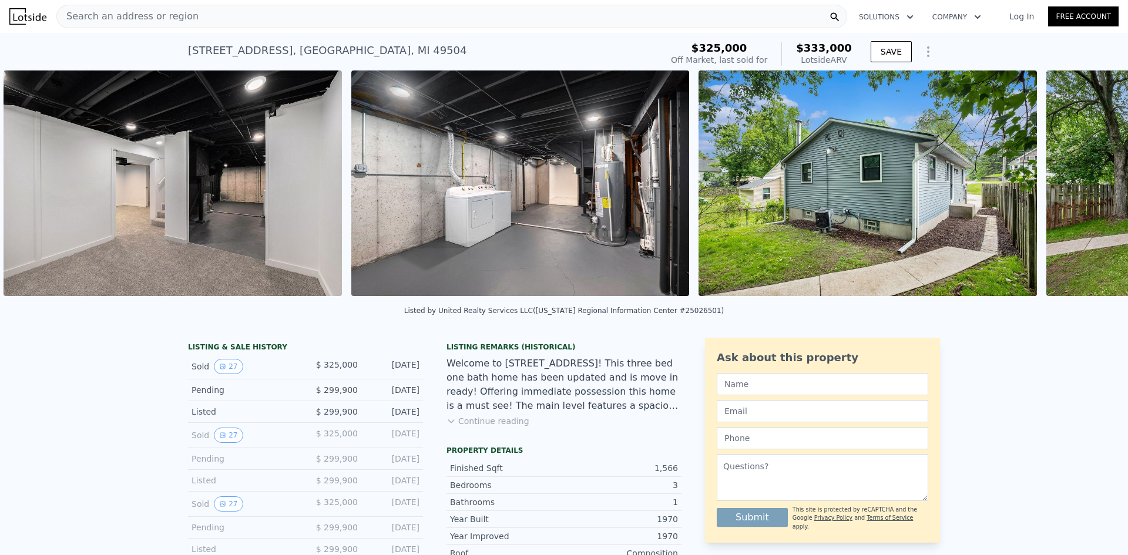
scroll to position [0, 5455]
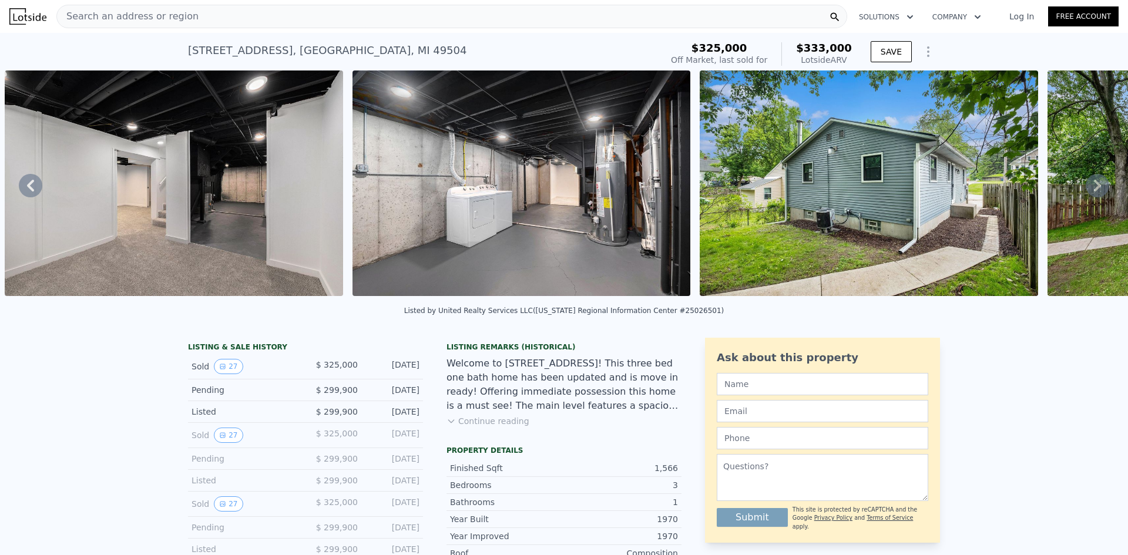
click at [599, 205] on img at bounding box center [521, 183] width 338 height 226
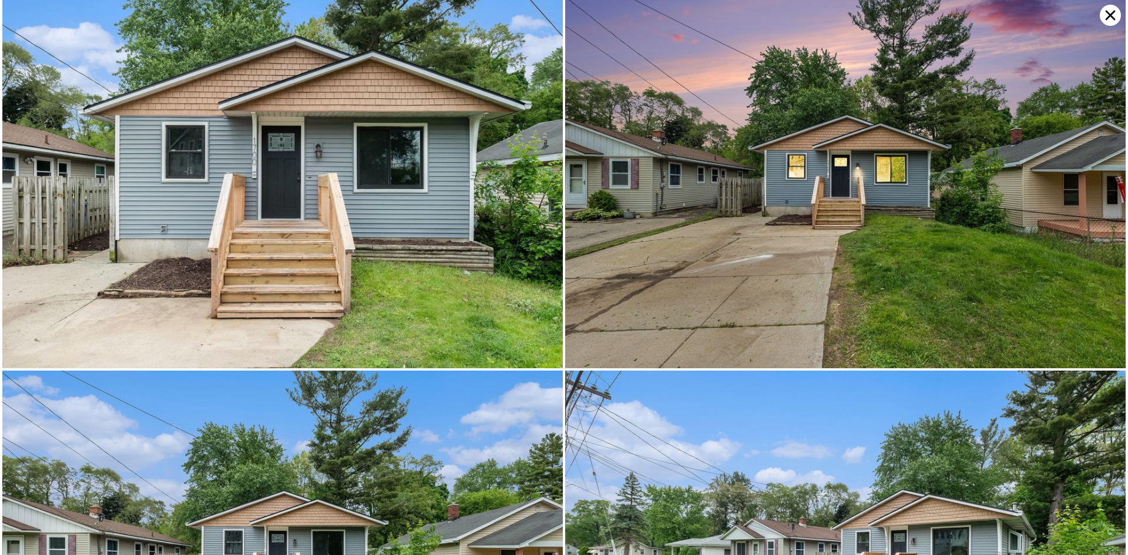
scroll to position [0, 0]
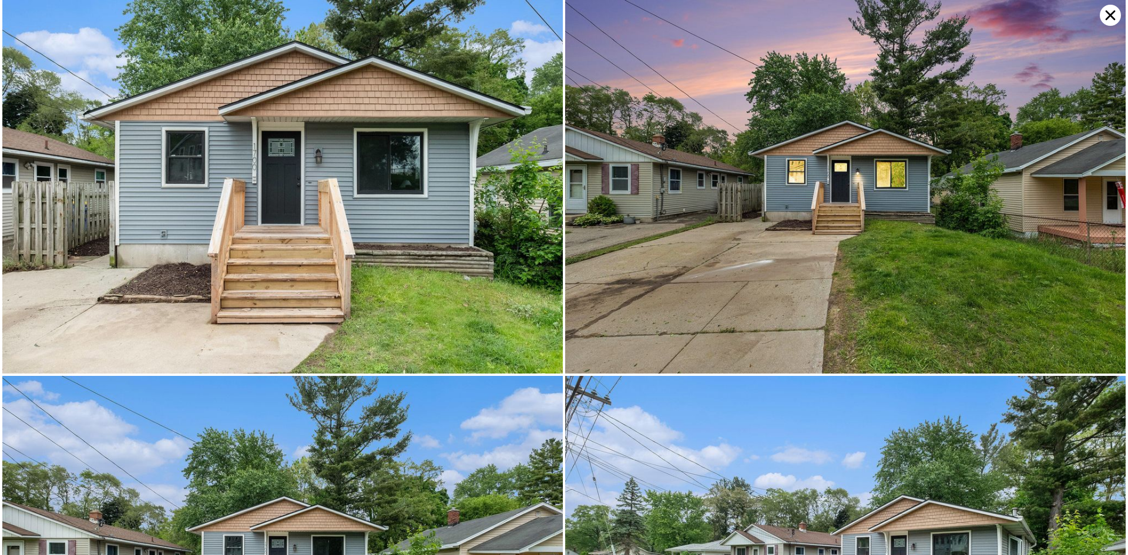
type input "3"
type input "1.5"
type input "3"
type input "1248"
type input "1754"
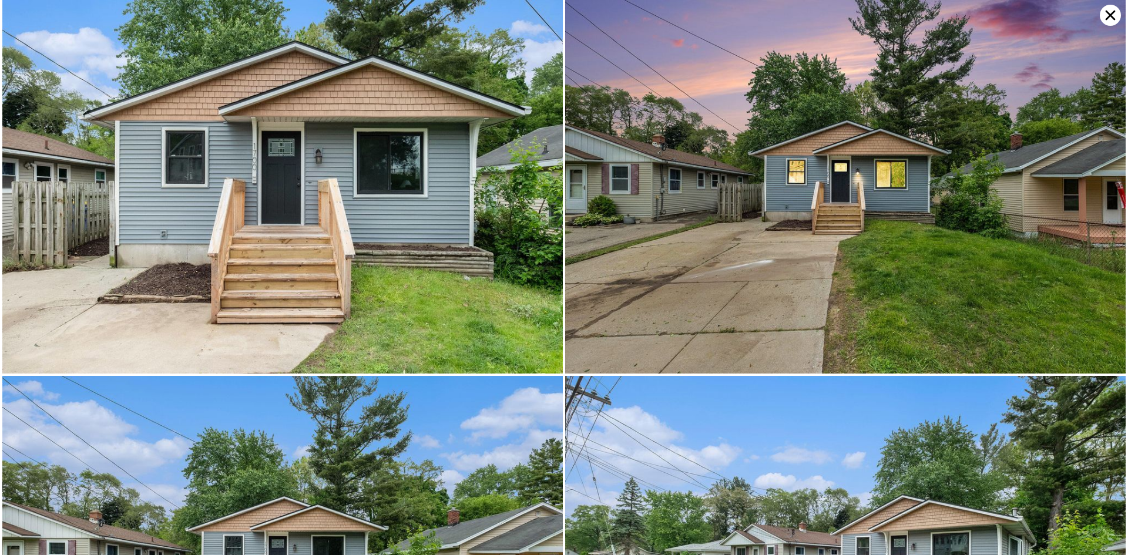
type input "10454.4"
type input "17424"
type input "$ 374,000"
type input "$ 180,536"
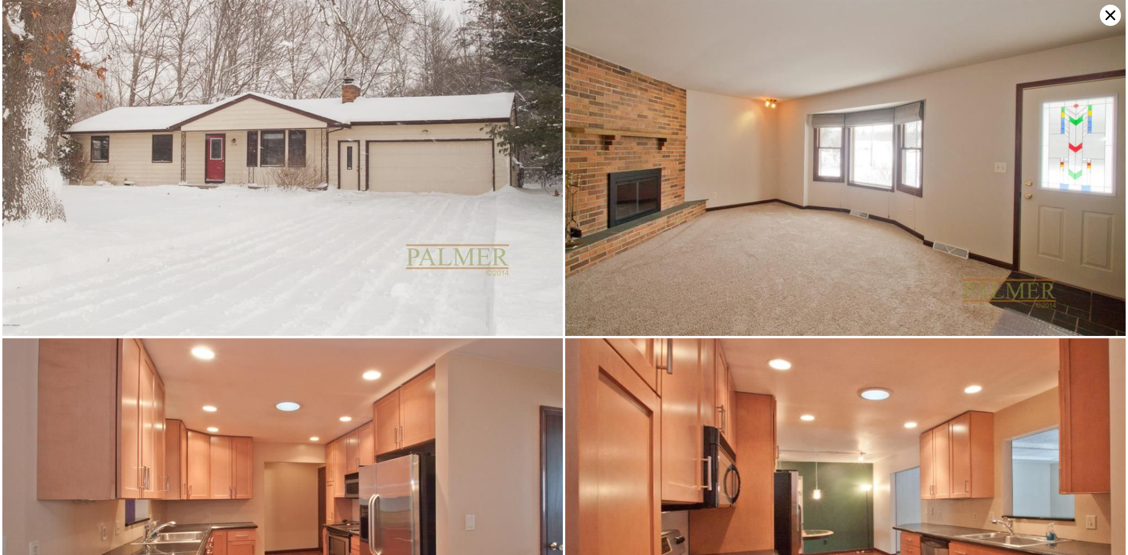
scroll to position [0, 3612]
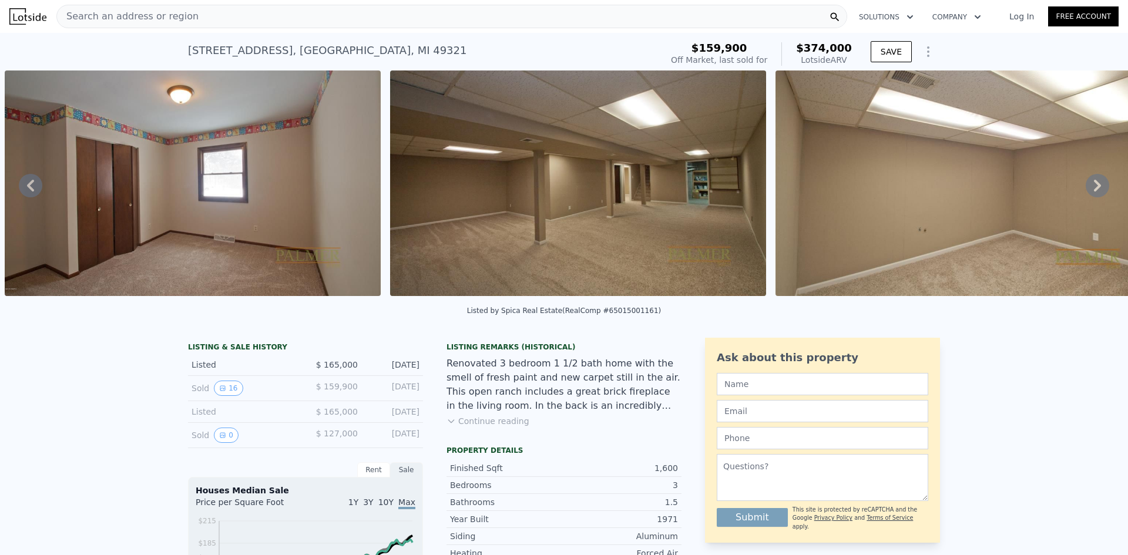
click at [125, 17] on span "Search an address or region" at bounding box center [128, 16] width 142 height 14
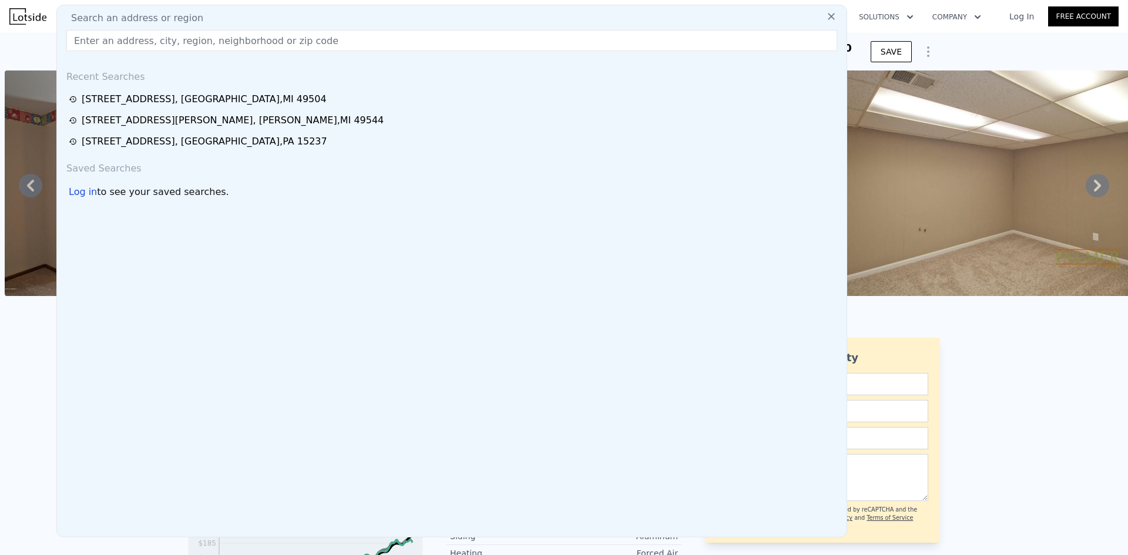
click at [140, 39] on input "text" at bounding box center [451, 40] width 771 height 21
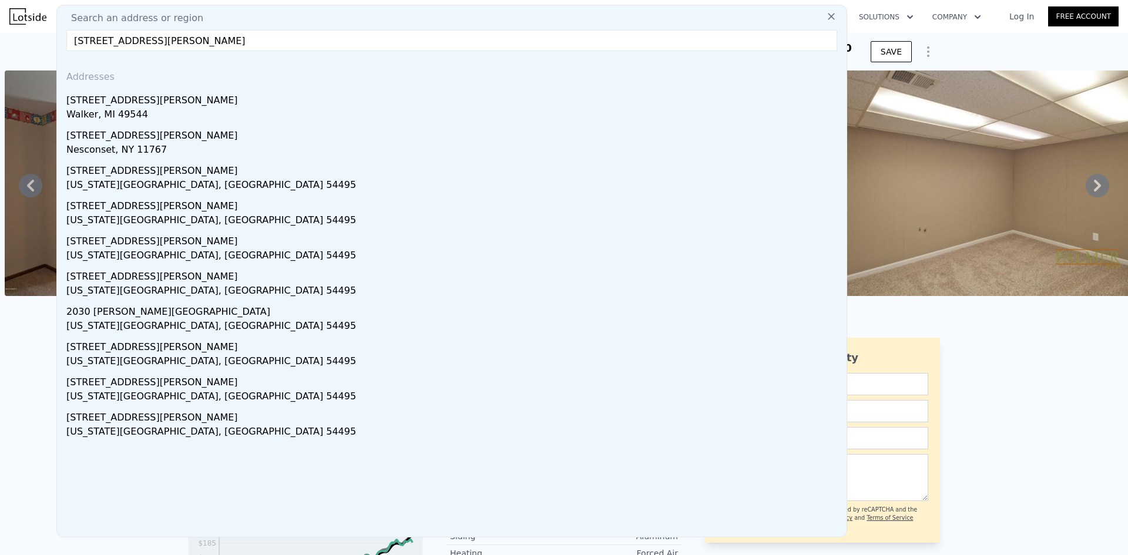
type input "[STREET_ADDRESS][PERSON_NAME]"
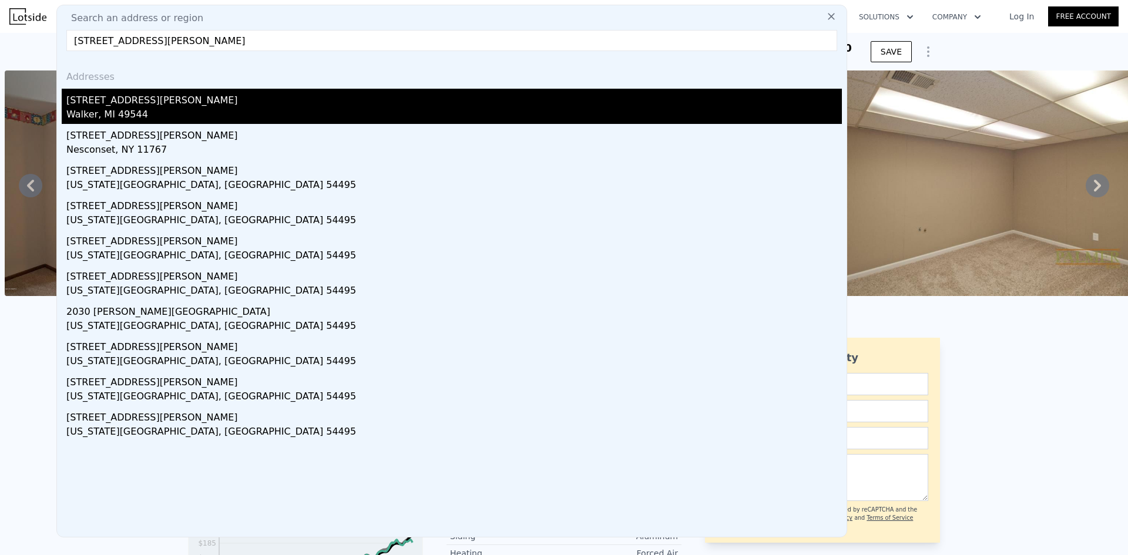
click at [110, 101] on div "[STREET_ADDRESS][PERSON_NAME]" at bounding box center [453, 98] width 775 height 19
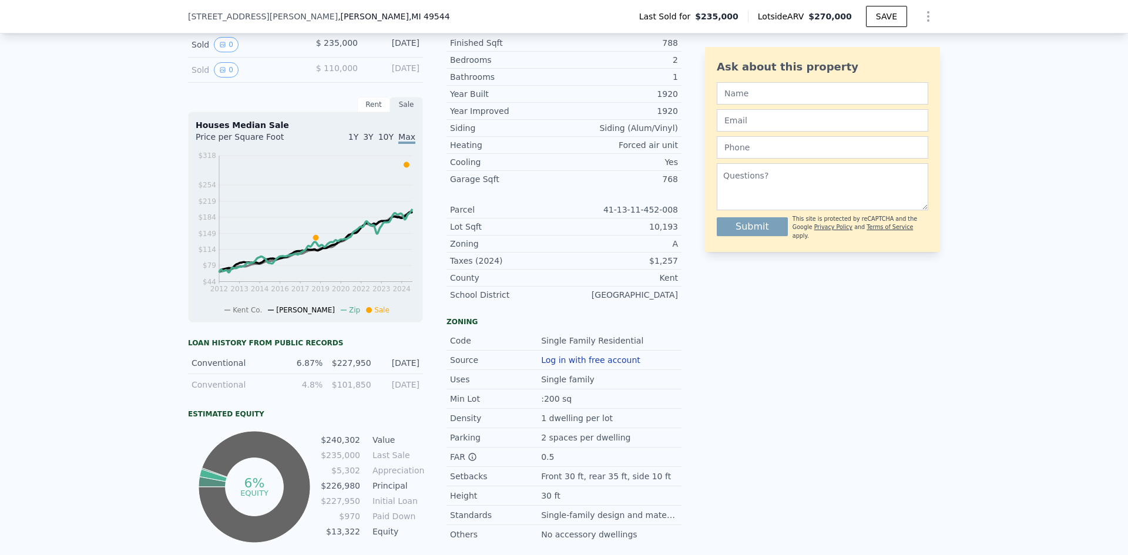
scroll to position [298, 0]
click at [313, 240] on icon at bounding box center [315, 236] width 5 height 5
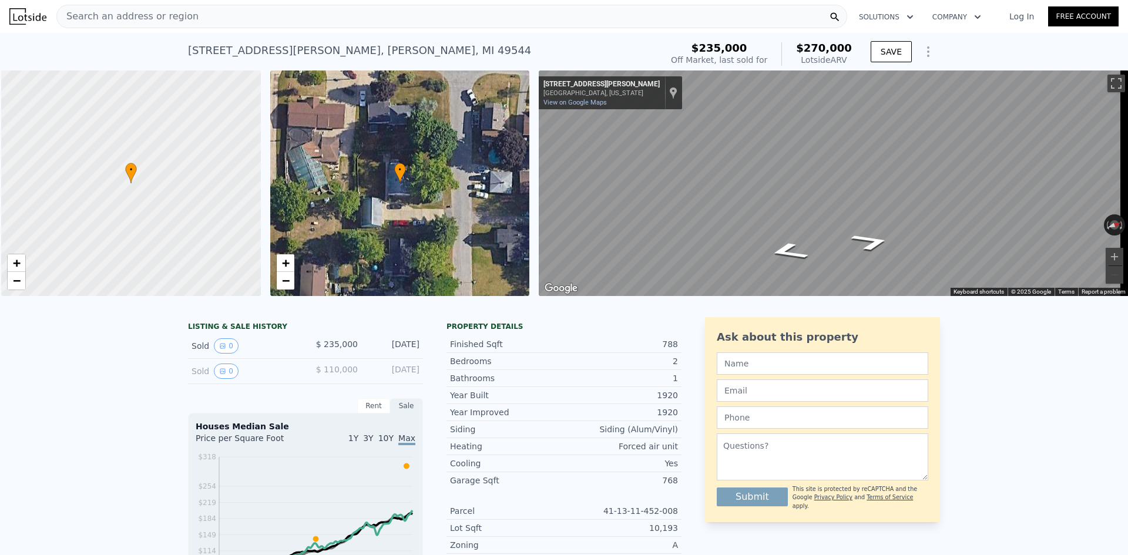
scroll to position [0, 5]
click at [157, 22] on span "Search an address or region" at bounding box center [128, 16] width 142 height 14
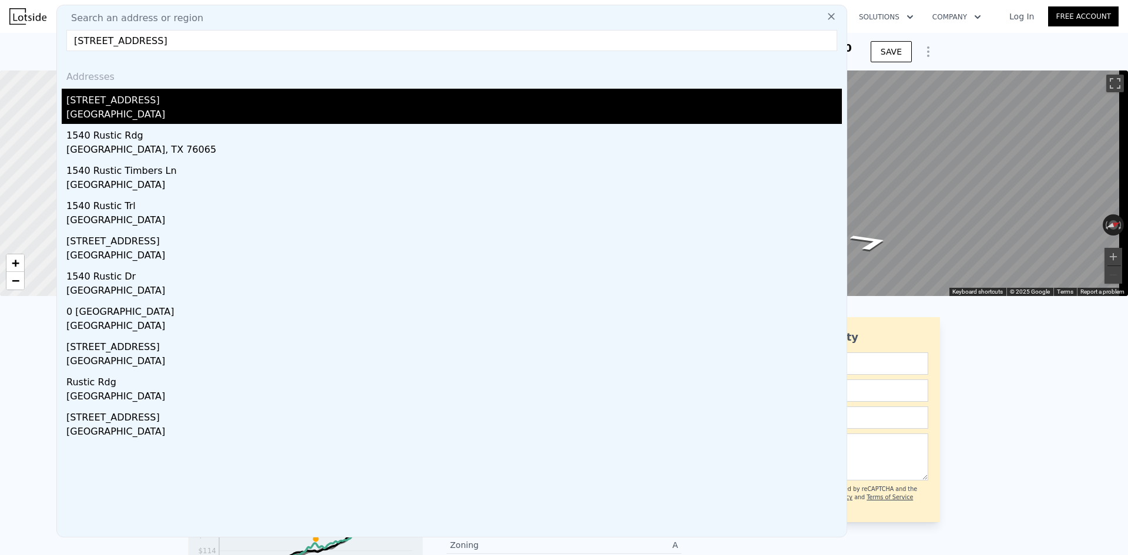
type input "[STREET_ADDRESS]"
click at [120, 108] on div "[GEOGRAPHIC_DATA]" at bounding box center [453, 116] width 775 height 16
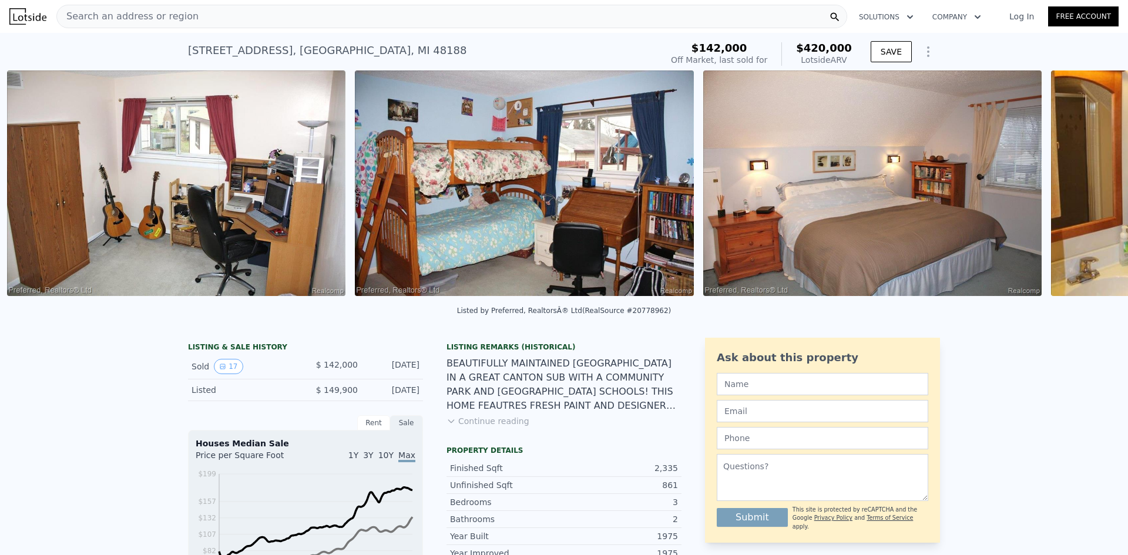
scroll to position [0, 2547]
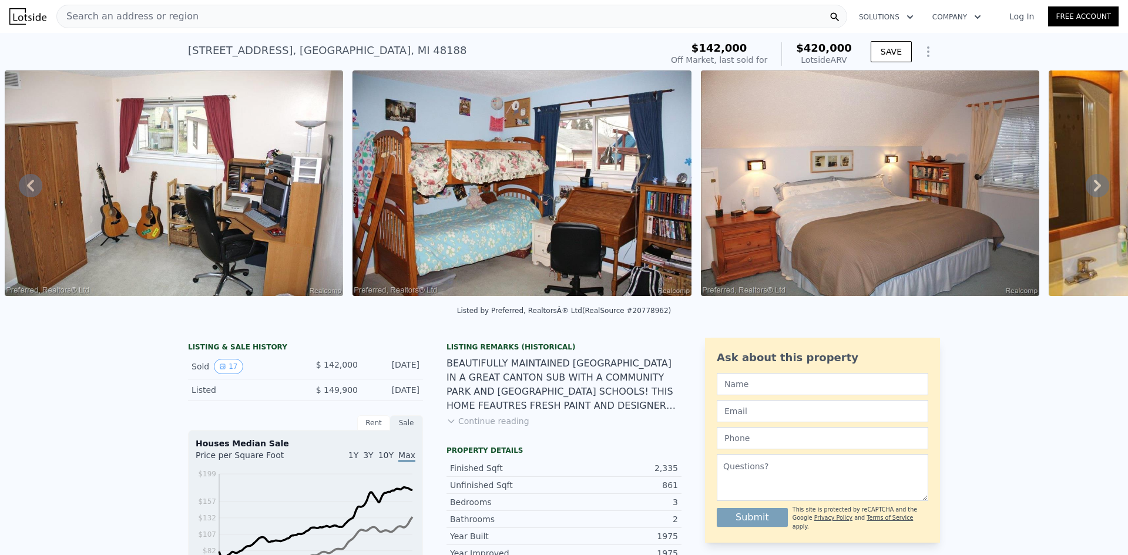
click at [581, 200] on img at bounding box center [521, 183] width 339 height 226
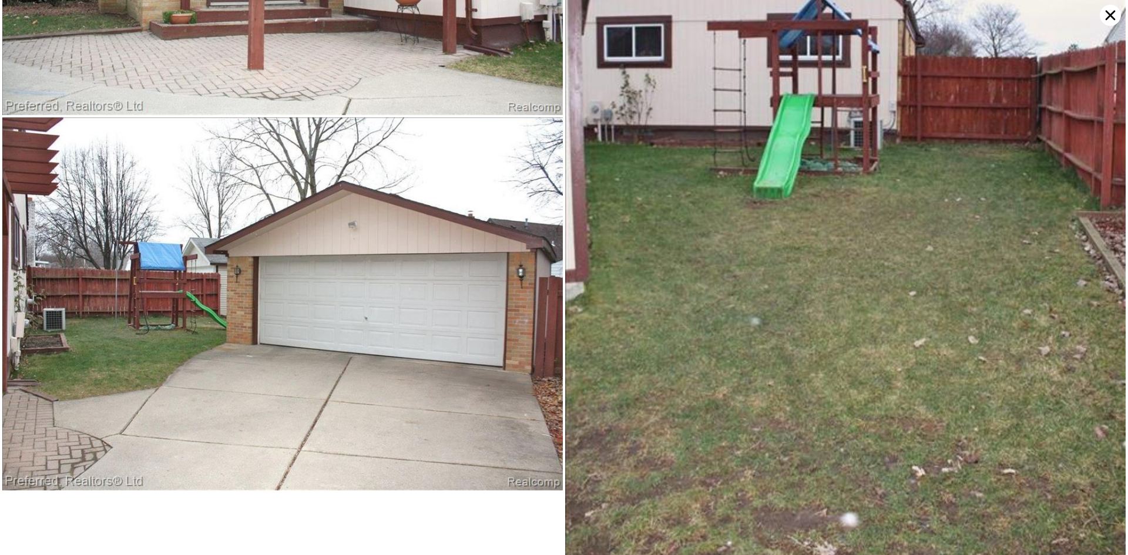
scroll to position [2968, 0]
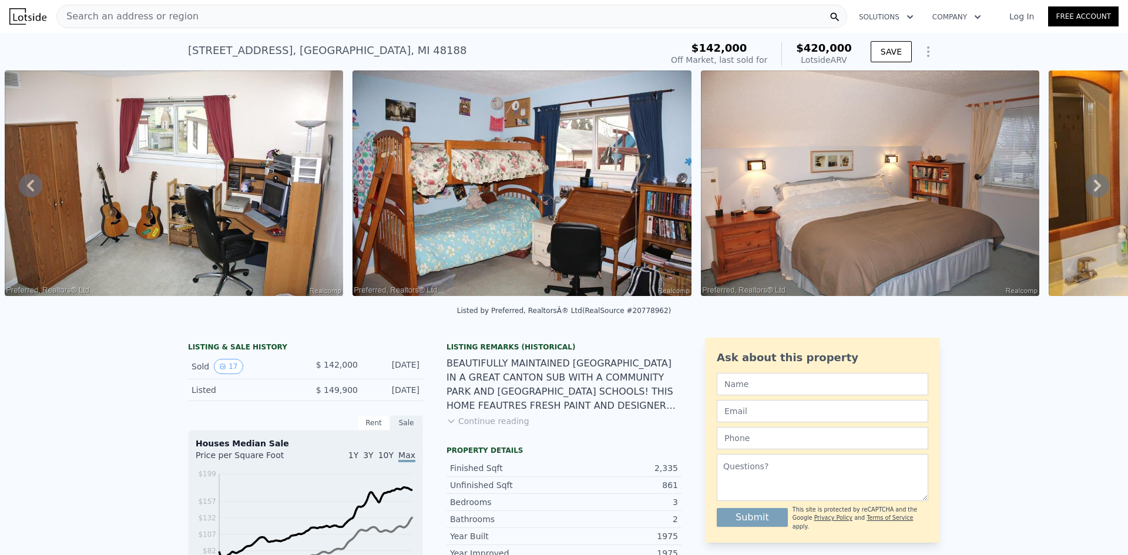
click at [146, 16] on span "Search an address or region" at bounding box center [128, 16] width 142 height 14
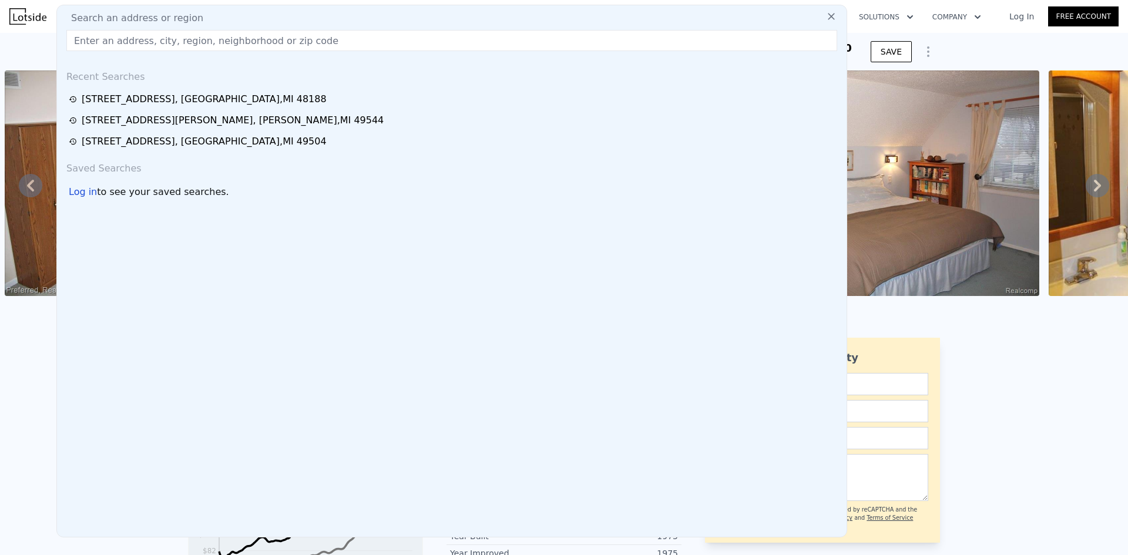
click at [115, 43] on input "text" at bounding box center [451, 40] width 771 height 21
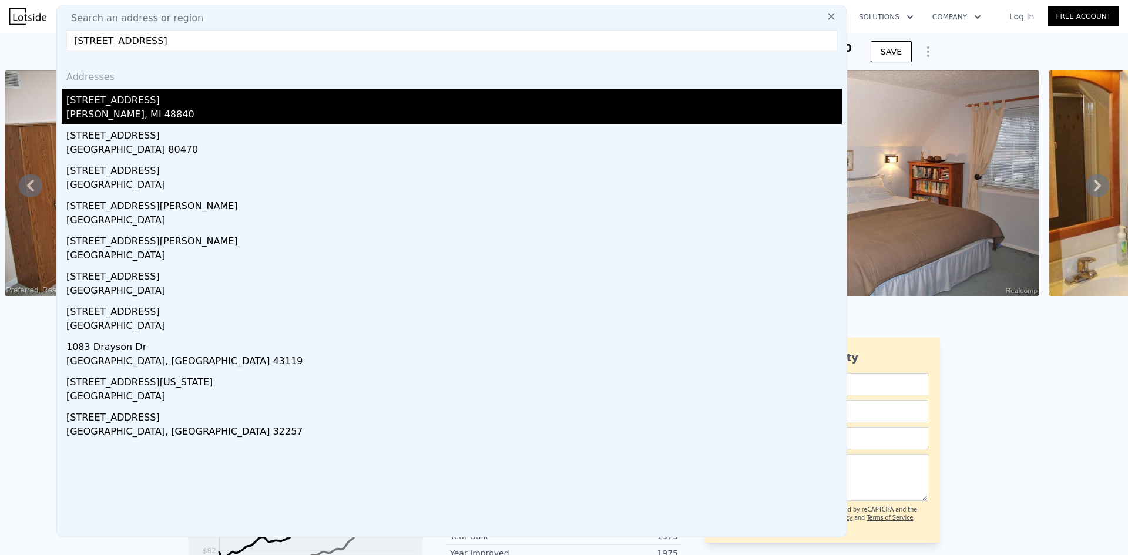
type input "[STREET_ADDRESS]"
click at [108, 104] on div "[STREET_ADDRESS]" at bounding box center [453, 98] width 775 height 19
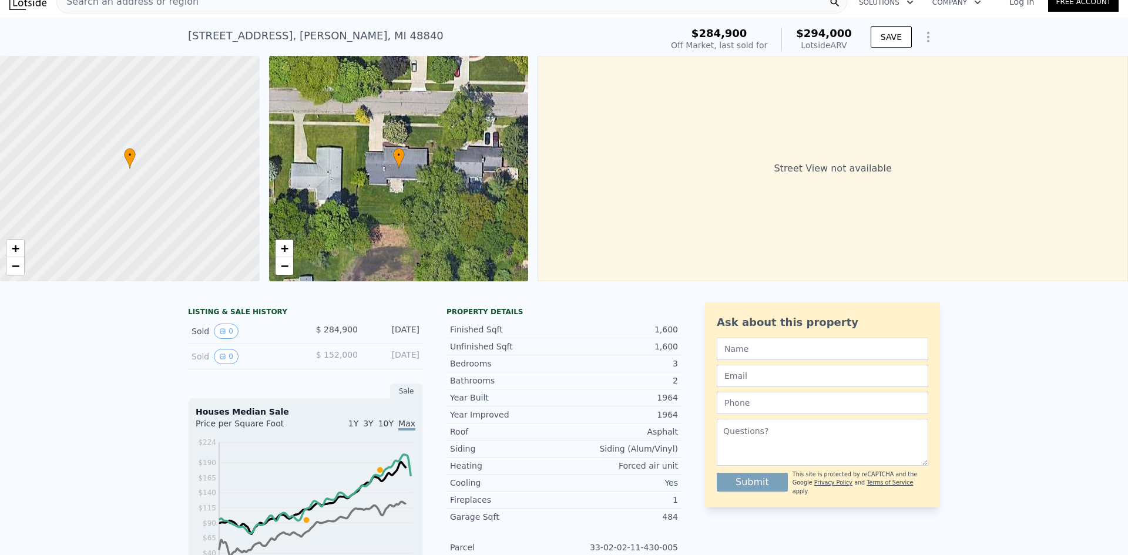
scroll to position [16, 0]
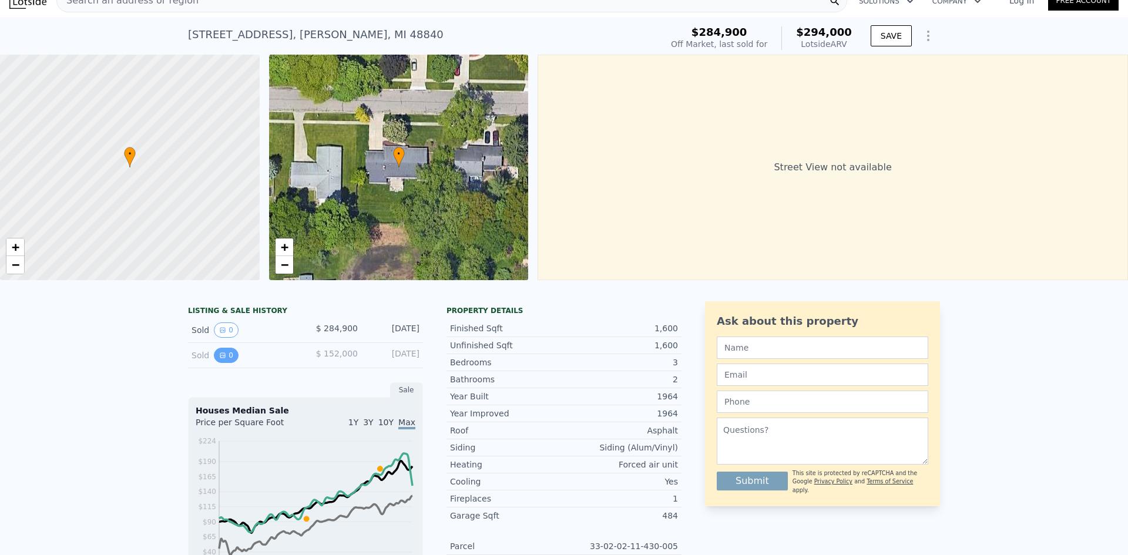
click at [224, 363] on button "0" at bounding box center [226, 355] width 25 height 15
